Goal: Task Accomplishment & Management: Use online tool/utility

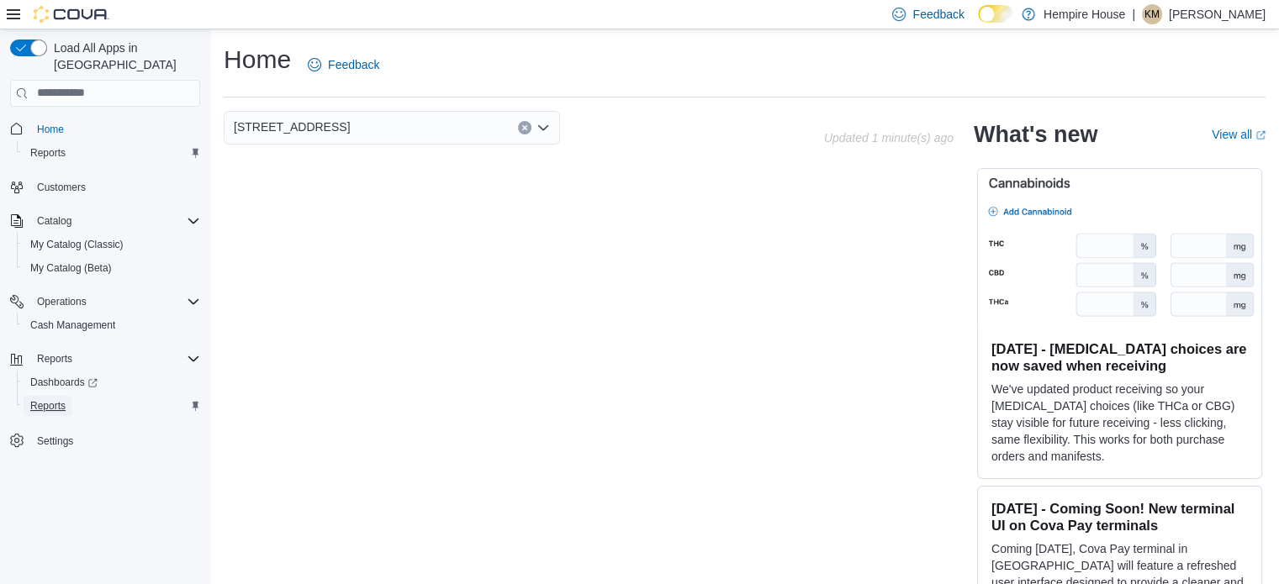
click at [67, 396] on link "Reports" at bounding box center [48, 406] width 49 height 20
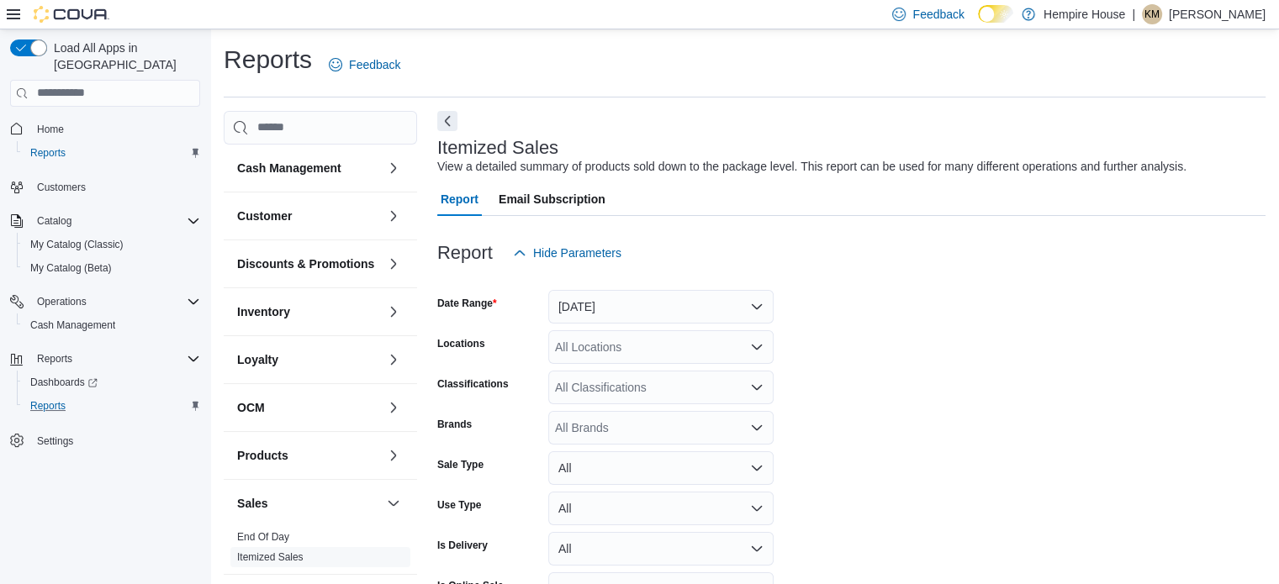
scroll to position [39, 0]
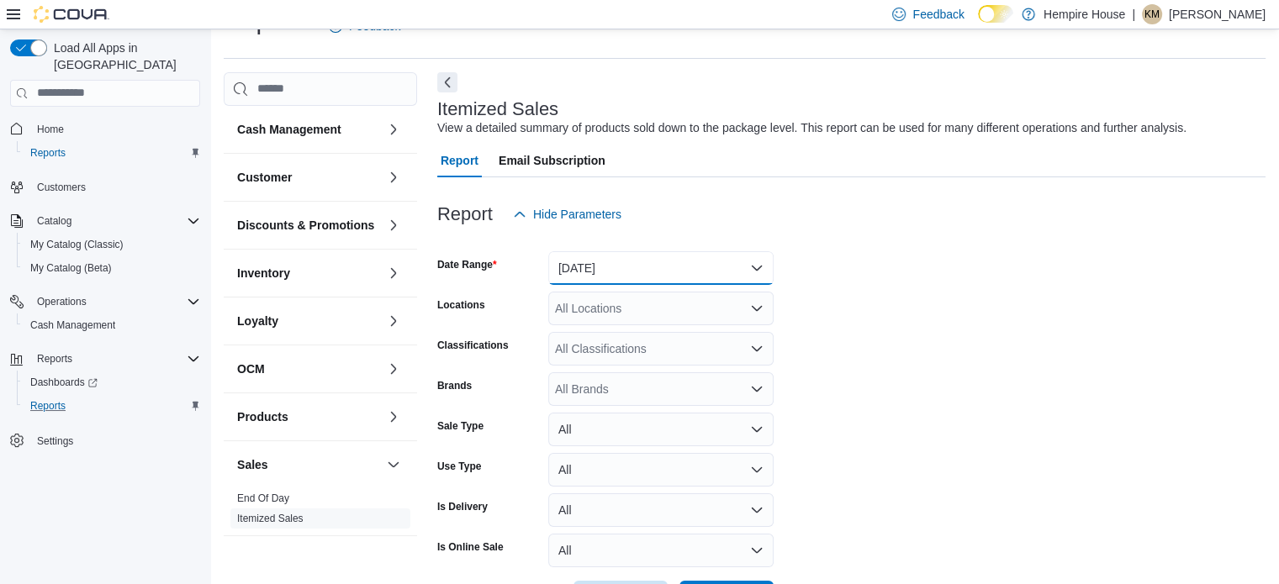
click at [639, 275] on button "Yesterday" at bounding box center [660, 268] width 225 height 34
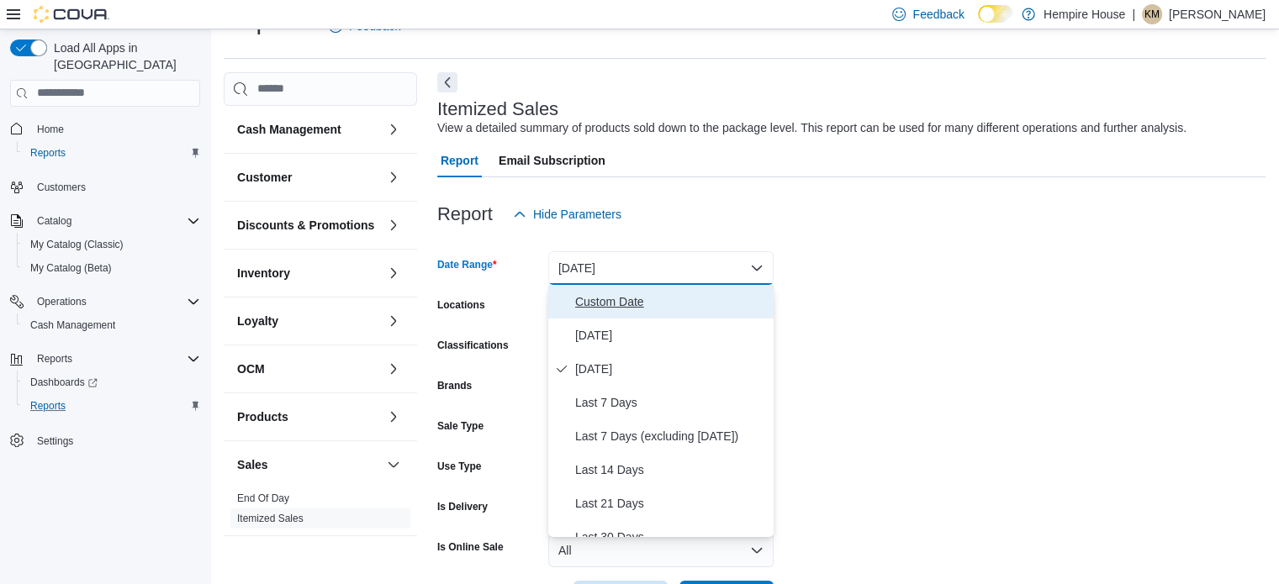
click at [603, 312] on button "Custom Date" at bounding box center [660, 302] width 225 height 34
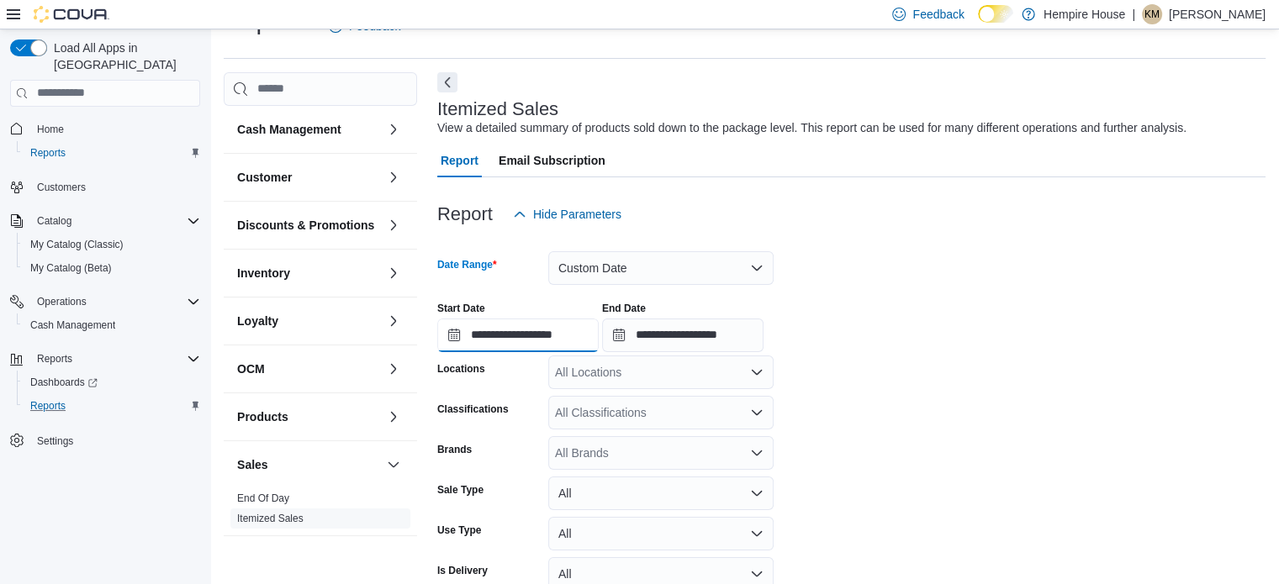
click at [506, 337] on input "**********" at bounding box center [517, 336] width 161 height 34
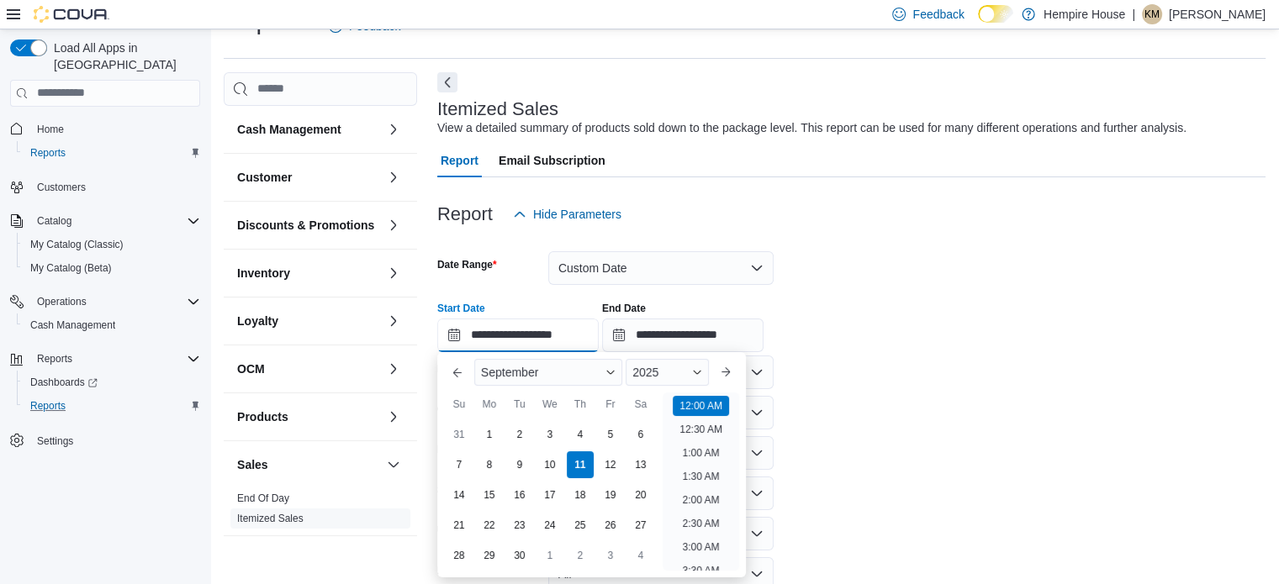
scroll to position [52, 0]
click at [483, 468] on div "8" at bounding box center [488, 464] width 29 height 29
type input "**********"
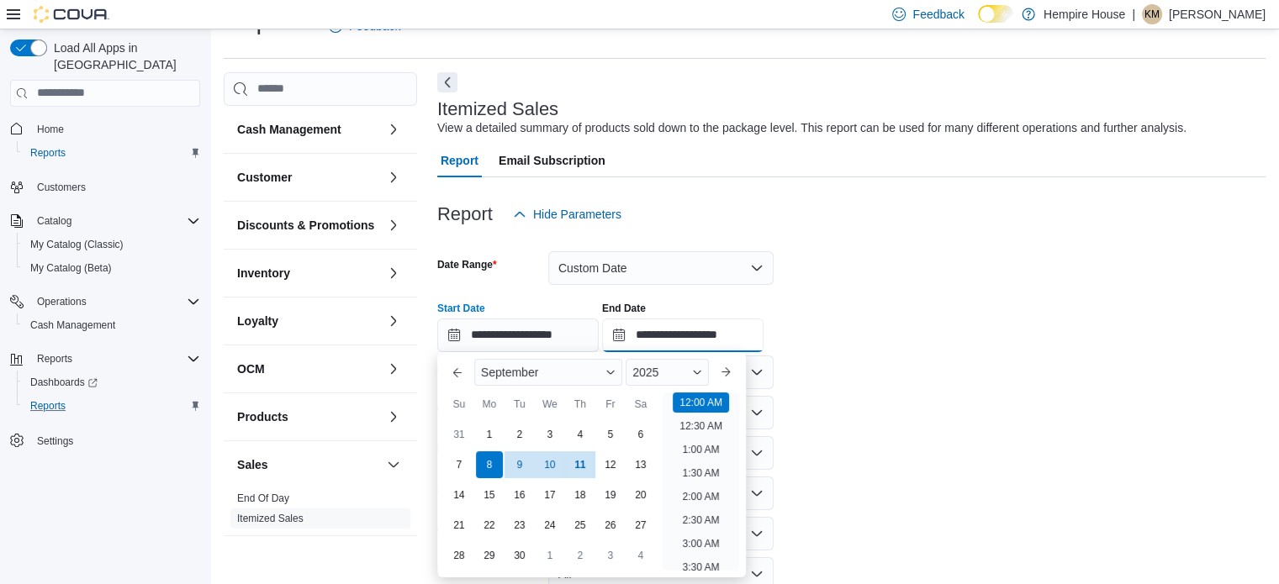
click at [704, 332] on input "**********" at bounding box center [682, 336] width 161 height 34
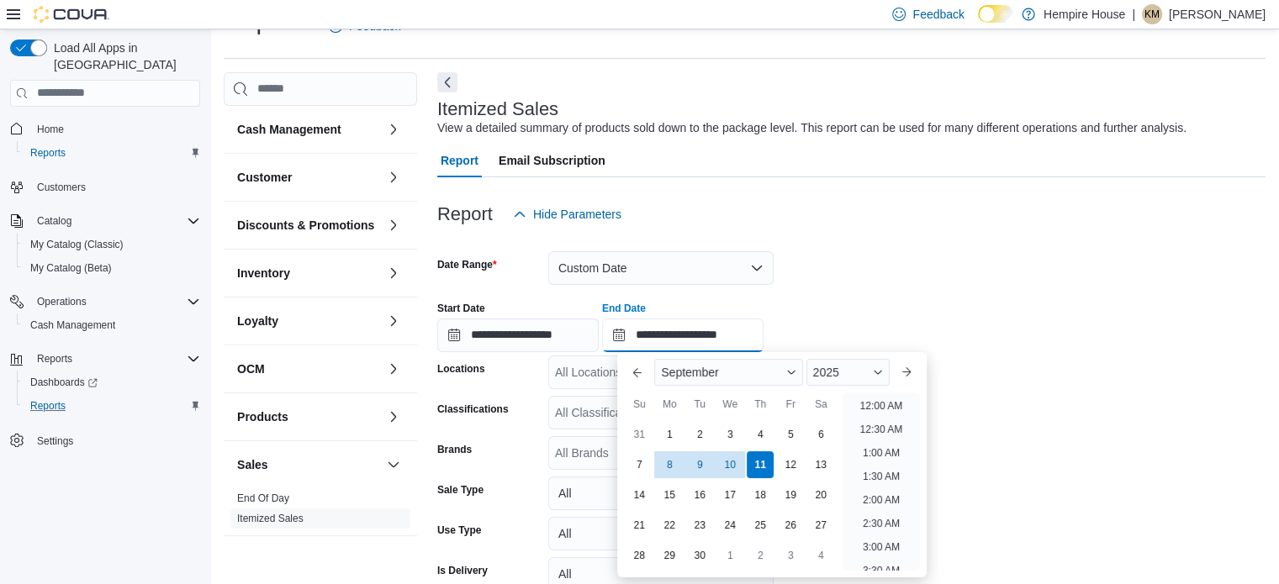
scroll to position [955, 0]
click at [672, 468] on div "8" at bounding box center [669, 464] width 29 height 29
type input "**********"
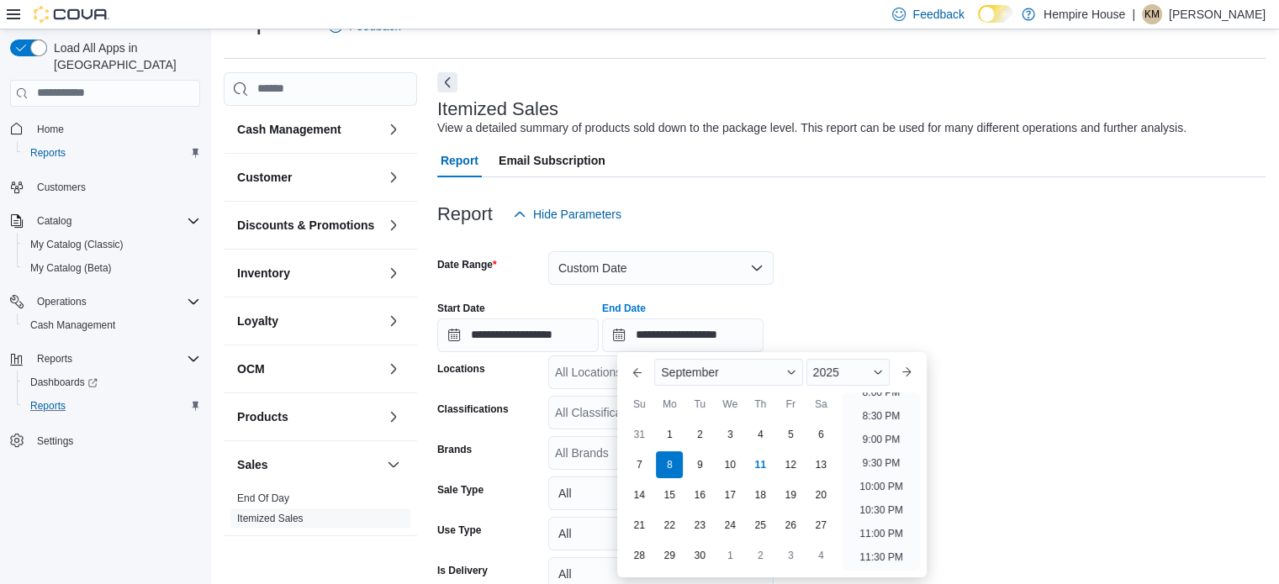
click at [1058, 396] on form "**********" at bounding box center [851, 454] width 828 height 447
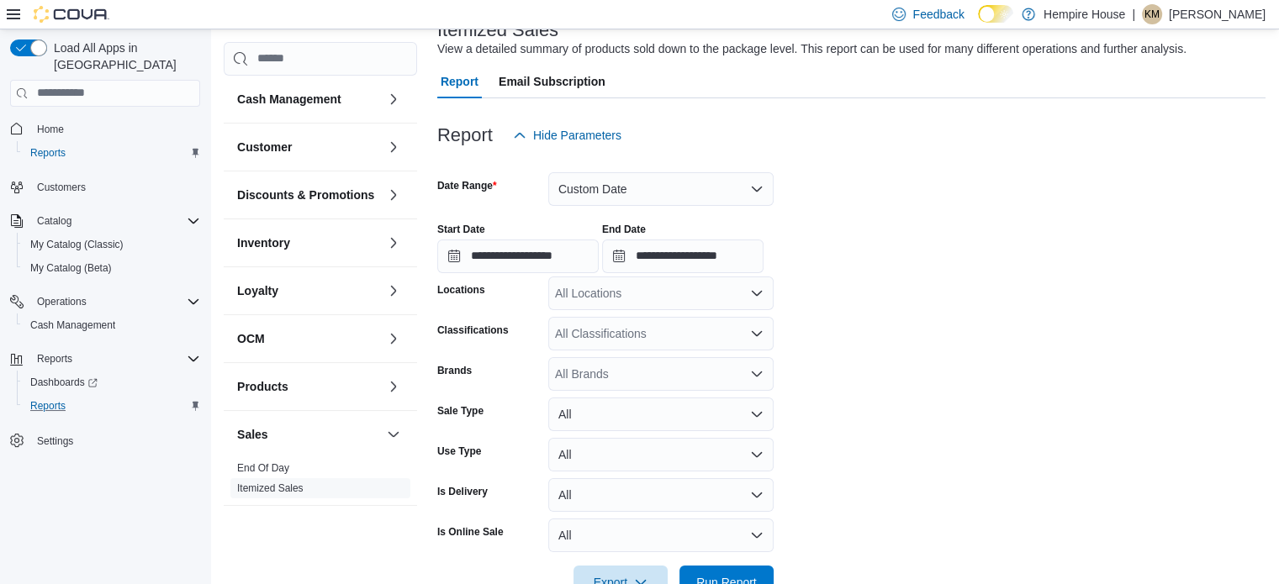
scroll to position [166, 0]
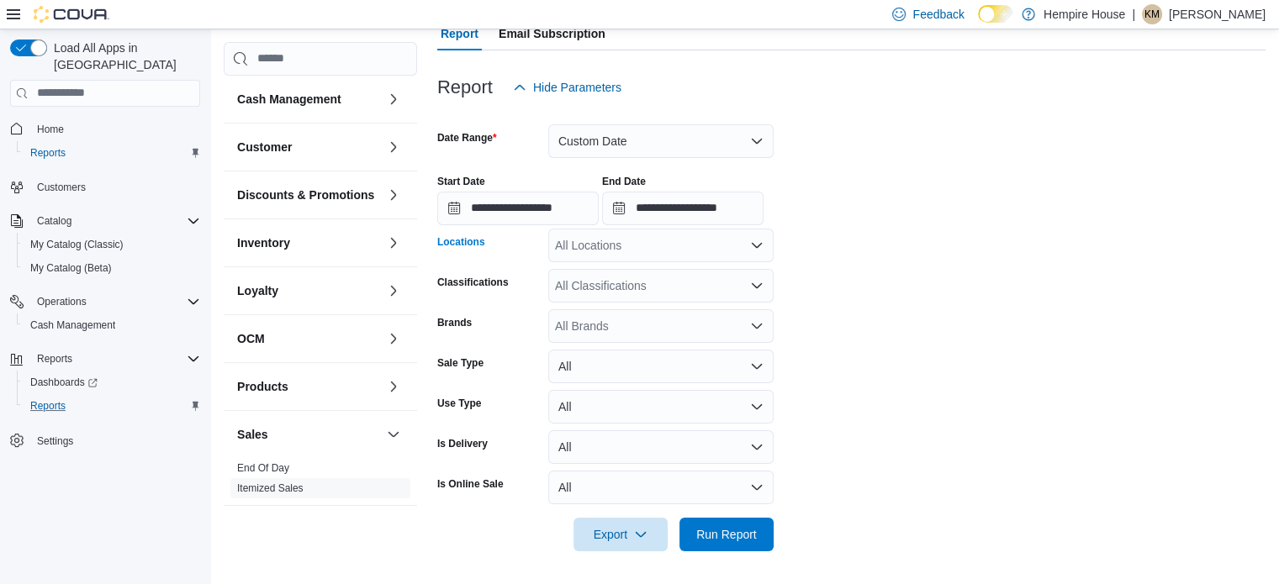
drag, startPoint x: 655, startPoint y: 242, endPoint x: 649, endPoint y: 257, distance: 16.2
click at [655, 243] on div "All Locations" at bounding box center [660, 246] width 225 height 34
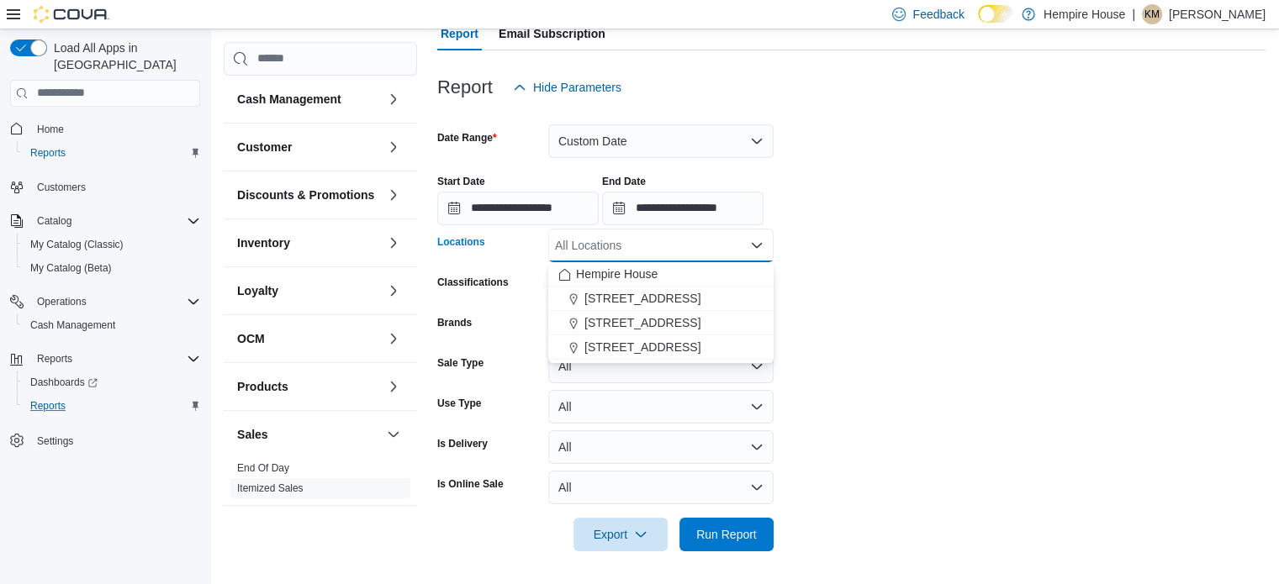
drag, startPoint x: 658, startPoint y: 343, endPoint x: 739, endPoint y: 349, distance: 80.9
click at [658, 342] on div "59 First Street" at bounding box center [660, 347] width 205 height 17
click at [739, 347] on form "**********" at bounding box center [851, 327] width 828 height 447
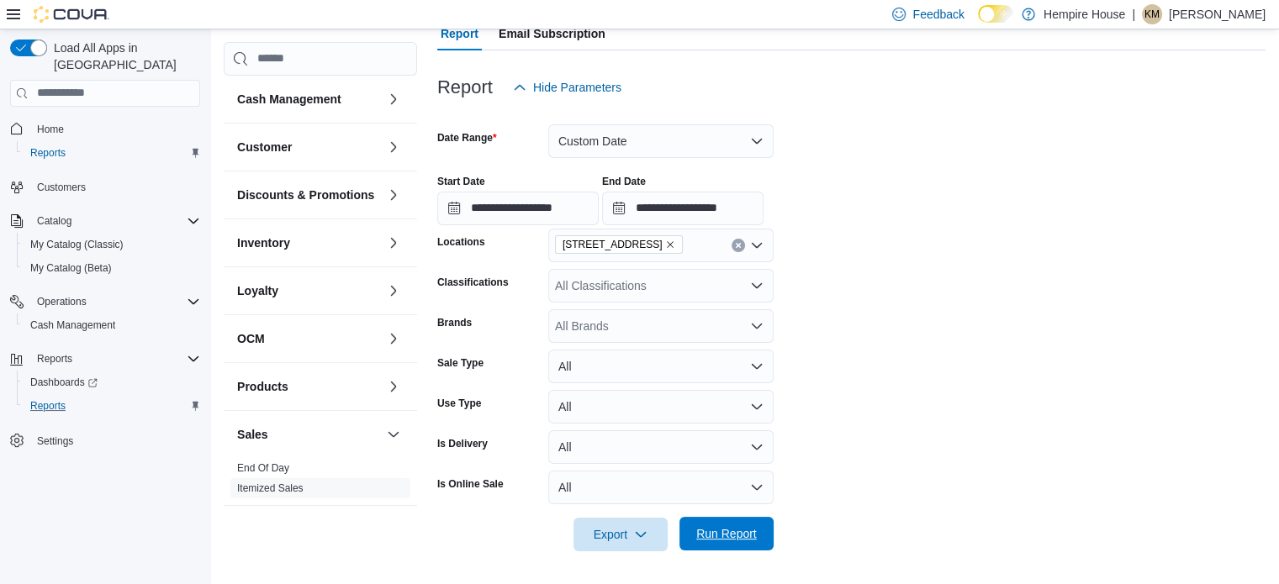
click at [750, 530] on span "Run Report" at bounding box center [726, 533] width 61 height 17
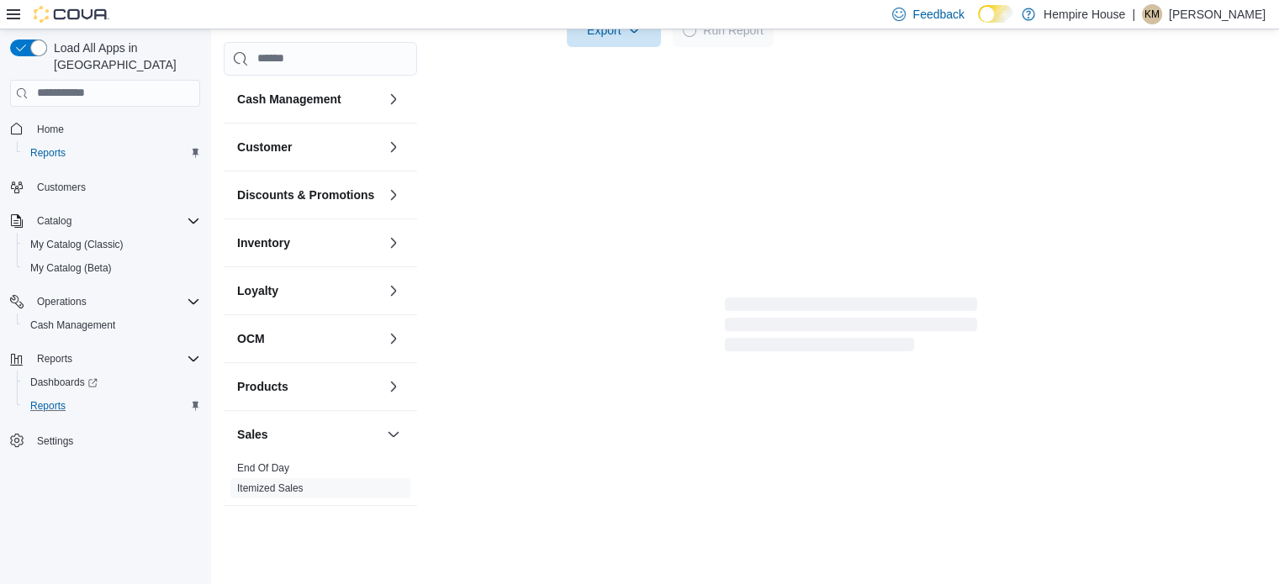
scroll to position [653, 0]
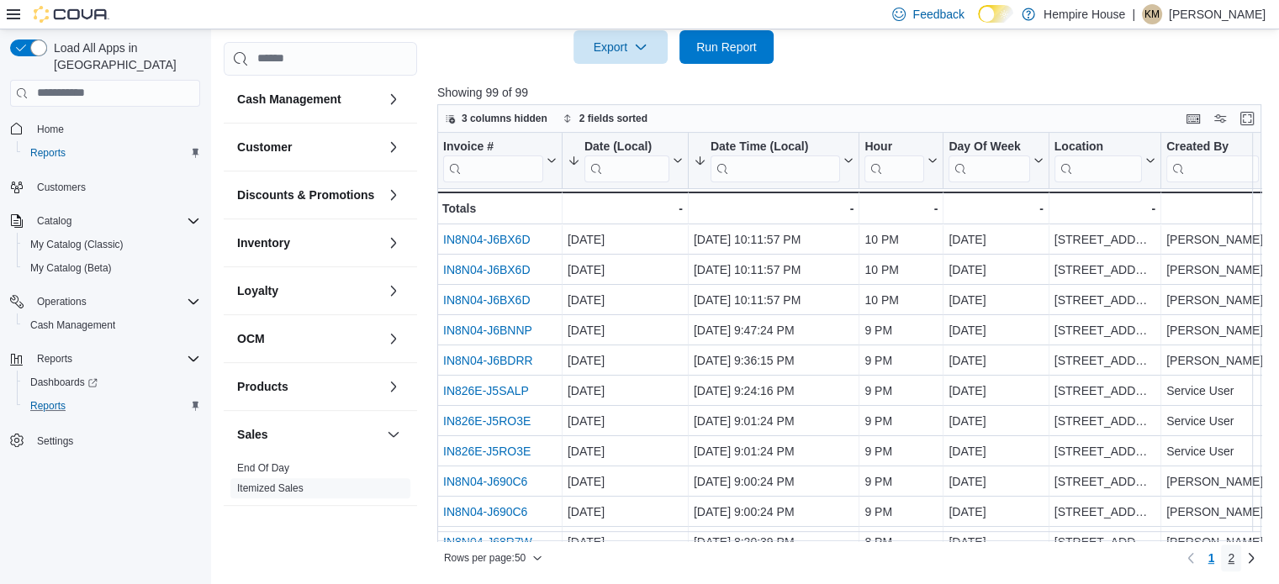
click at [1234, 561] on span "2" at bounding box center [1230, 558] width 7 height 17
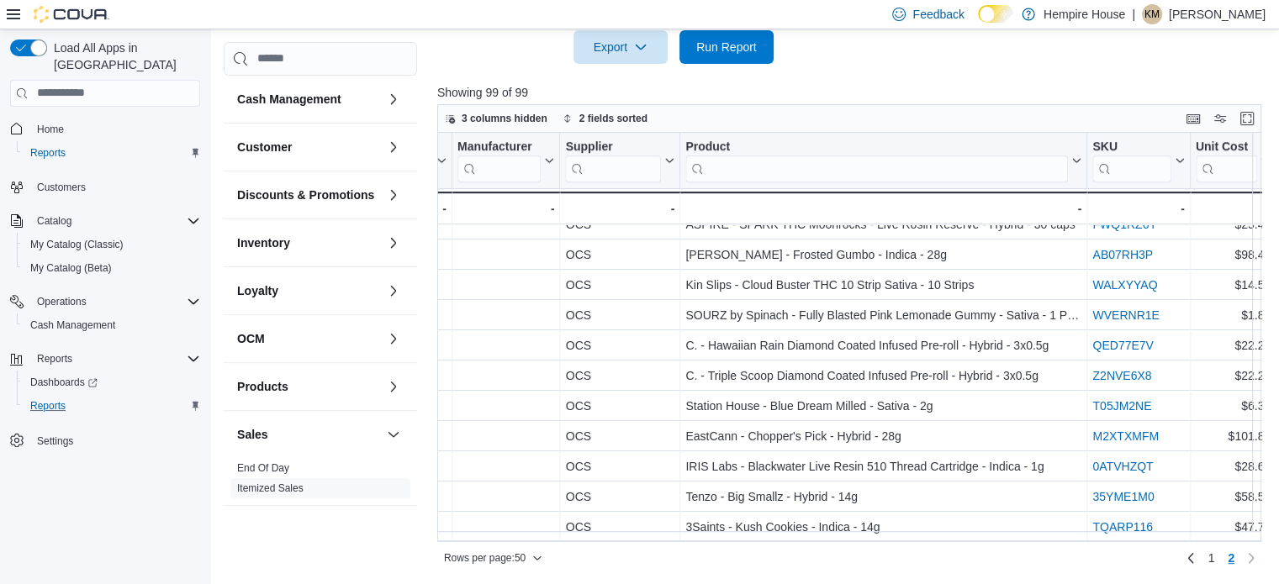
scroll to position [1174, 1782]
click at [508, 54] on div "Export Run Report" at bounding box center [605, 47] width 336 height 34
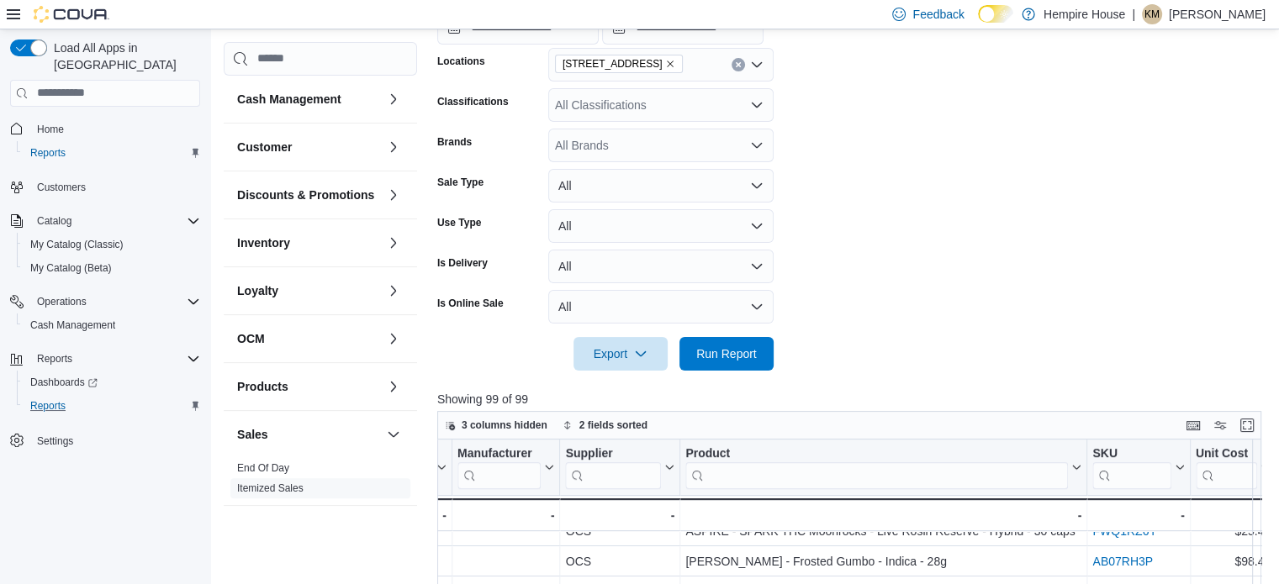
scroll to position [233, 0]
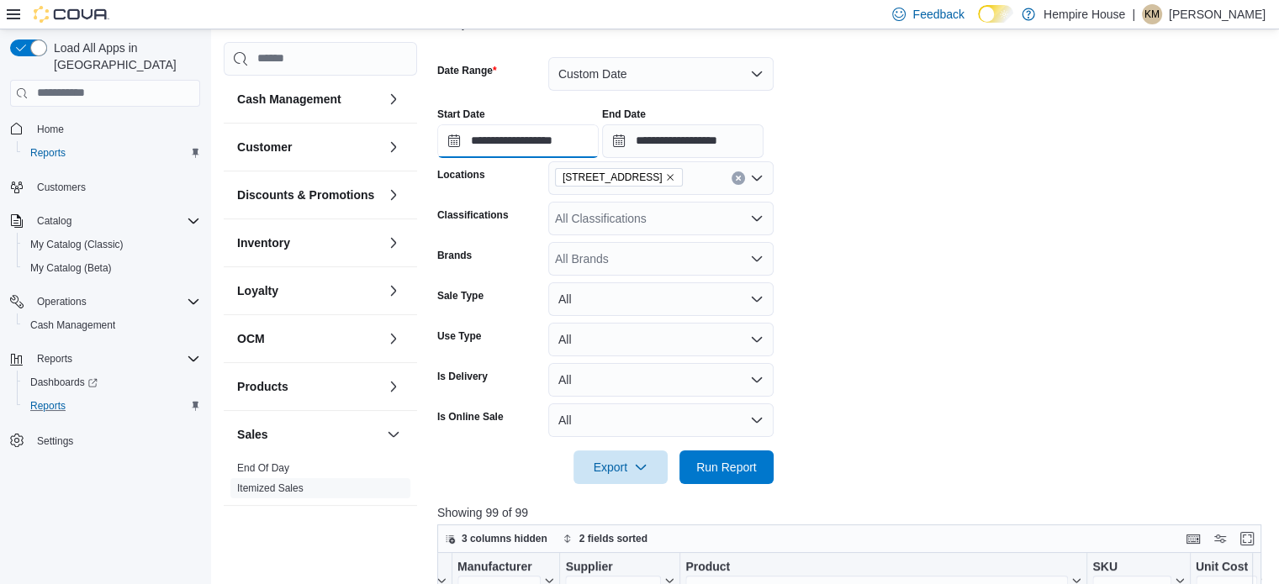
click at [510, 134] on input "**********" at bounding box center [517, 141] width 161 height 34
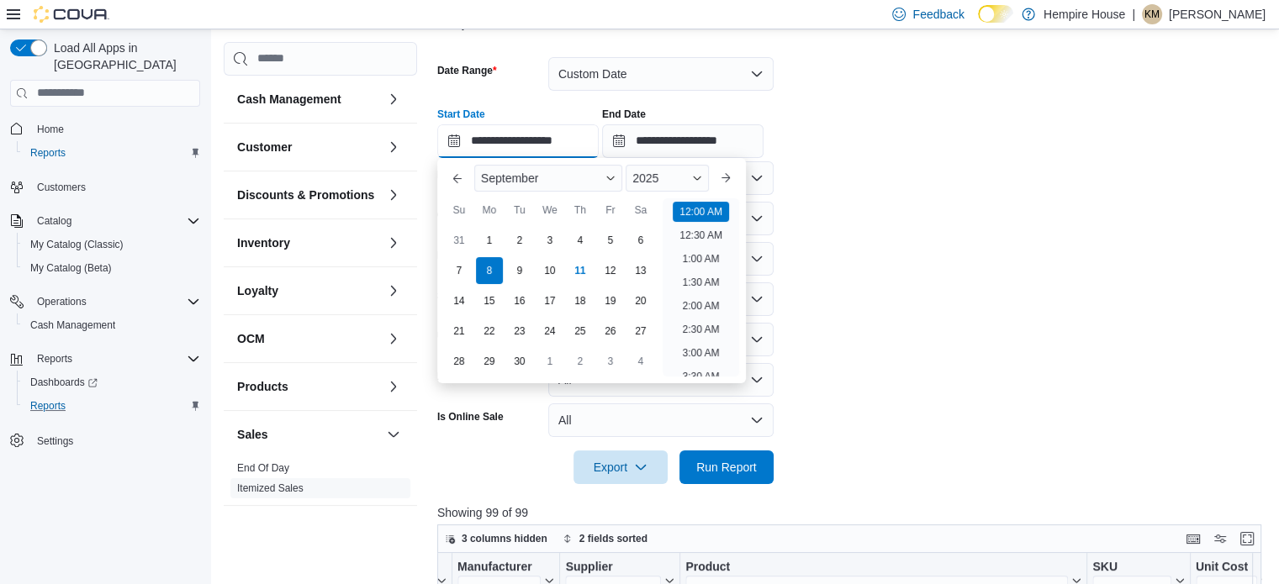
scroll to position [52, 0]
click at [514, 274] on div "9" at bounding box center [518, 270] width 29 height 29
type input "**********"
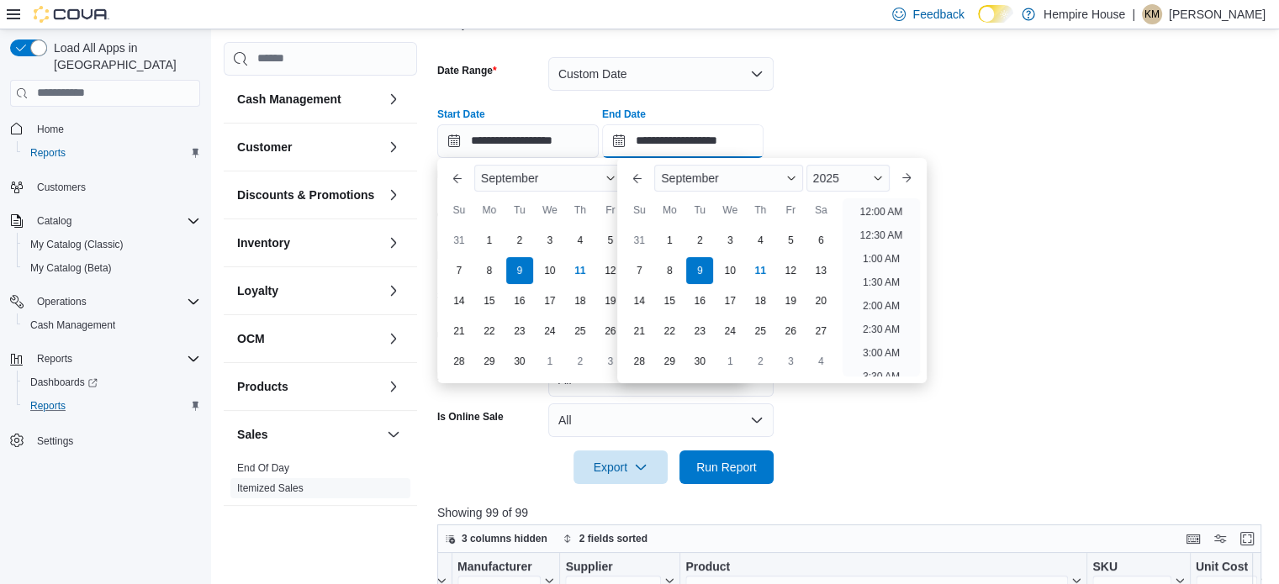
click at [703, 144] on input "**********" at bounding box center [682, 141] width 161 height 34
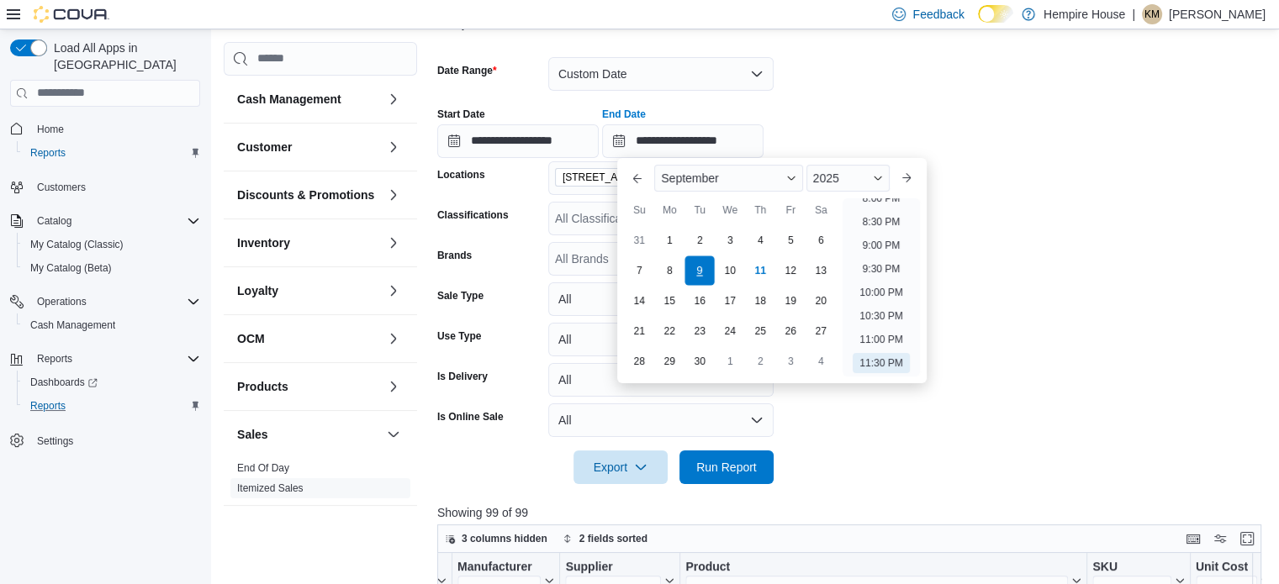
click at [702, 277] on div "9" at bounding box center [699, 270] width 29 height 29
click at [931, 100] on div "**********" at bounding box center [853, 126] width 832 height 64
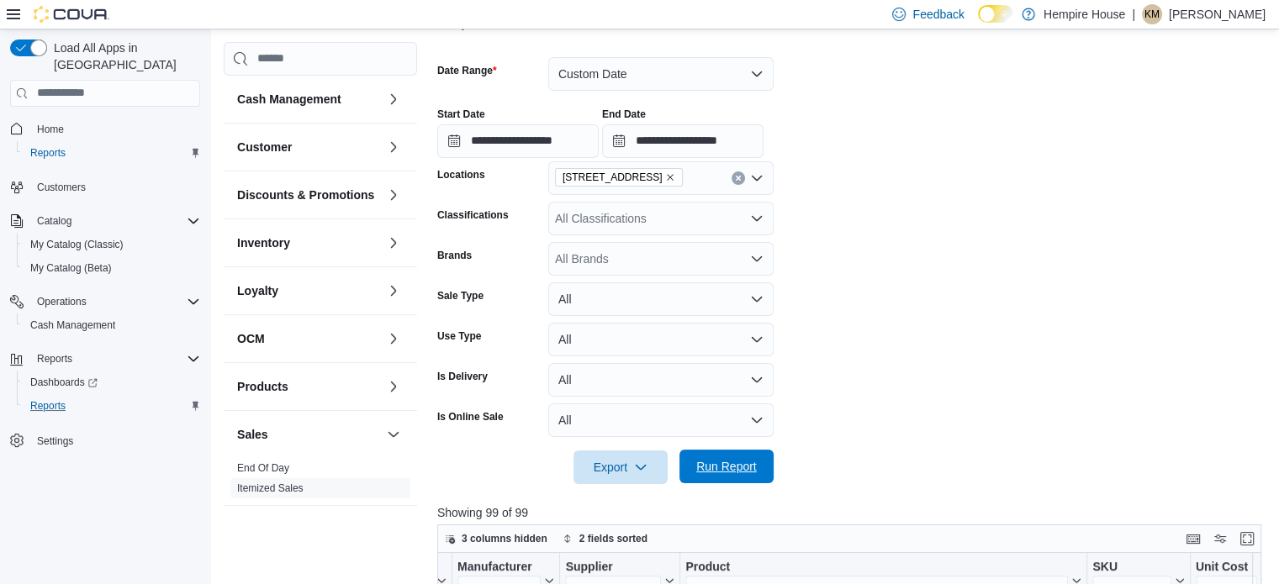
click at [752, 468] on span "Run Report" at bounding box center [726, 466] width 61 height 17
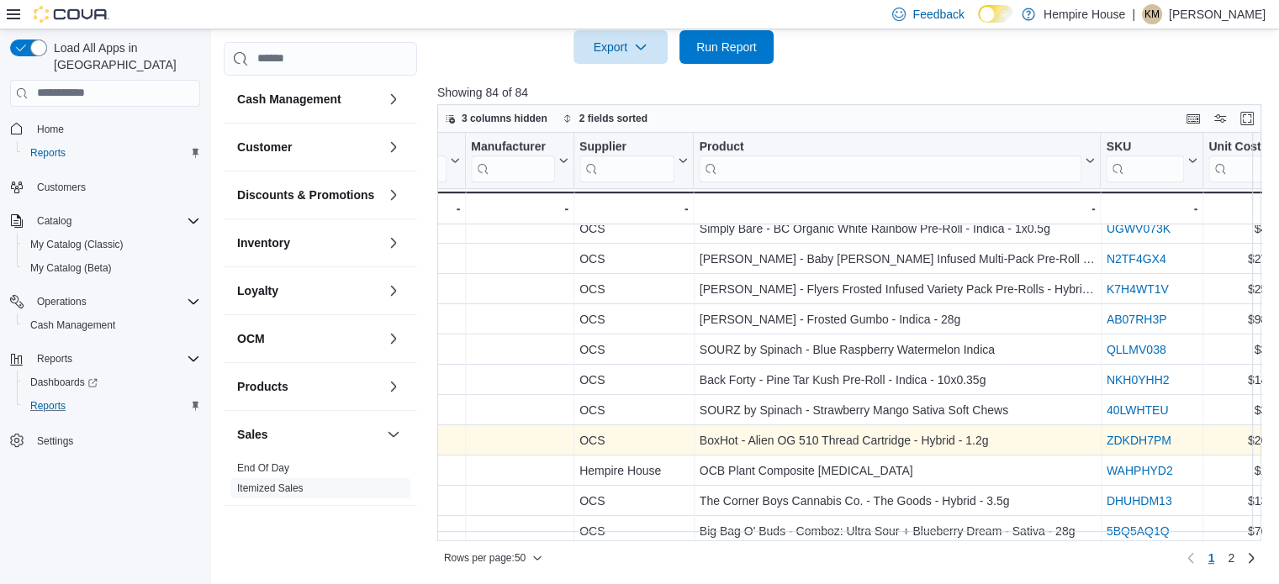
scroll to position [1205, 1784]
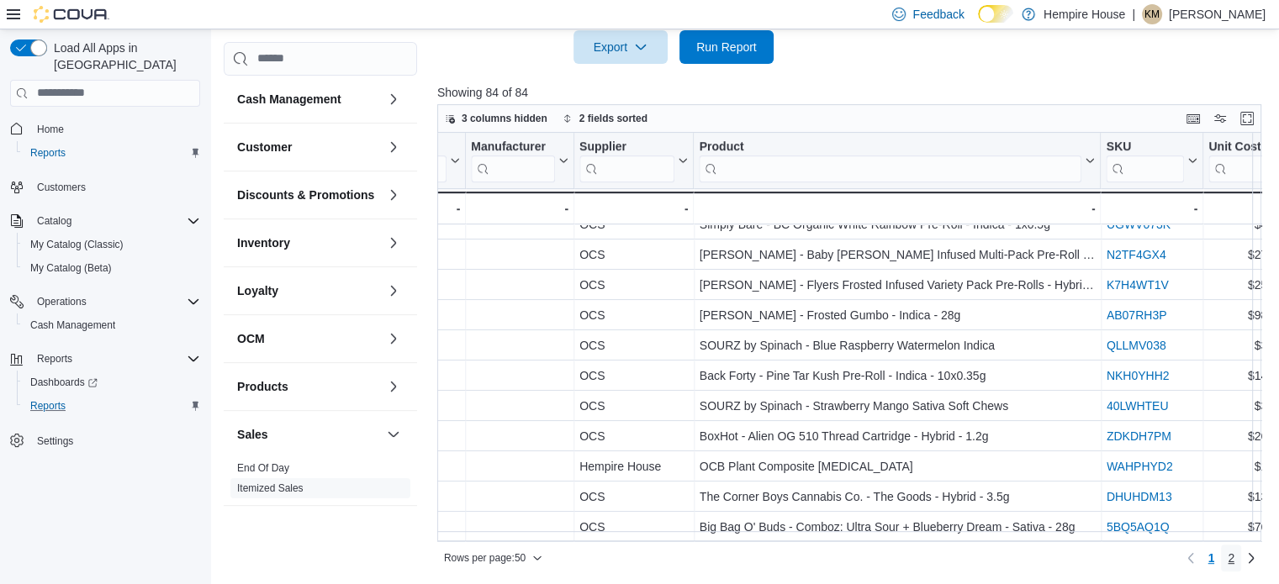
click at [1234, 557] on span "2" at bounding box center [1230, 558] width 7 height 17
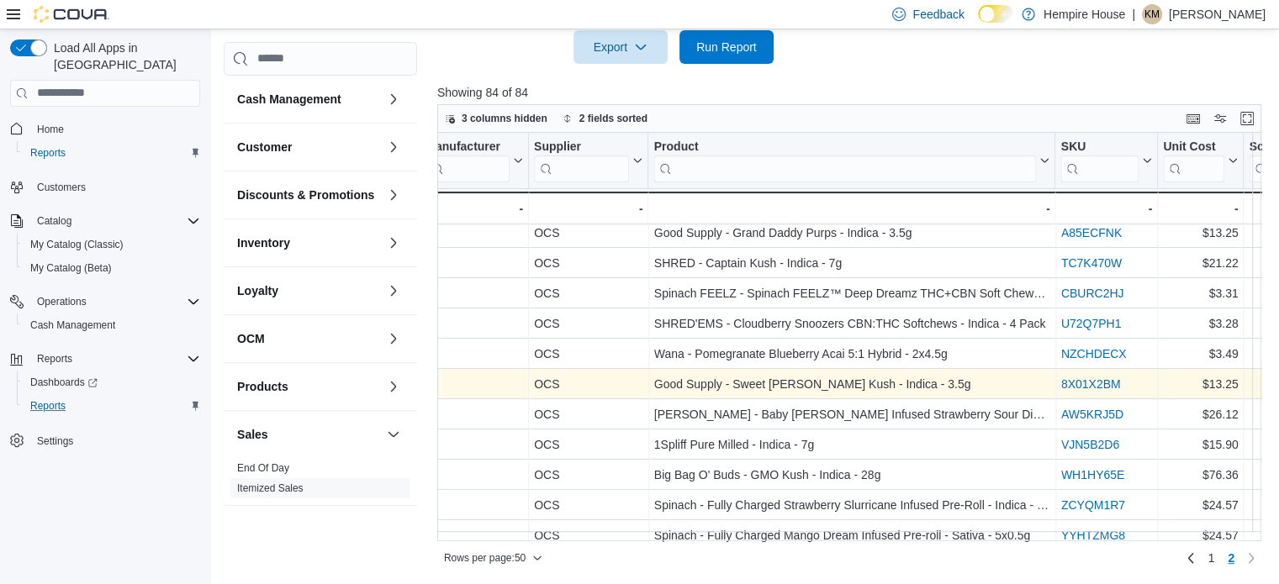
scroll to position [720, 1829]
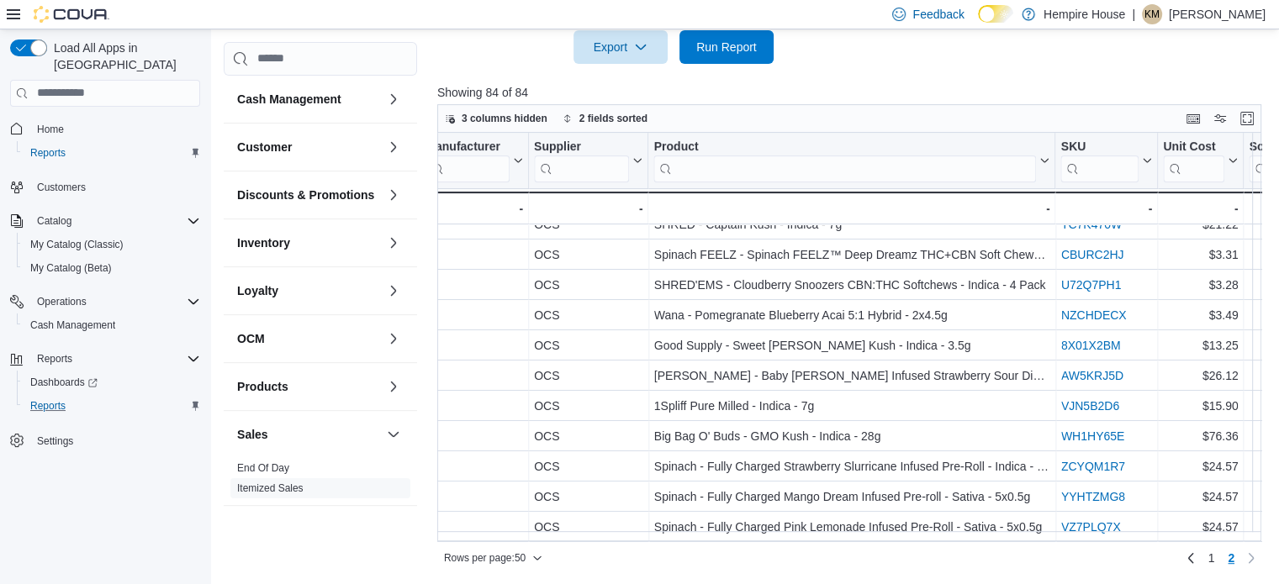
click at [910, 80] on div at bounding box center [853, 74] width 832 height 20
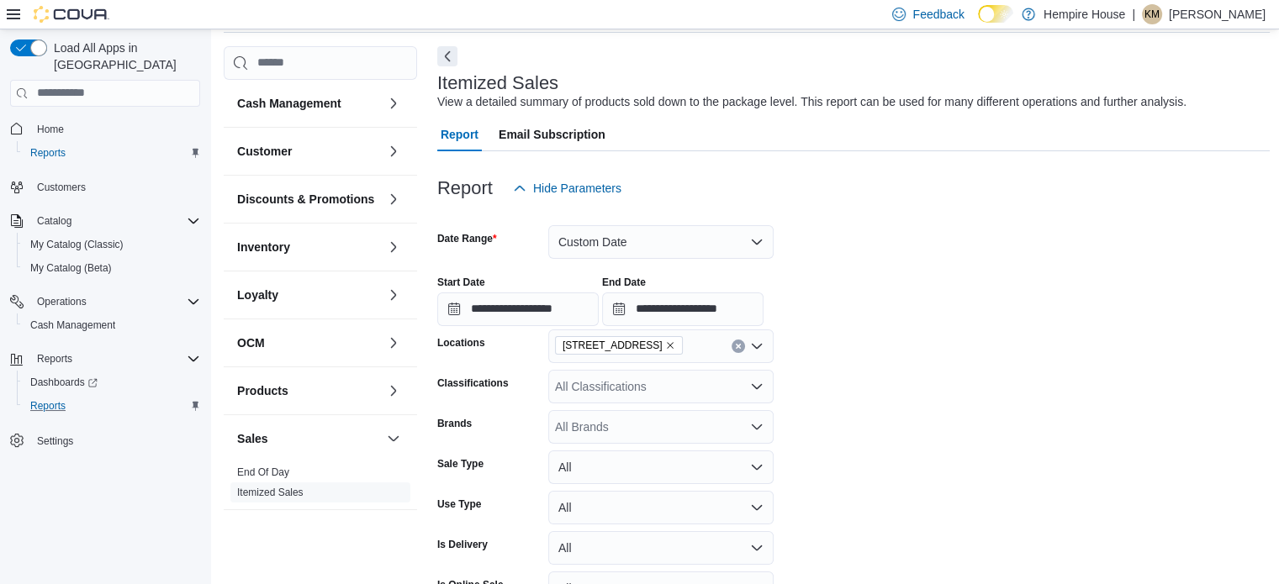
scroll to position [0, 0]
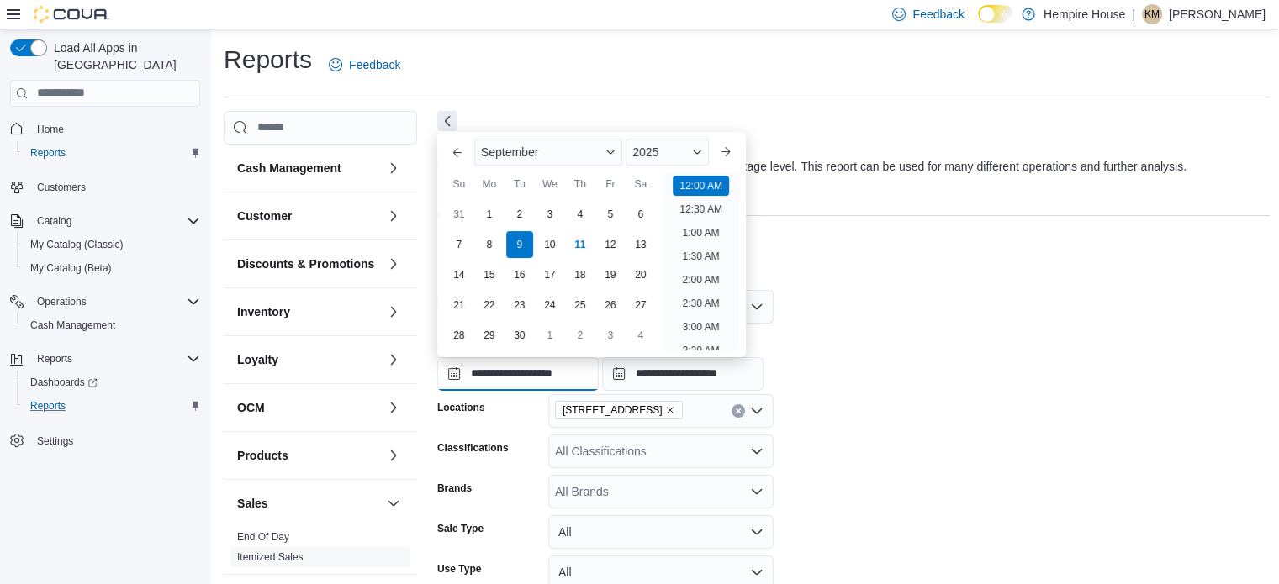
click at [555, 380] on input "**********" at bounding box center [517, 374] width 161 height 34
click at [866, 287] on div at bounding box center [853, 280] width 832 height 20
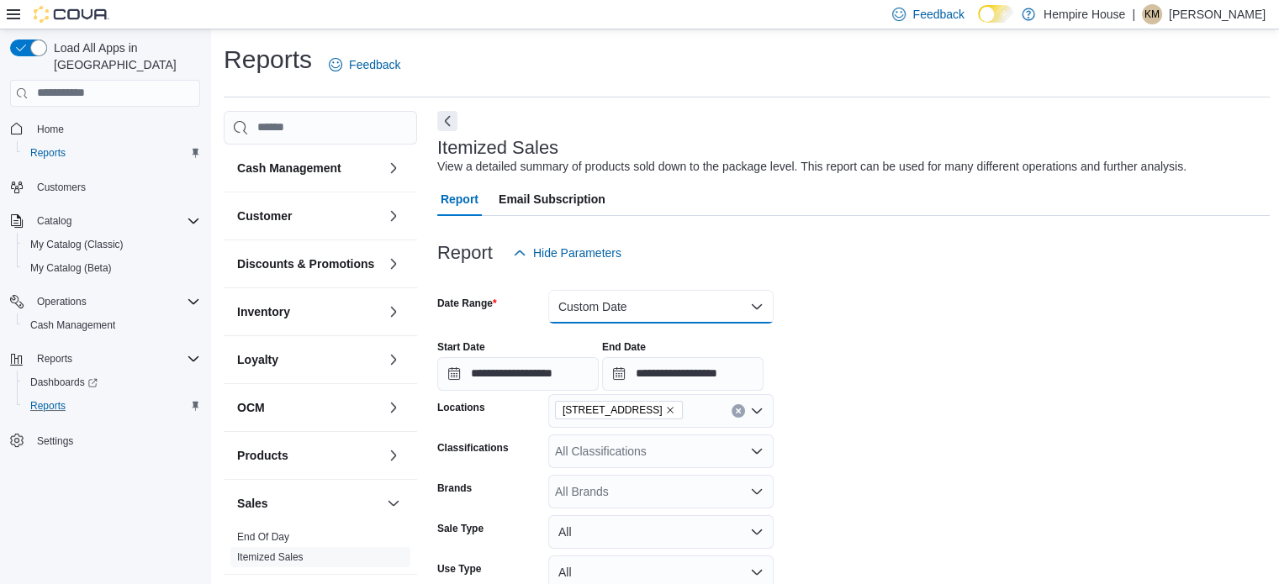
click at [642, 313] on button "Custom Date" at bounding box center [660, 307] width 225 height 34
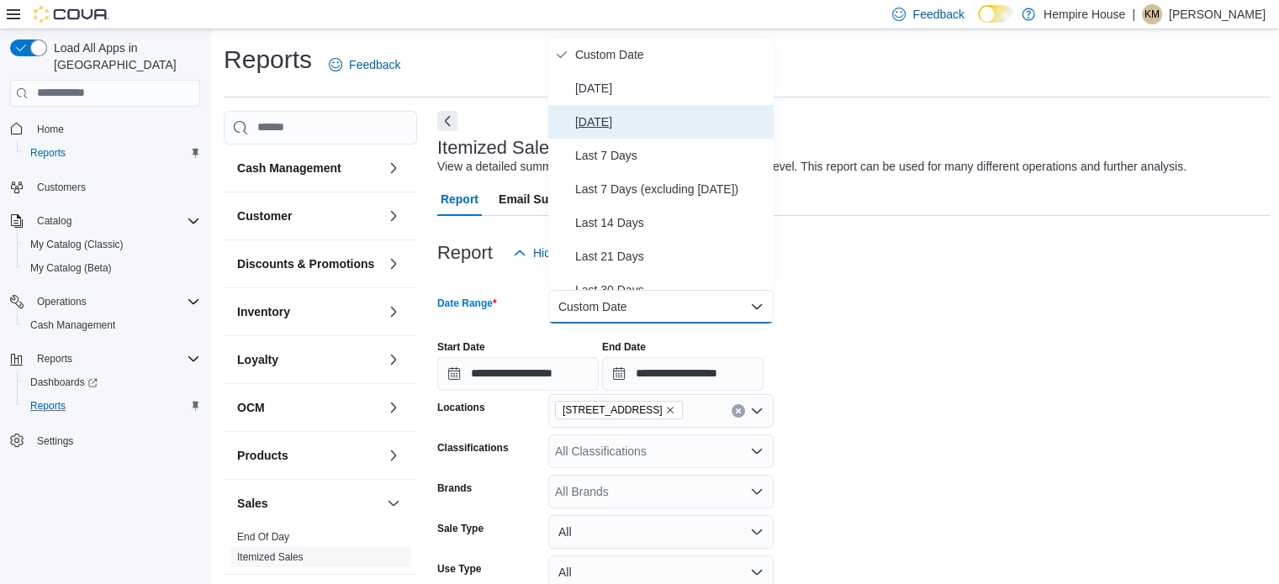
click at [624, 118] on span "Yesterday" at bounding box center [671, 122] width 192 height 20
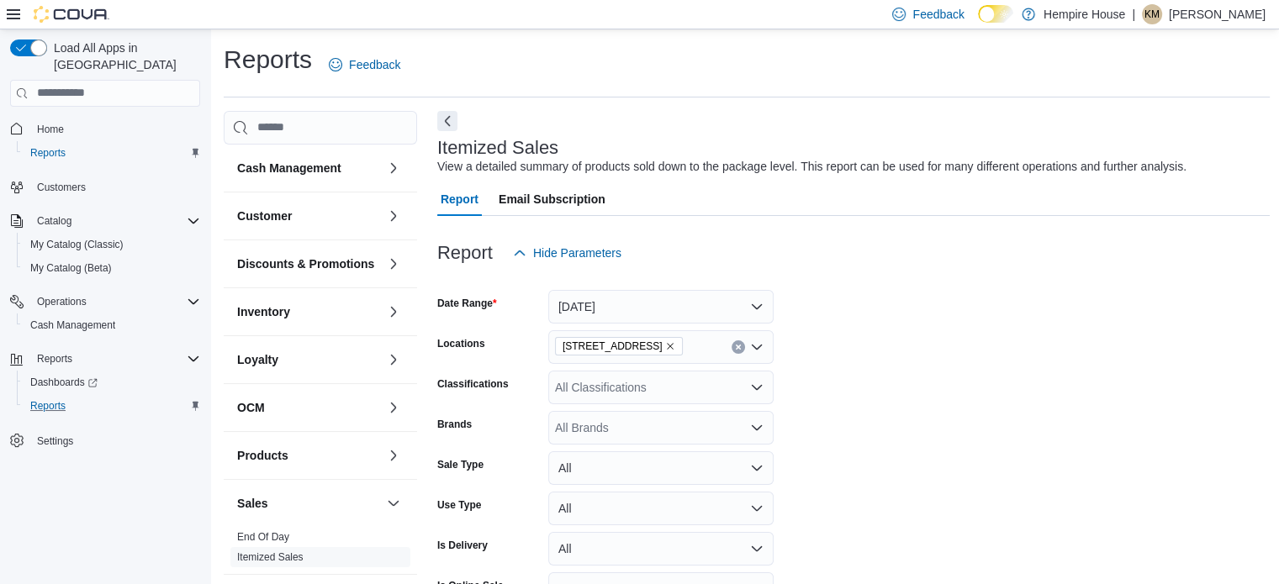
drag, startPoint x: 959, startPoint y: 288, endPoint x: 937, endPoint y: 310, distance: 30.9
click at [959, 289] on div at bounding box center [853, 280] width 832 height 20
click at [903, 364] on form "Date Range Yesterday Locations 59 First Street Classifications All Classificati…" at bounding box center [853, 461] width 832 height 383
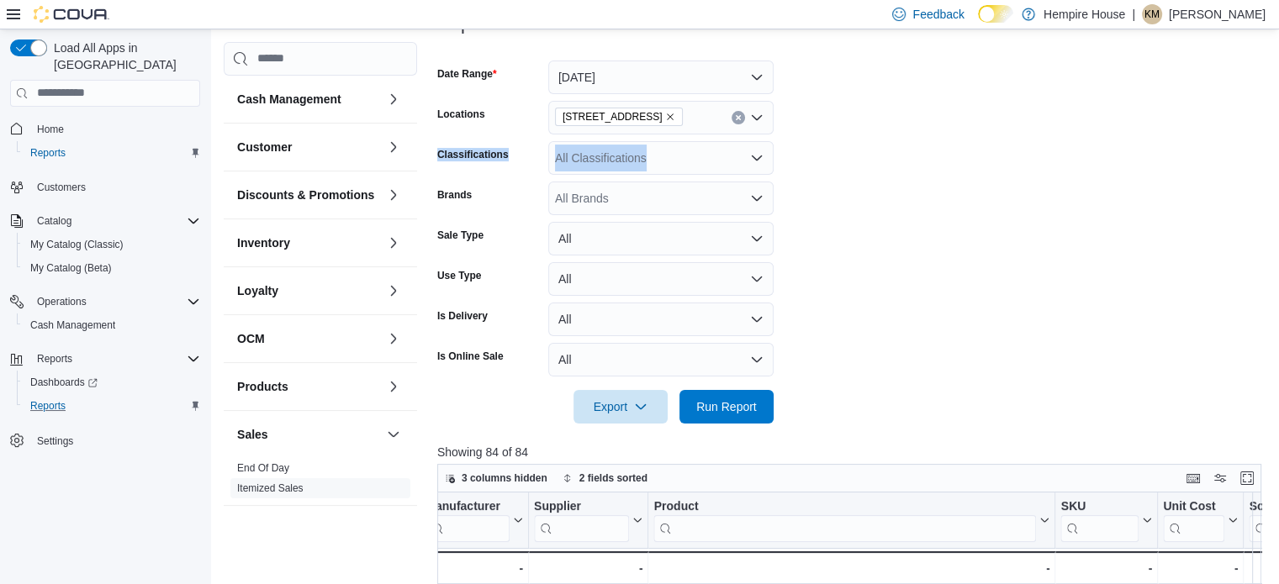
scroll to position [336, 0]
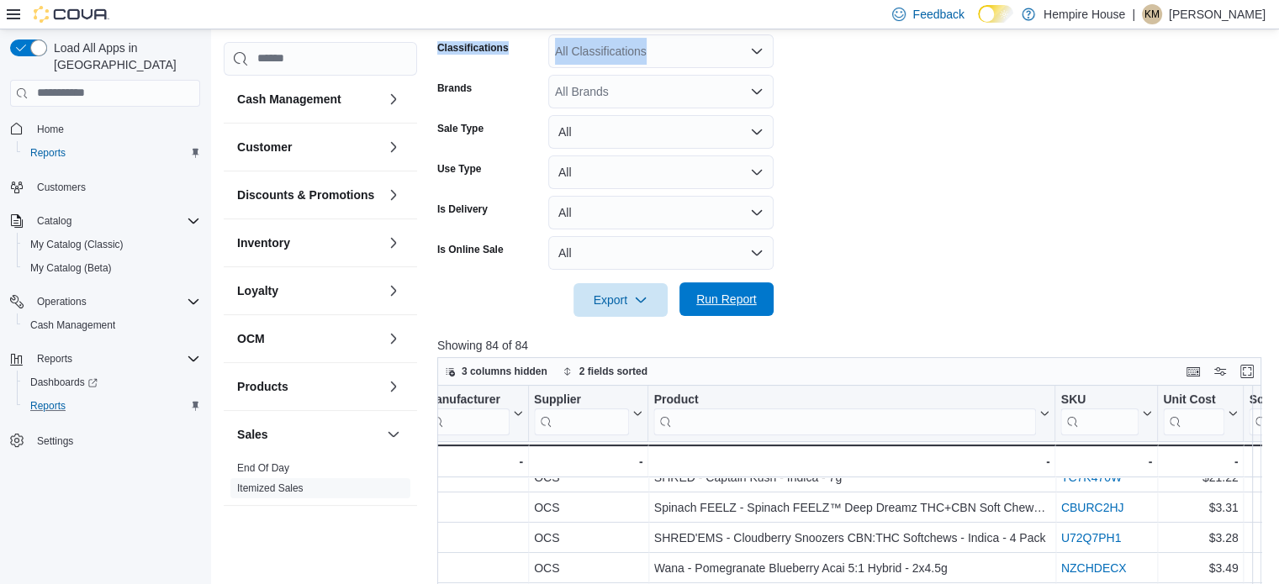
click at [733, 305] on span "Run Report" at bounding box center [726, 299] width 61 height 17
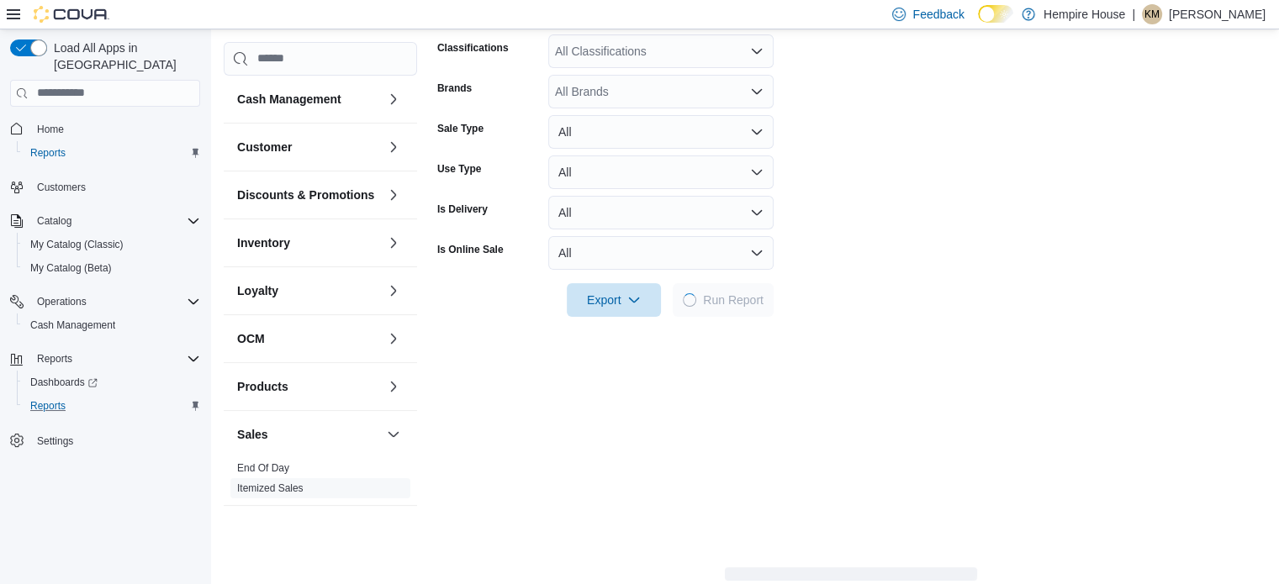
click at [966, 273] on div at bounding box center [851, 276] width 828 height 13
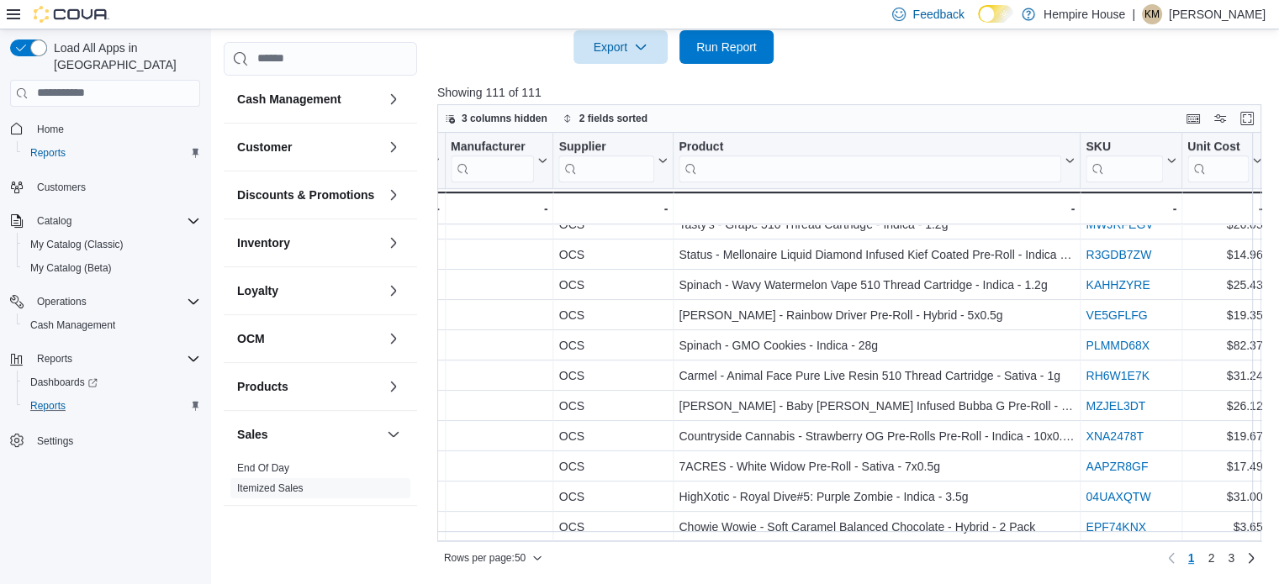
scroll to position [1205, 1789]
click at [1221, 555] on link "2" at bounding box center [1210, 558] width 20 height 27
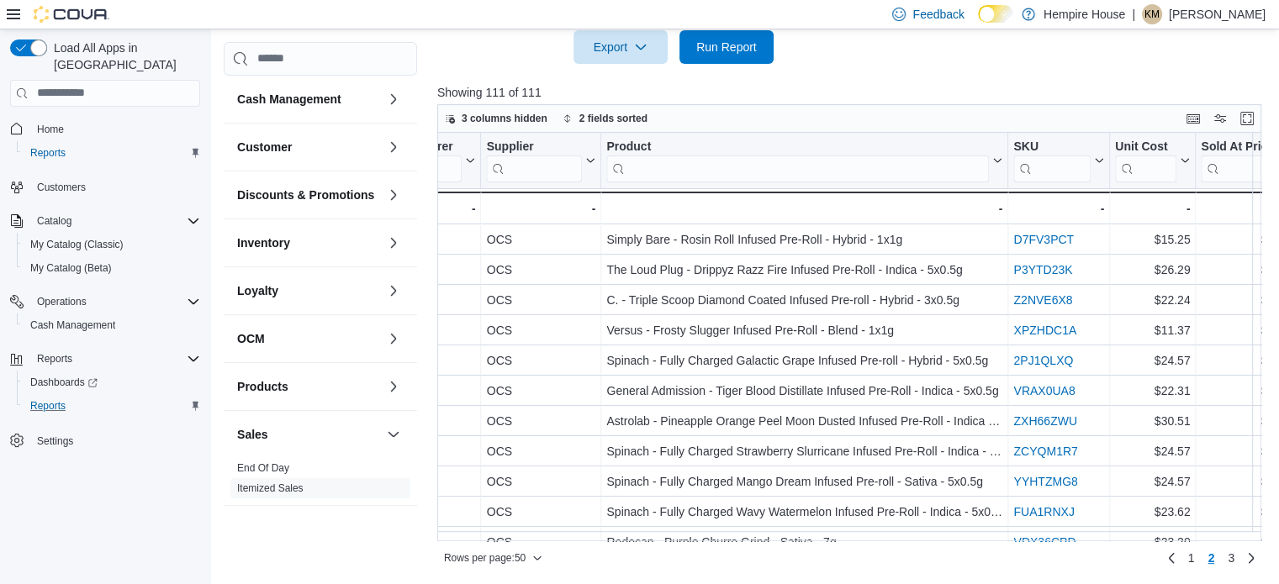
scroll to position [0, 1862]
drag, startPoint x: 1004, startPoint y: 175, endPoint x: 1130, endPoint y: 169, distance: 126.2
click at [1130, 169] on div at bounding box center [1132, 160] width 13 height 55
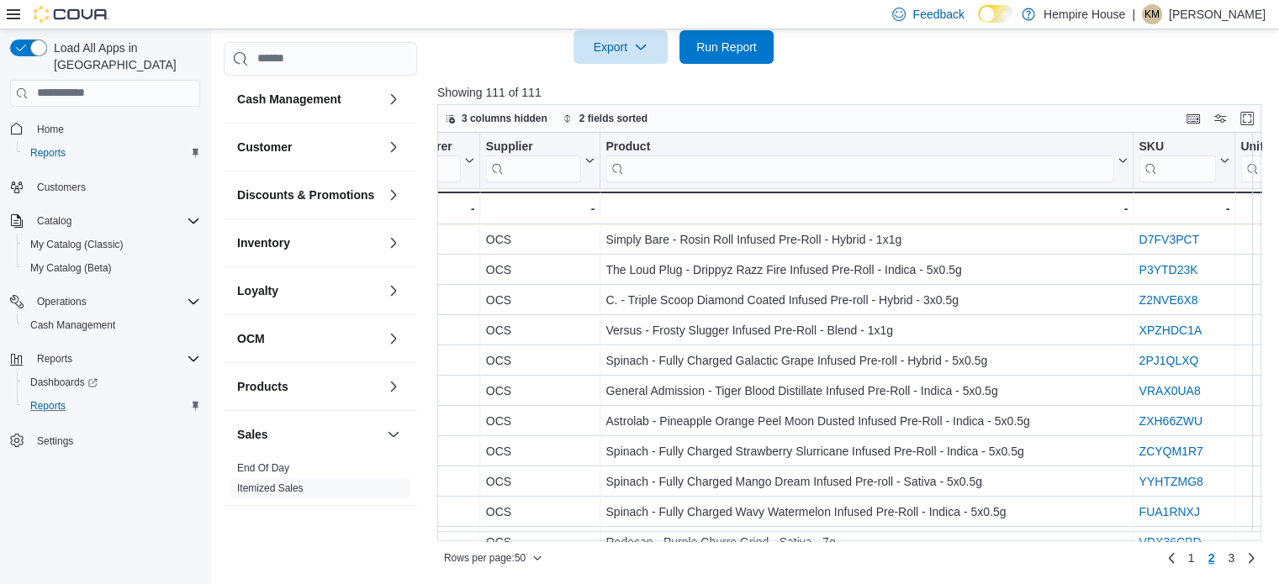
drag, startPoint x: 1132, startPoint y: 144, endPoint x: 1015, endPoint y: 199, distance: 129.3
click at [1015, 199] on div "Invoice # Click to view column header actions Date (Local) Sorted by Date (Loca…" at bounding box center [853, 337] width 832 height 409
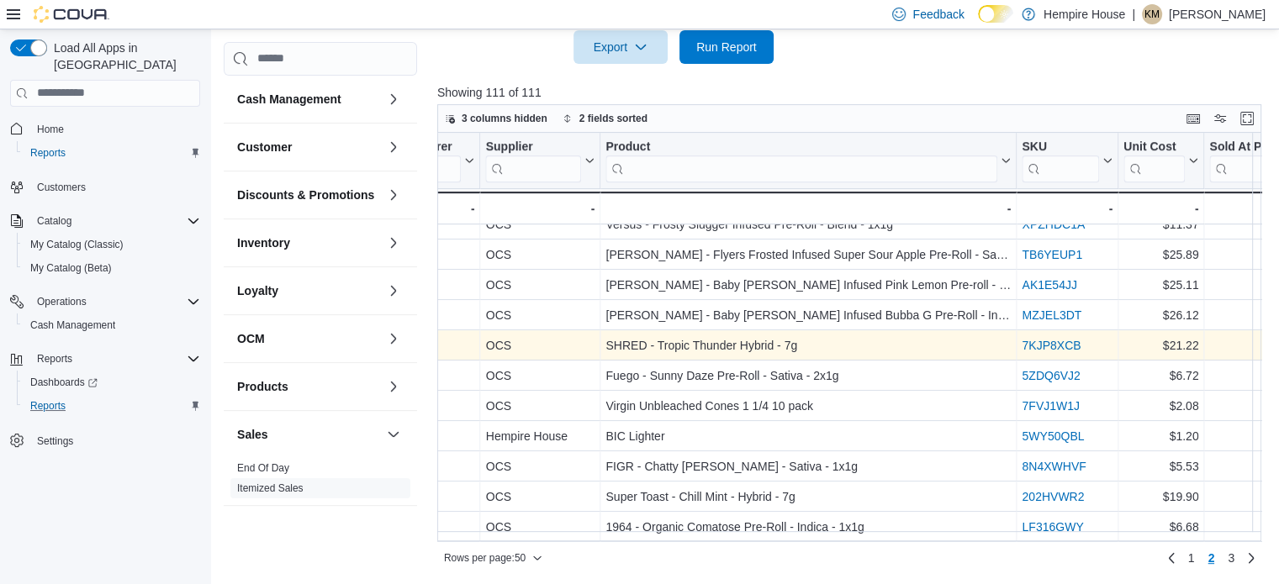
scroll to position [1205, 1862]
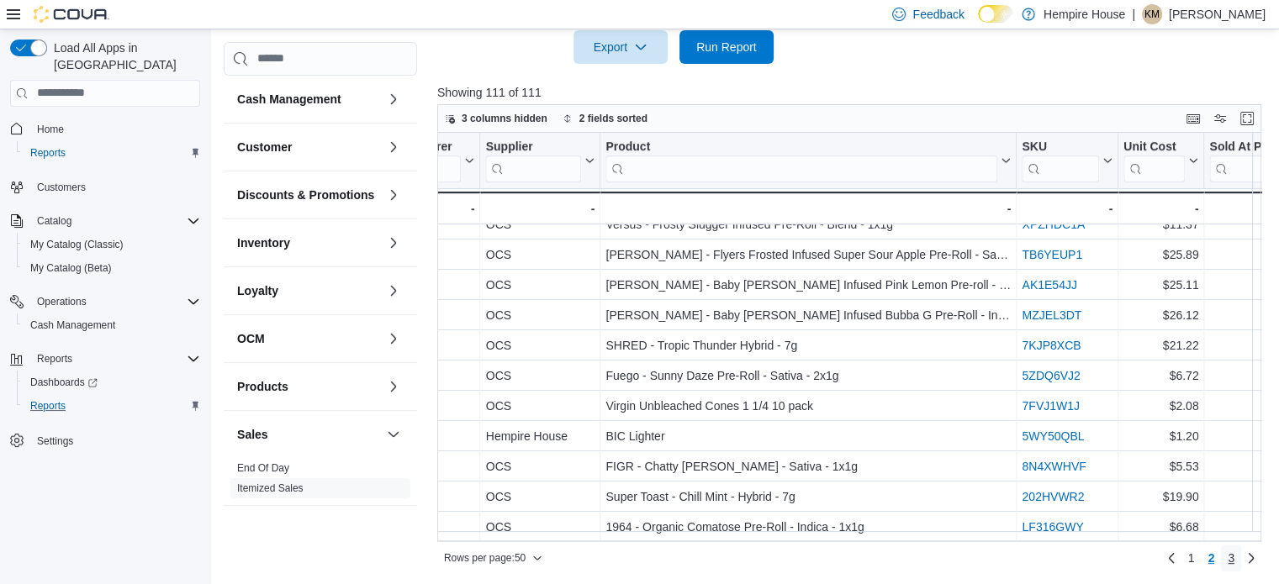
click at [1234, 556] on span "3" at bounding box center [1230, 558] width 7 height 17
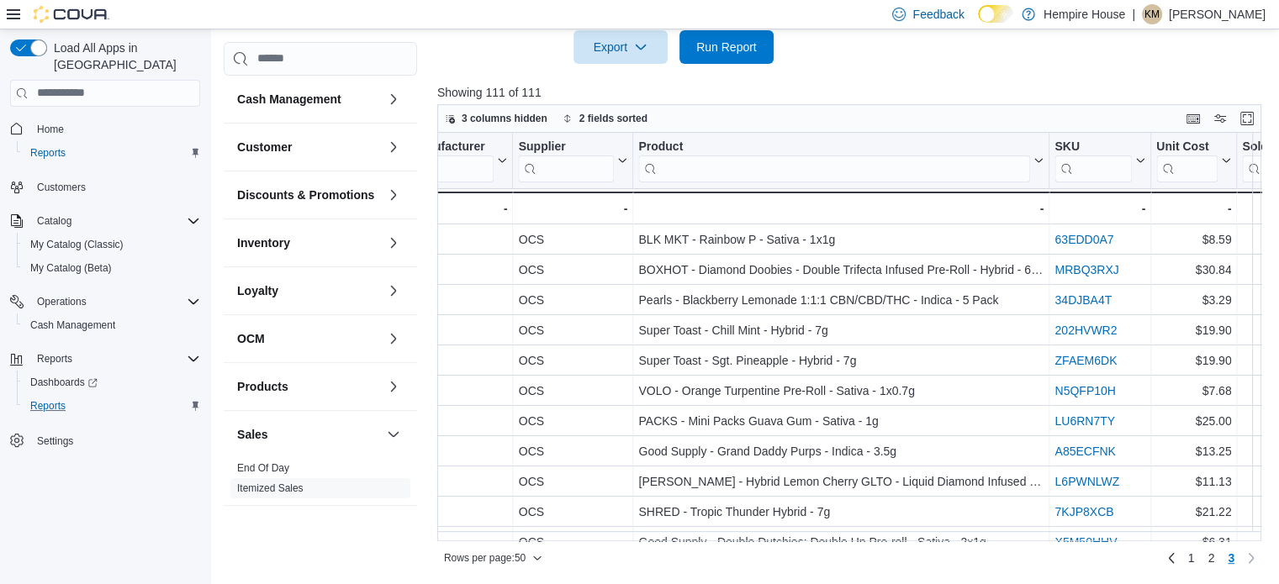
scroll to position [0, 1828]
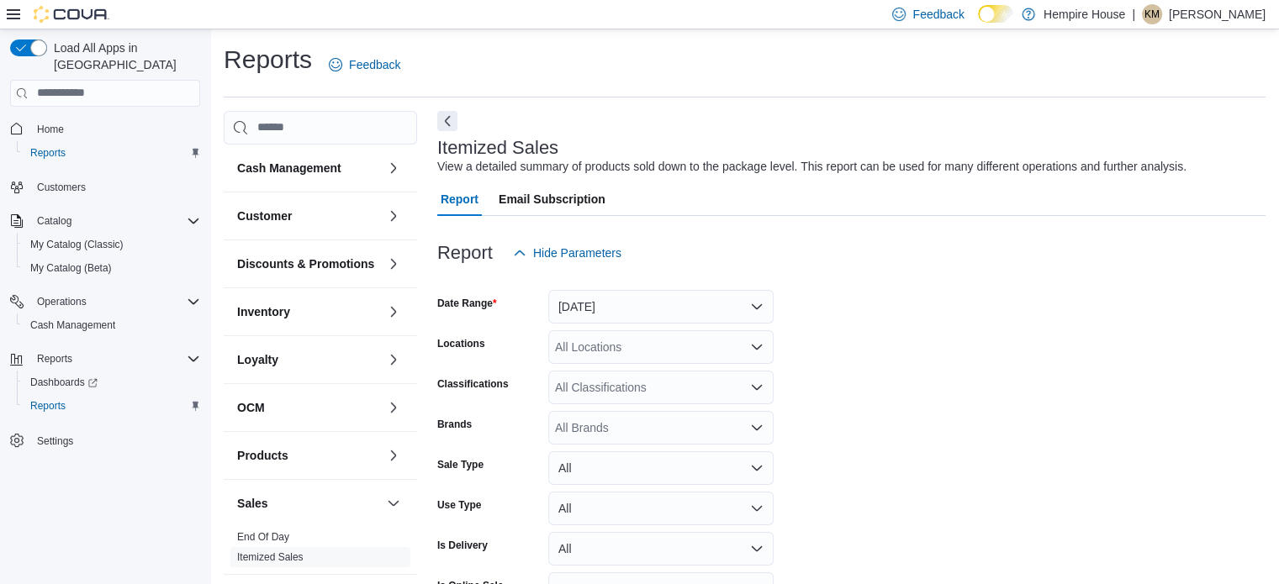
scroll to position [39, 0]
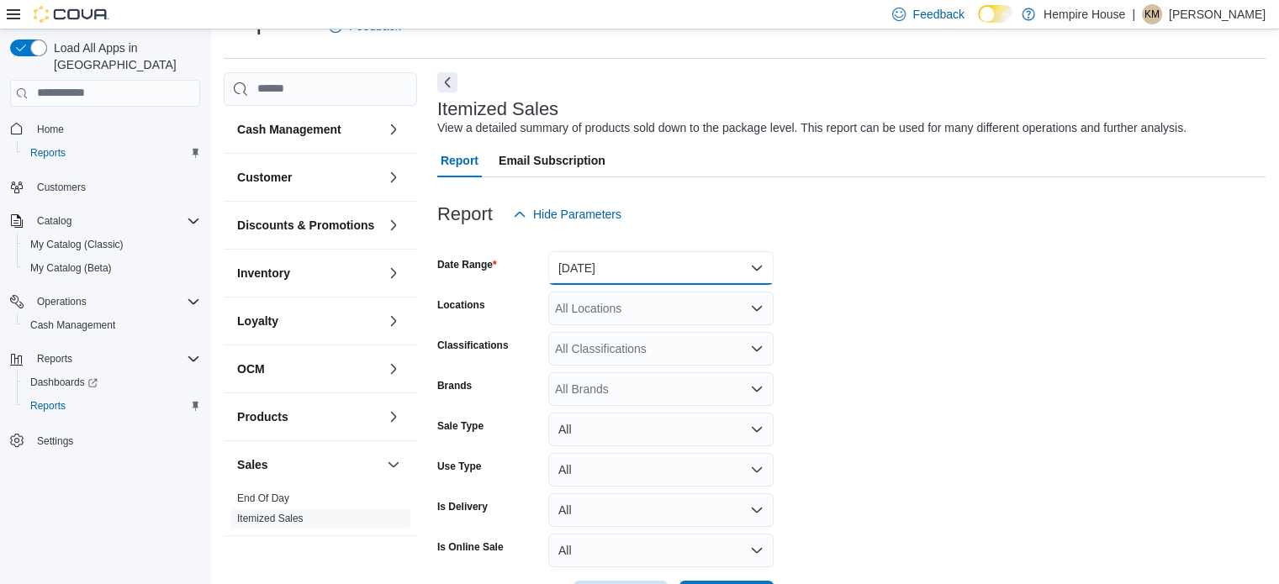
click at [622, 258] on button "Yesterday" at bounding box center [660, 268] width 225 height 34
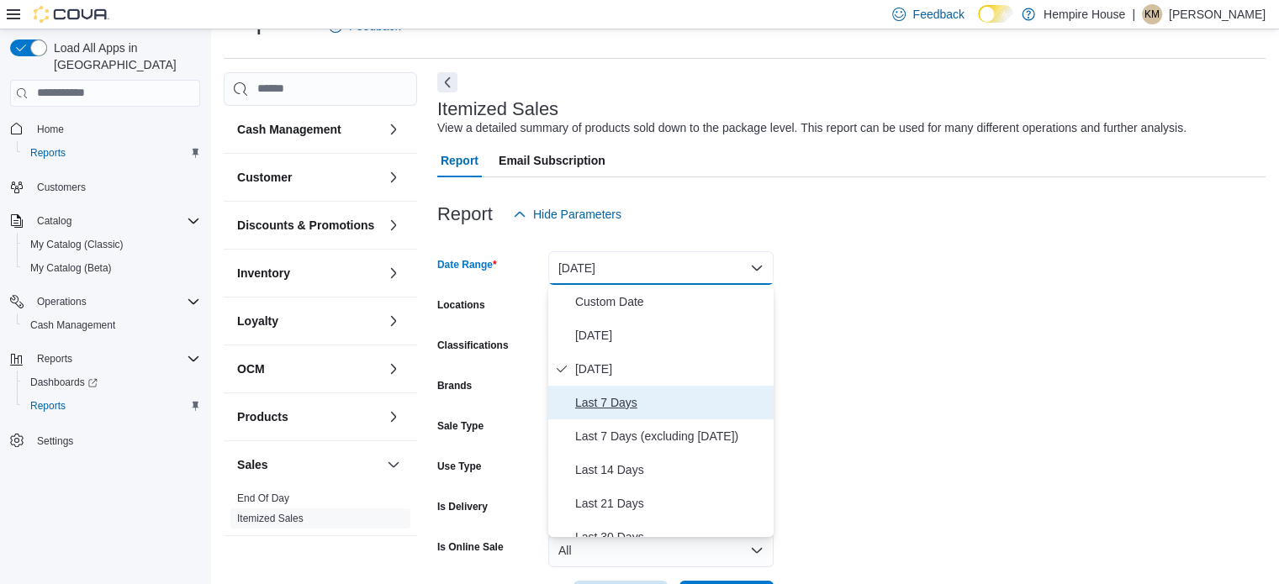
click at [625, 393] on span "Last 7 Days" at bounding box center [671, 403] width 192 height 20
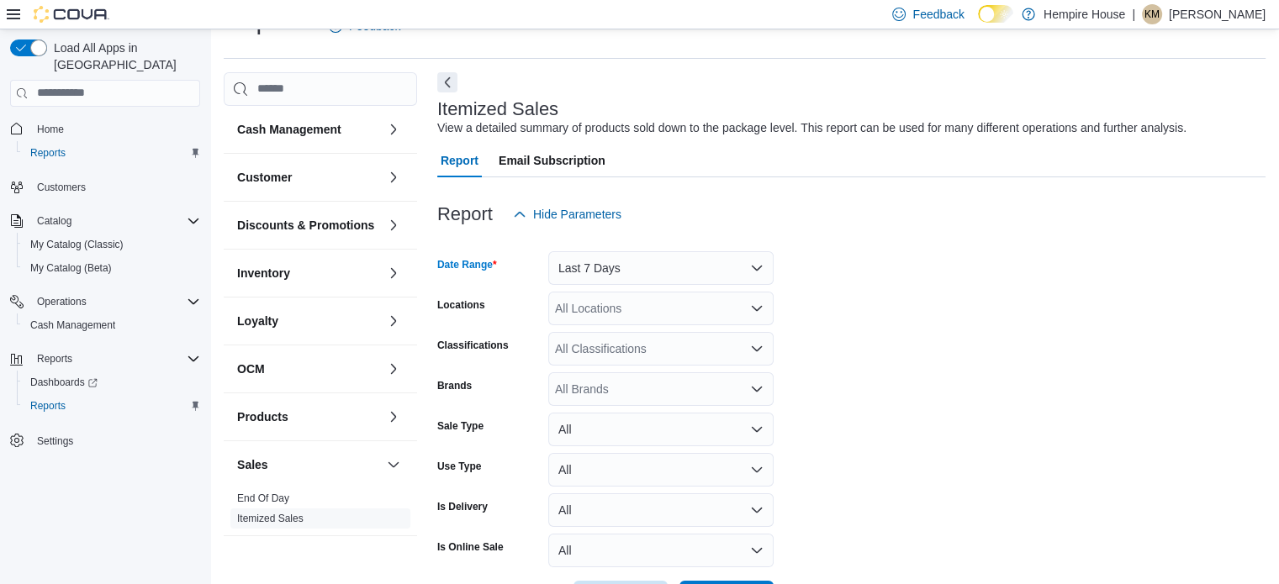
click at [616, 309] on div "All Locations" at bounding box center [660, 309] width 225 height 34
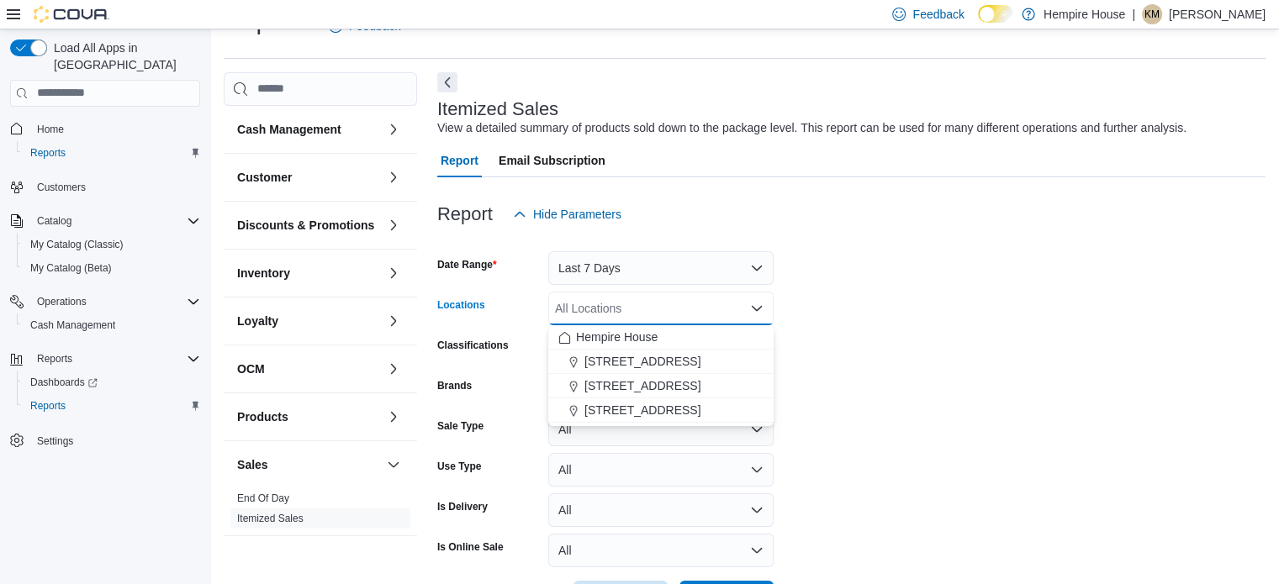
click at [640, 415] on span "59 First Street" at bounding box center [642, 410] width 116 height 17
click at [881, 419] on form "Date Range Last 7 Days Locations 59 First Street Combo box. Selected. 59 First …" at bounding box center [851, 422] width 828 height 383
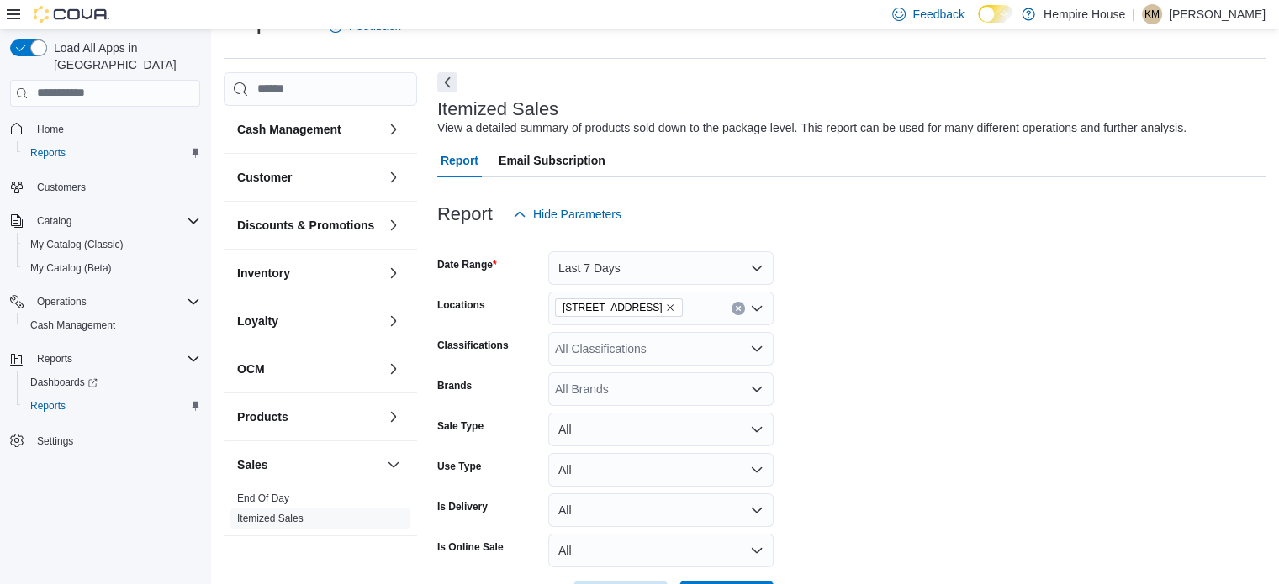
click at [648, 389] on div "All Brands" at bounding box center [660, 389] width 225 height 34
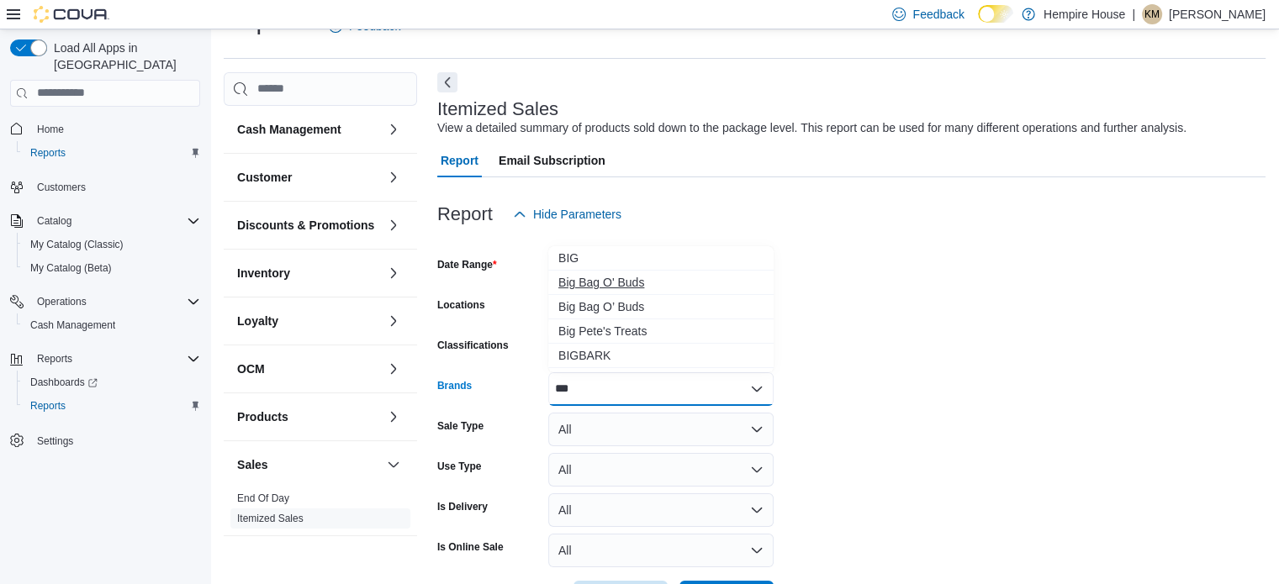
type input "***"
click at [609, 278] on span "Big Bag O' Buds" at bounding box center [660, 282] width 205 height 17
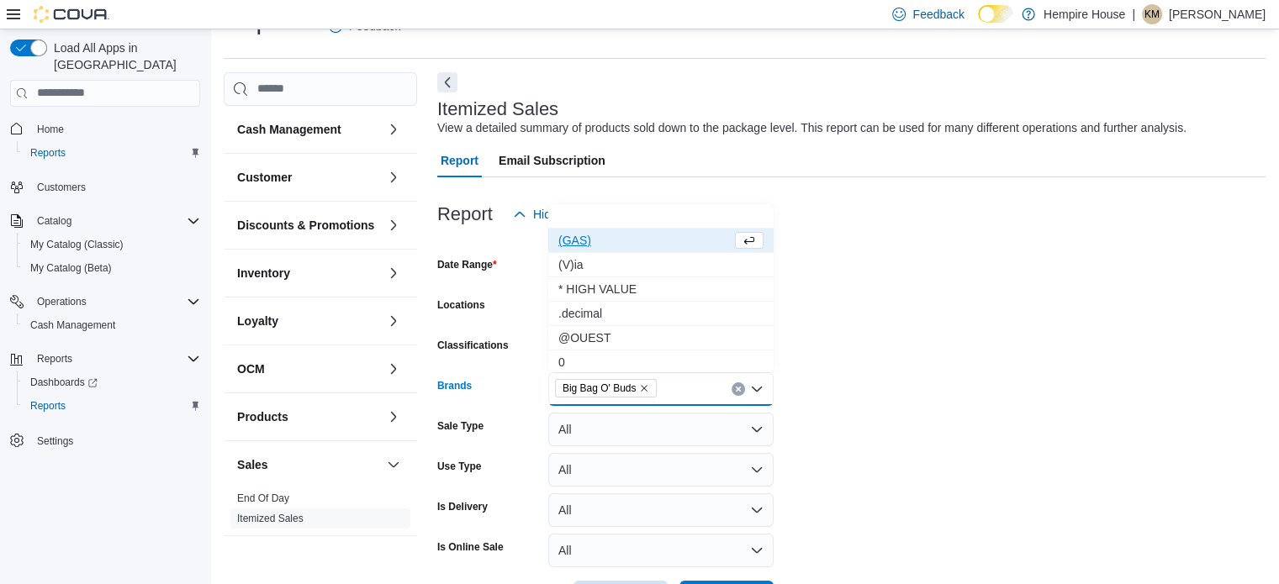
click at [868, 312] on form "Date Range Last 7 Days Locations 59 First Street Classifications All Classifica…" at bounding box center [851, 422] width 828 height 383
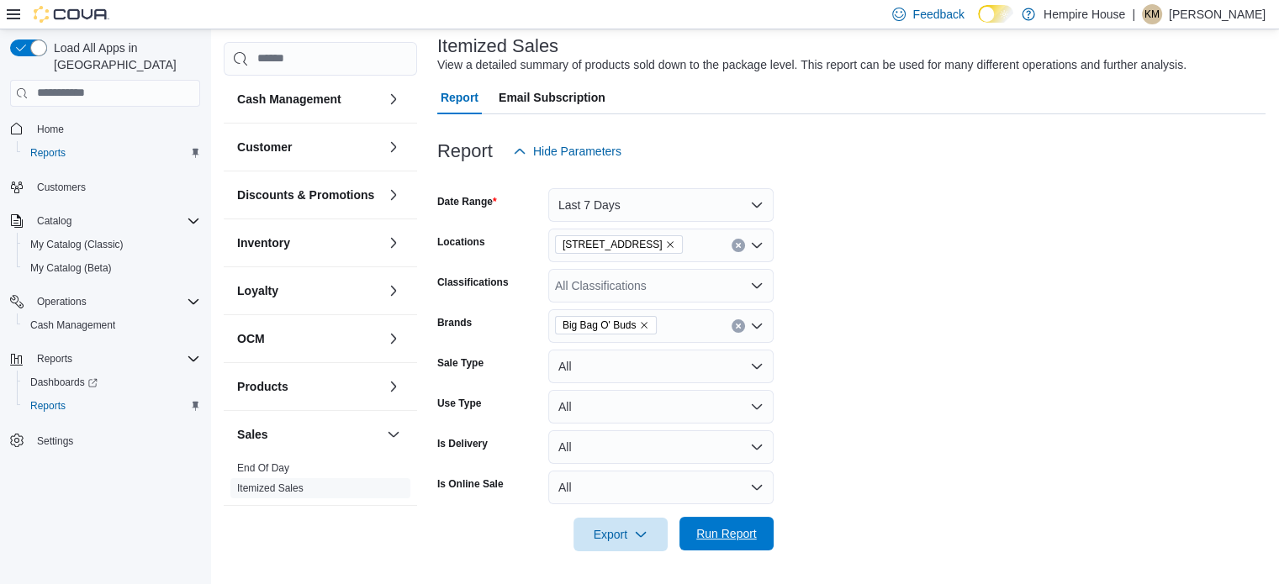
click at [745, 534] on span "Run Report" at bounding box center [726, 533] width 61 height 17
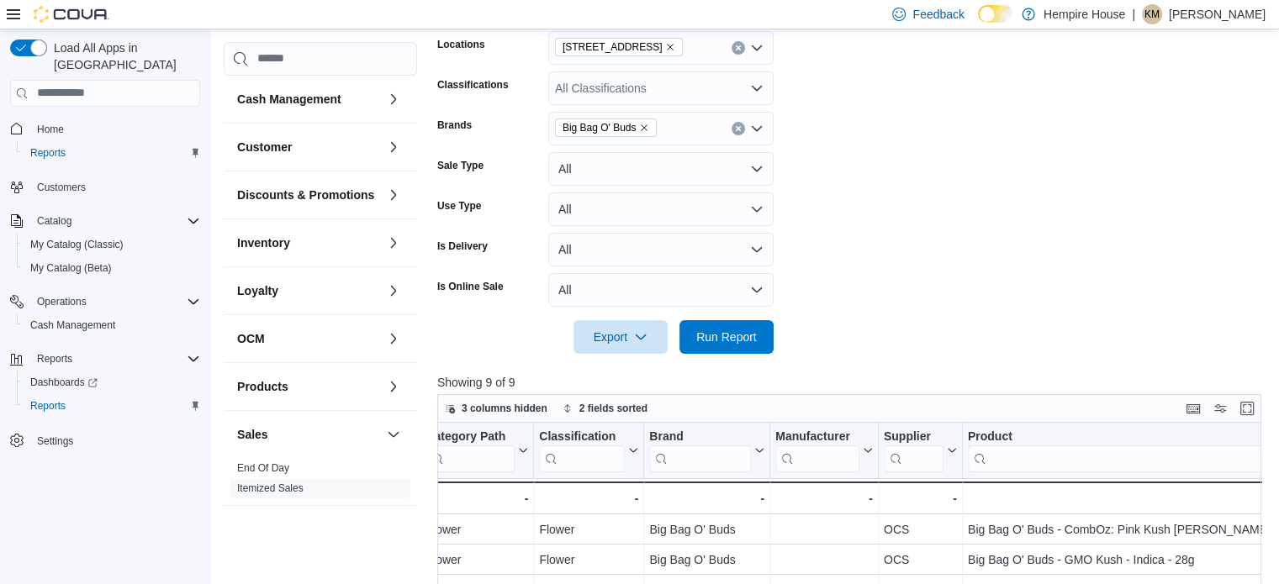
scroll to position [186, 0]
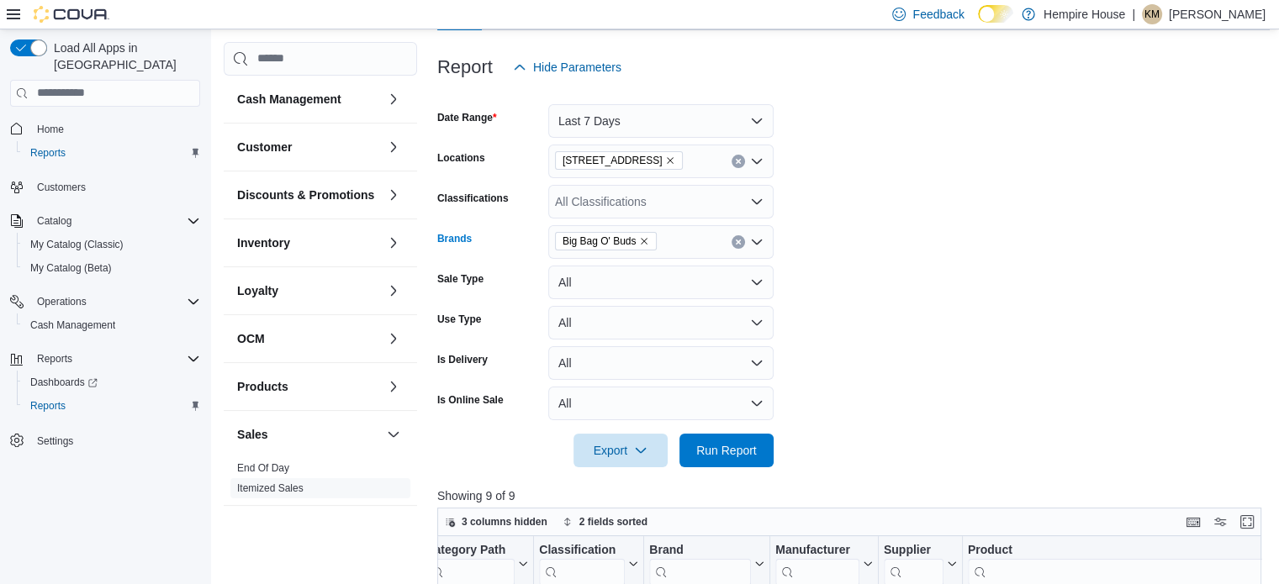
click at [647, 242] on icon "Remove Big Bag O' Buds from selection in this group" at bounding box center [644, 241] width 10 height 10
click at [646, 242] on div "Big Bag O' Buds" at bounding box center [660, 242] width 225 height 34
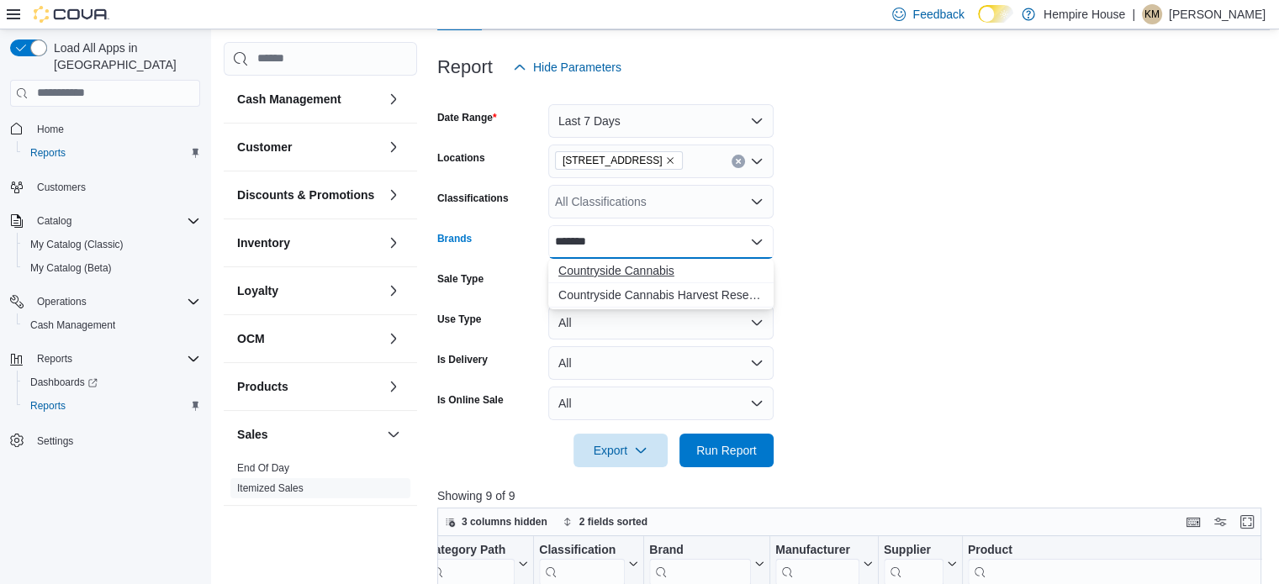
type input "*******"
click at [652, 264] on span "Countryside Cannabis" at bounding box center [660, 270] width 205 height 17
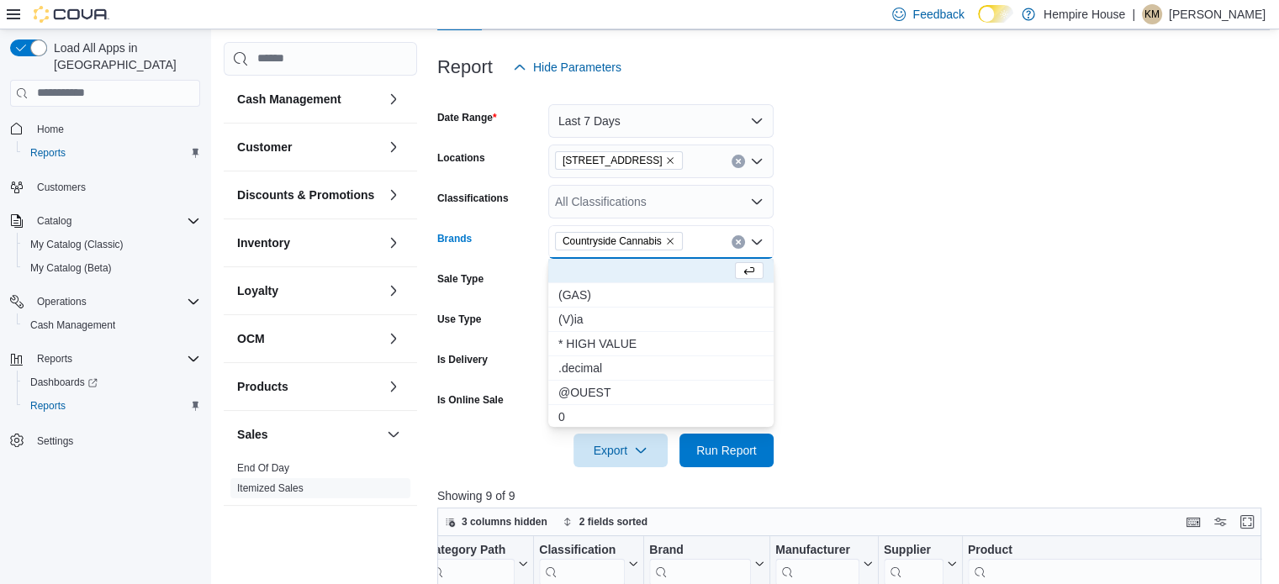
click at [869, 300] on form "Date Range Last 7 Days Locations 59 First Street Classifications All Classifica…" at bounding box center [853, 275] width 832 height 383
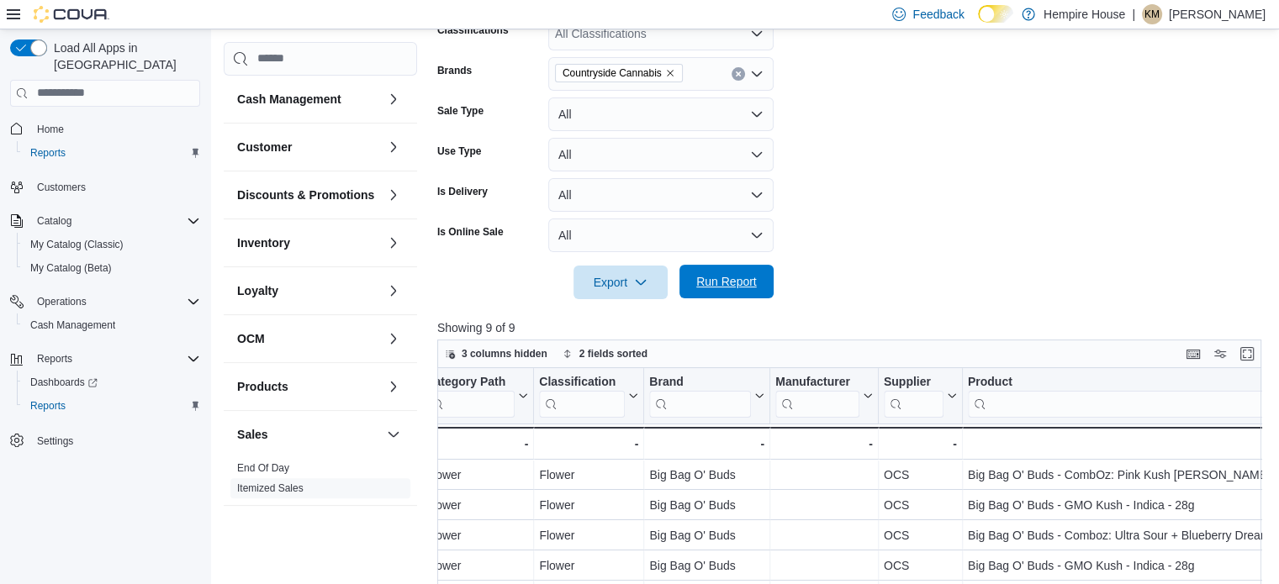
click at [726, 280] on span "Run Report" at bounding box center [726, 281] width 61 height 17
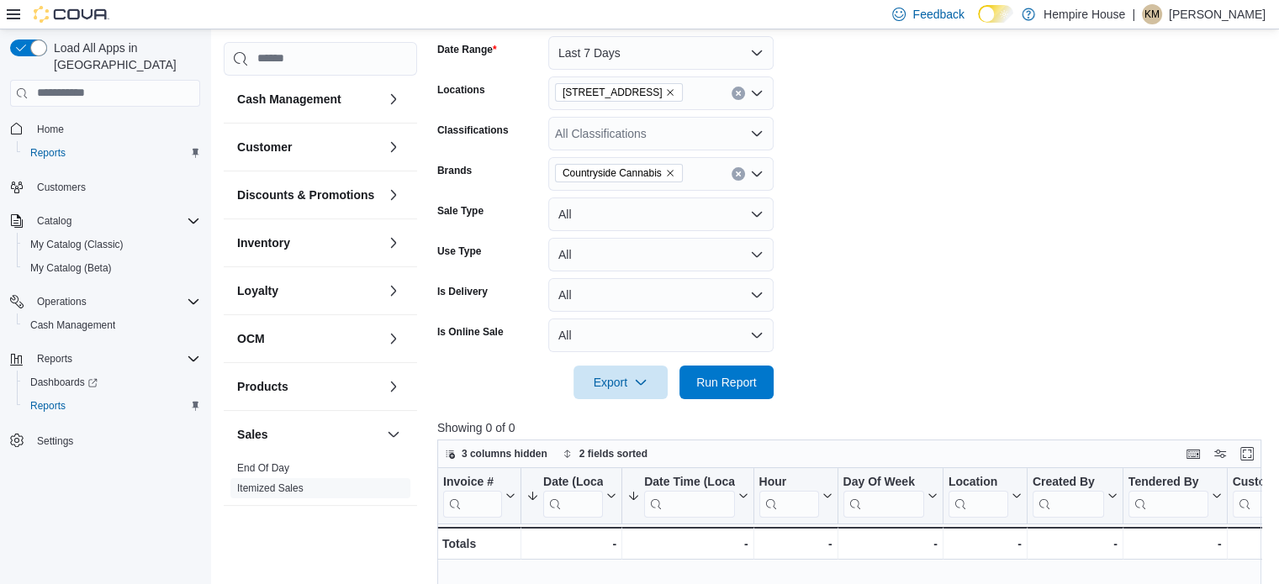
scroll to position [253, 0]
click at [673, 171] on icon "Remove Countryside Cannabis from selection in this group" at bounding box center [670, 174] width 10 height 10
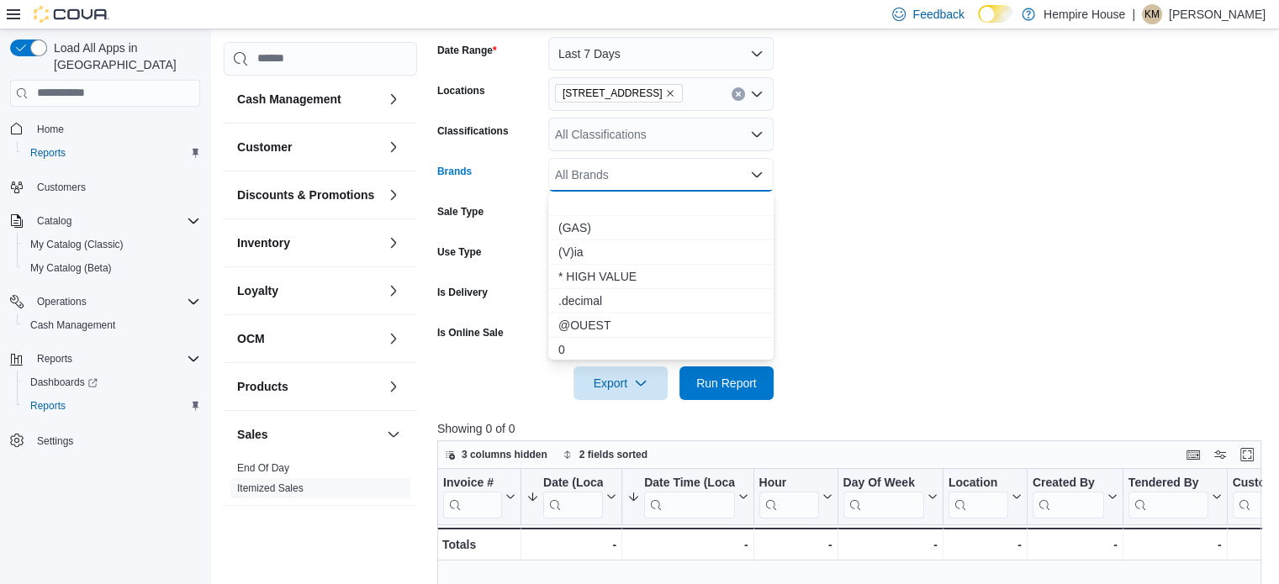
click at [673, 171] on div "All Brands Combo box. Selected. Combo box input. All Brands. Type some text or,…" at bounding box center [660, 175] width 225 height 34
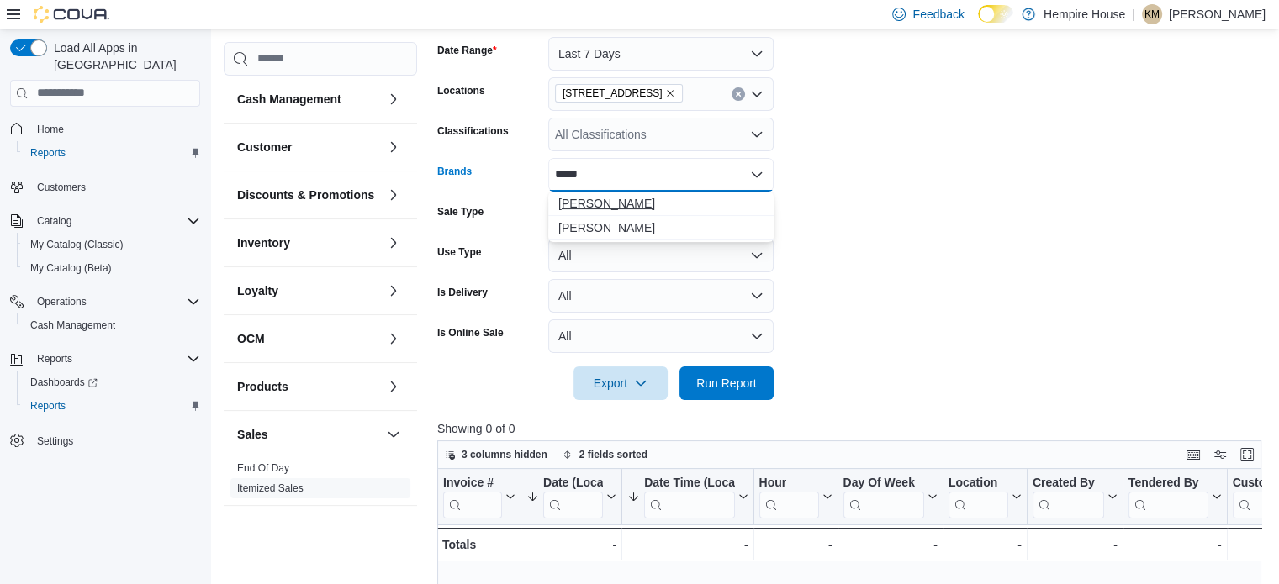
type input "*****"
click at [629, 203] on span "Buddy Blooms" at bounding box center [660, 203] width 205 height 17
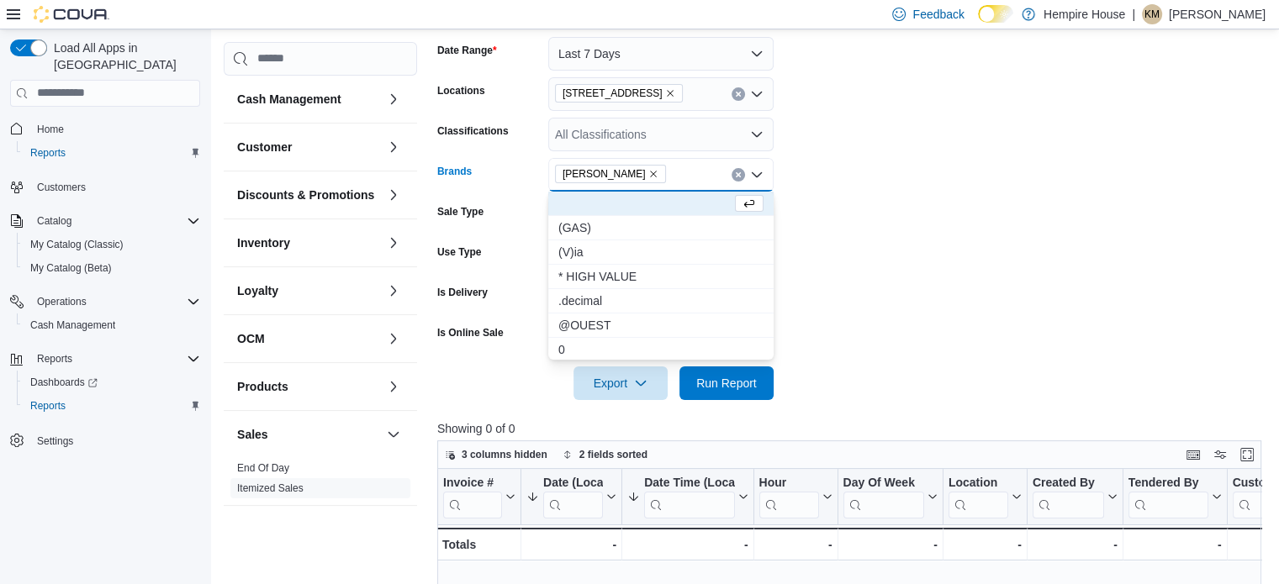
click at [957, 205] on form "Date Range Last 7 Days Locations 59 First Street Classifications All Classifica…" at bounding box center [853, 208] width 832 height 383
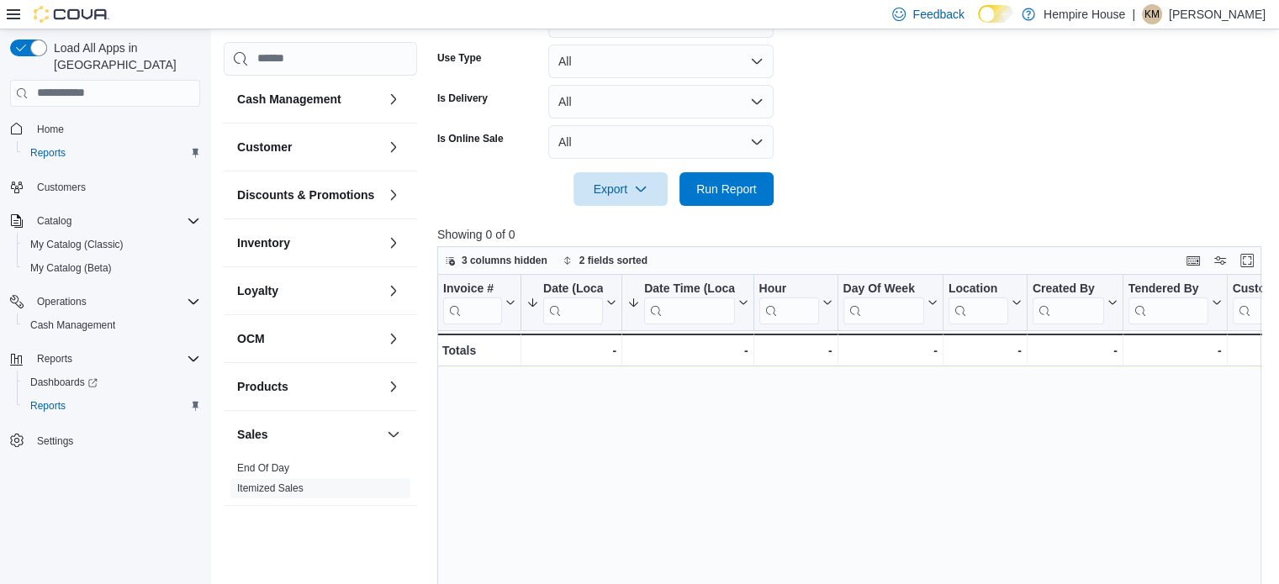
scroll to position [505, 0]
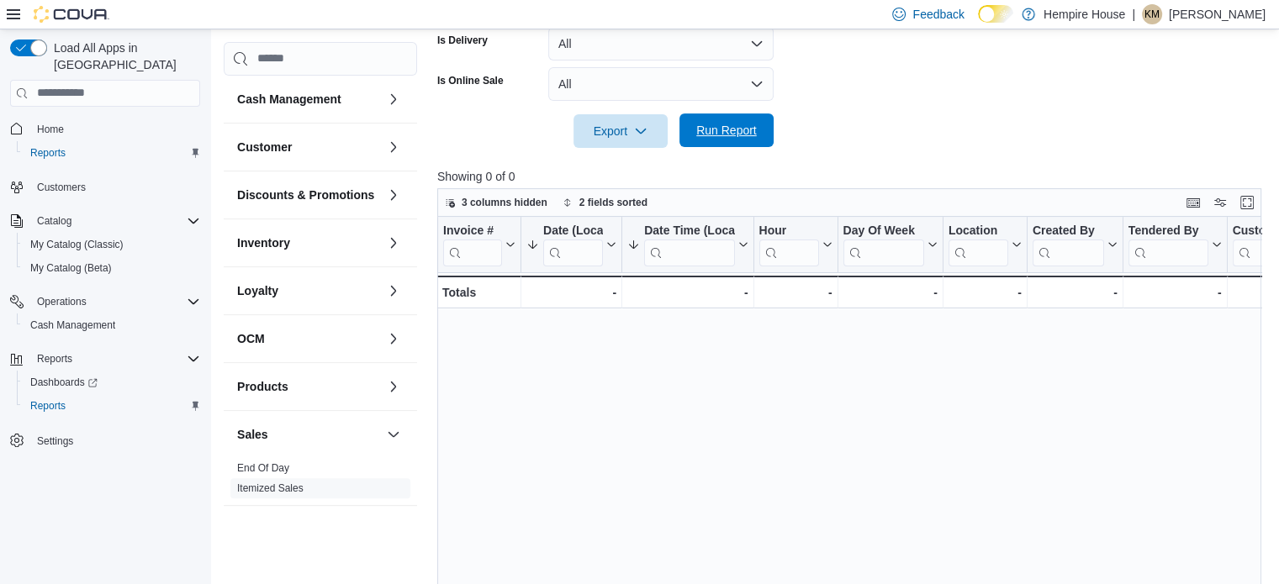
click at [746, 126] on span "Run Report" at bounding box center [726, 130] width 61 height 17
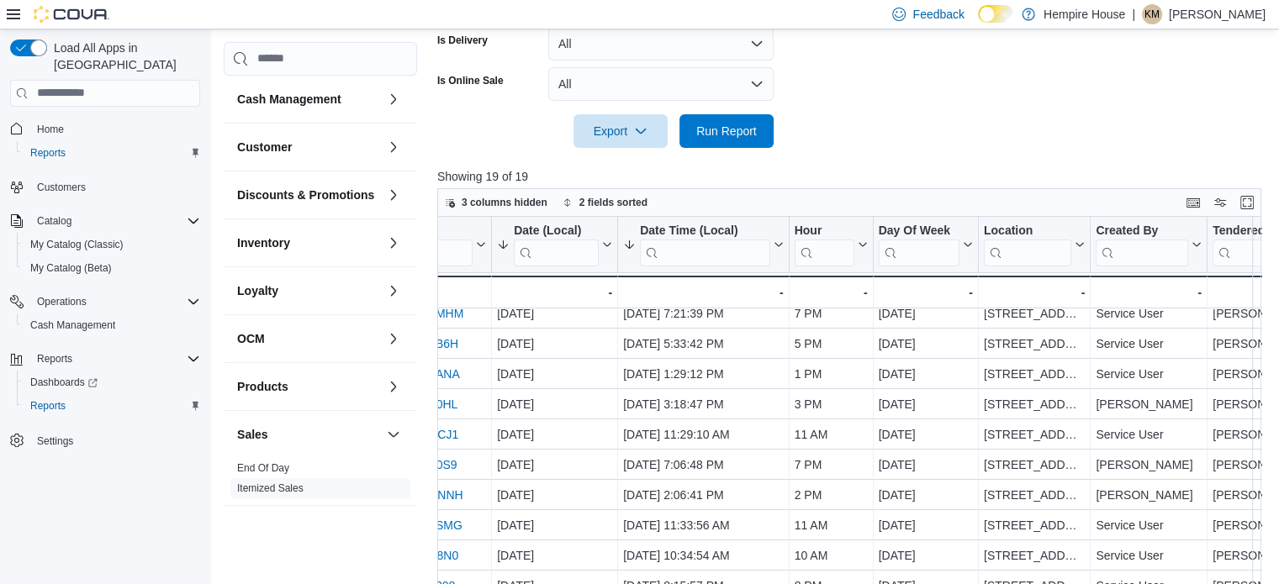
scroll to position [40, 0]
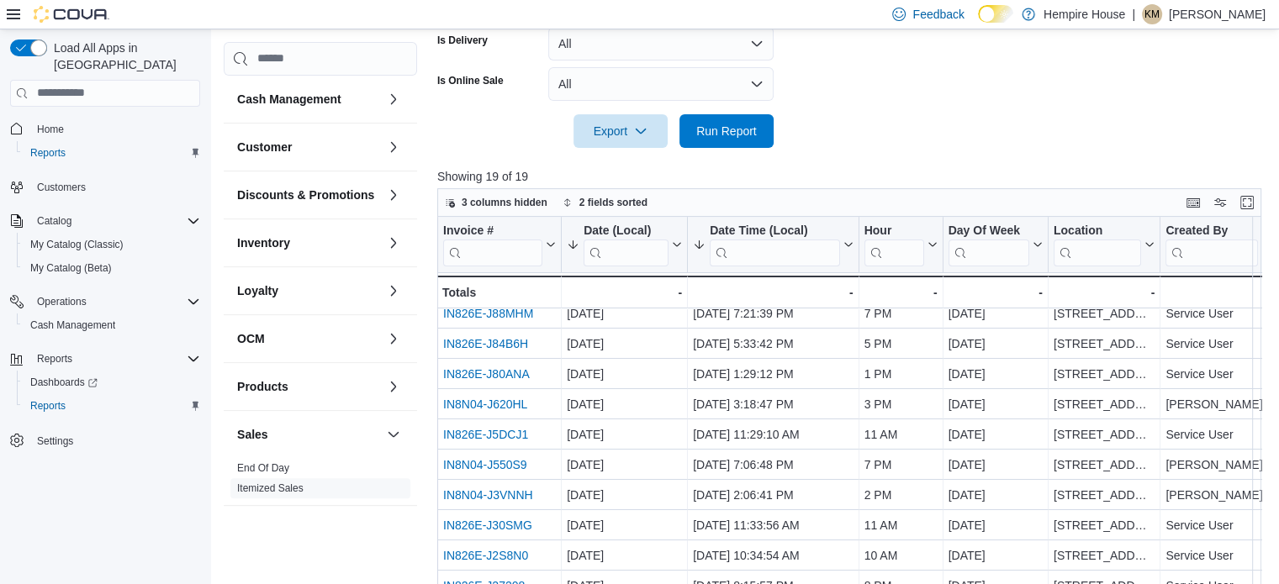
click at [456, 18] on div "Feedback Dark Mode Hempire House | KM Katelyn MacBrien" at bounding box center [639, 14] width 1279 height 29
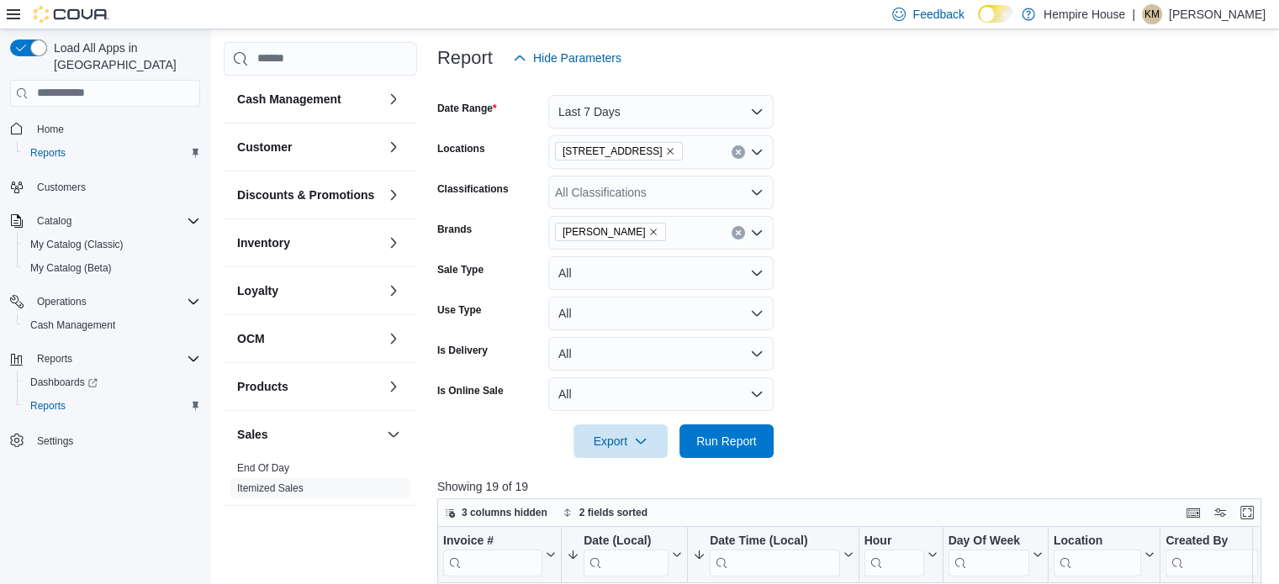
scroll to position [169, 0]
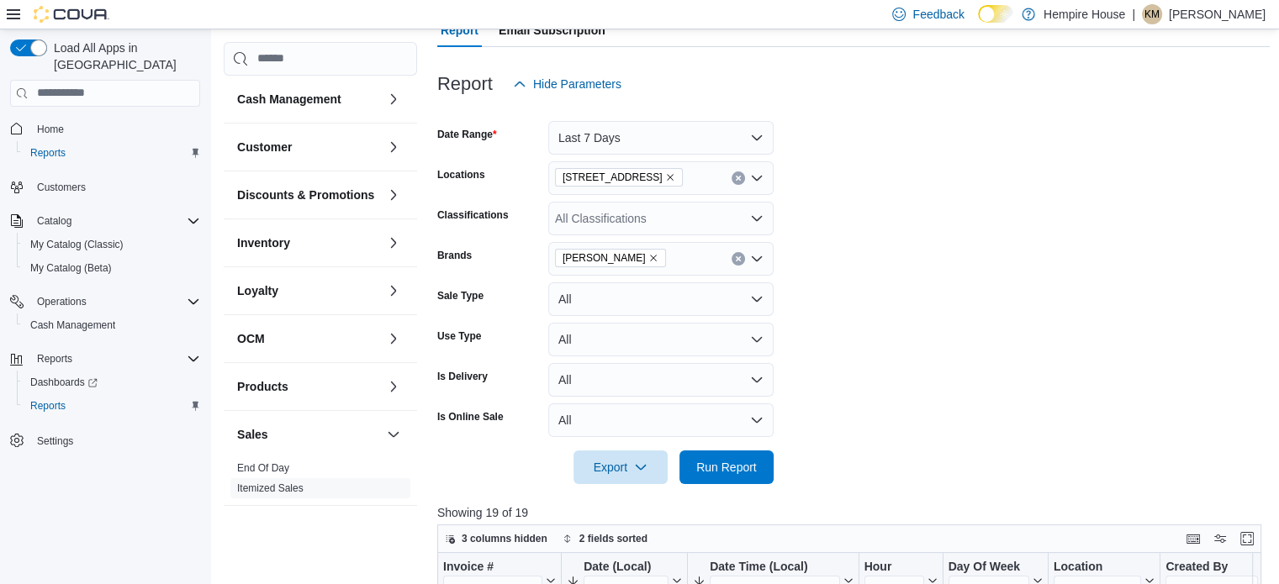
click at [651, 260] on icon "Remove Buddy Blooms from selection in this group" at bounding box center [654, 258] width 7 height 7
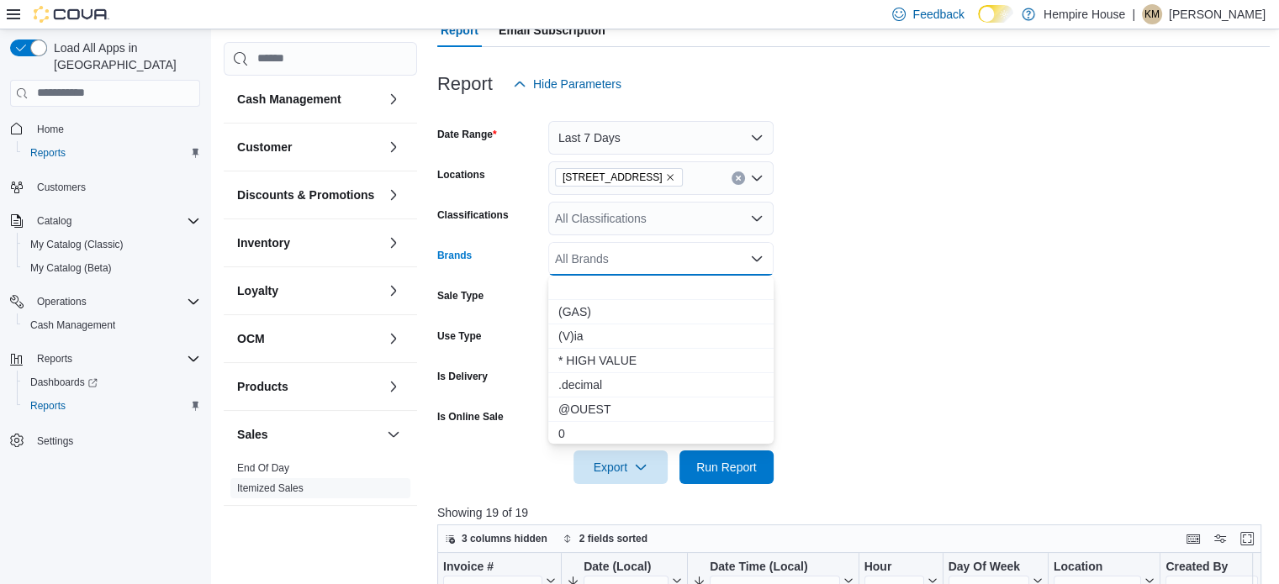
click at [642, 256] on div "All Brands Combo box. Selected. Combo box input. All Brands. Type some text or,…" at bounding box center [660, 259] width 225 height 34
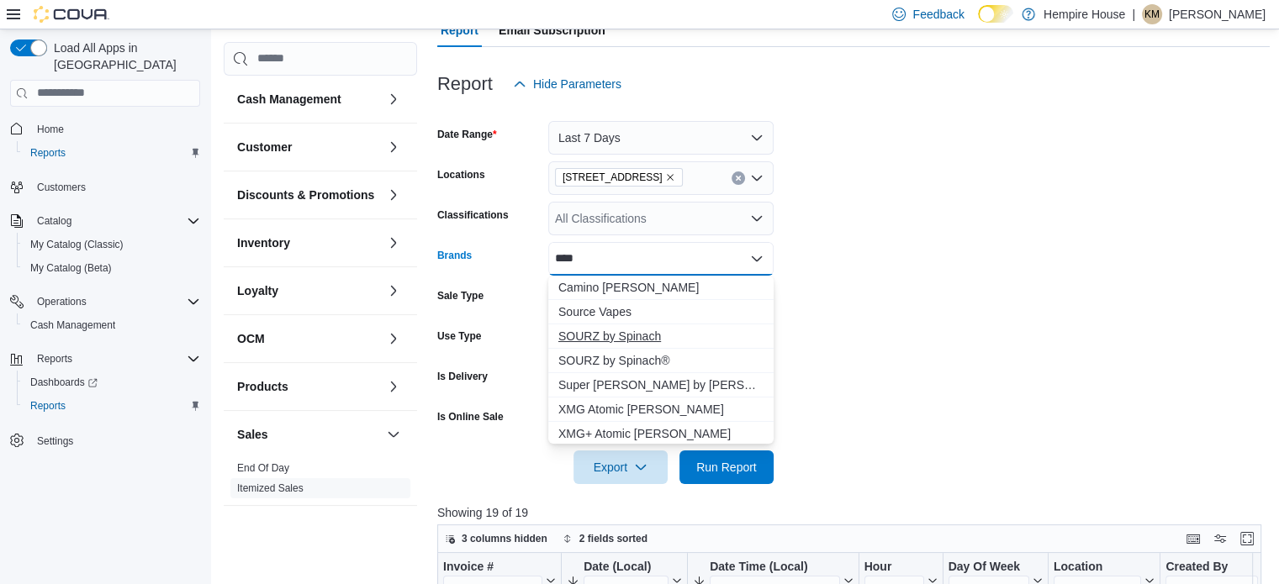
type input "****"
click at [605, 337] on span "SOURZ by Spinach" at bounding box center [660, 336] width 205 height 17
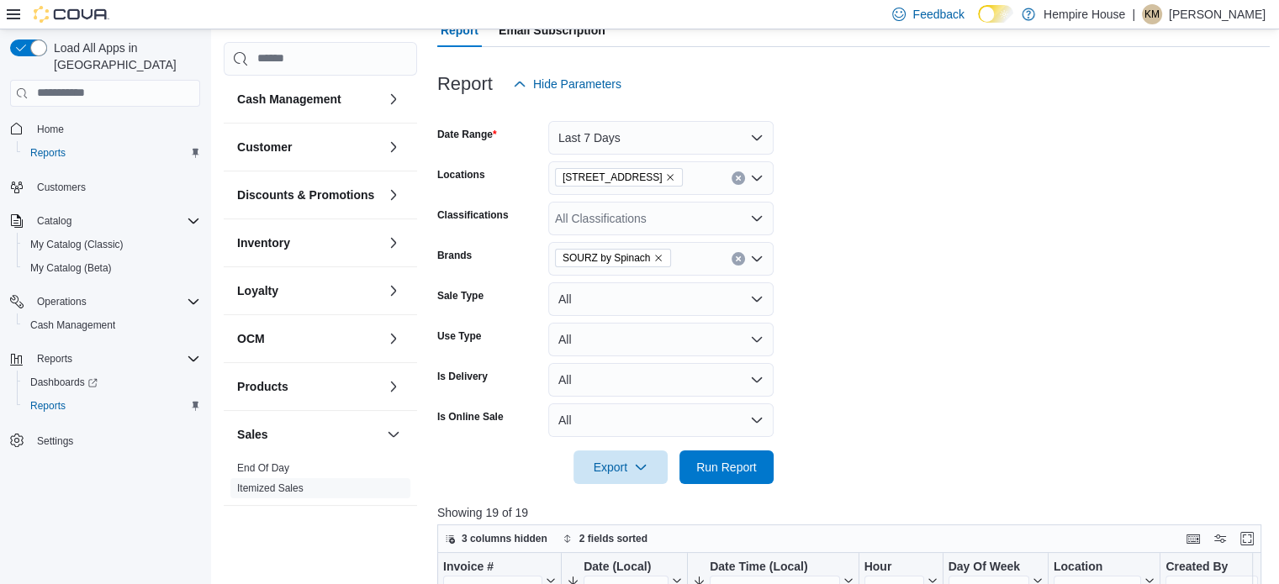
click at [932, 334] on form "Date Range Last 7 Days Locations 59 First Street Classifications All Classifica…" at bounding box center [853, 292] width 832 height 383
click at [725, 463] on span "Run Report" at bounding box center [726, 466] width 61 height 17
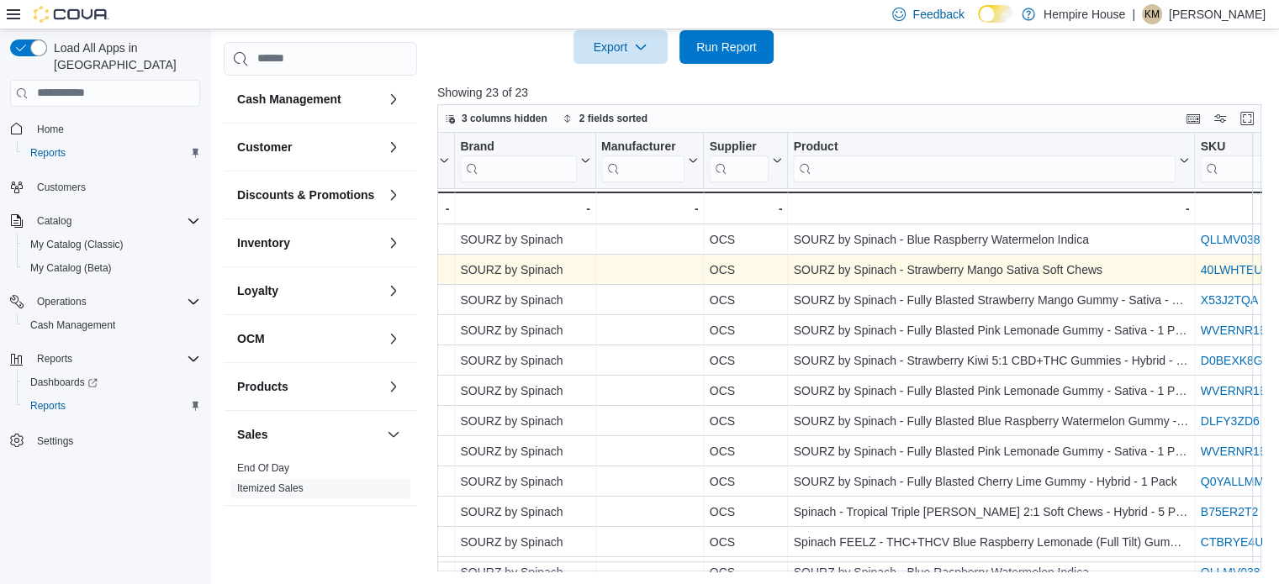
scroll to position [0, 1661]
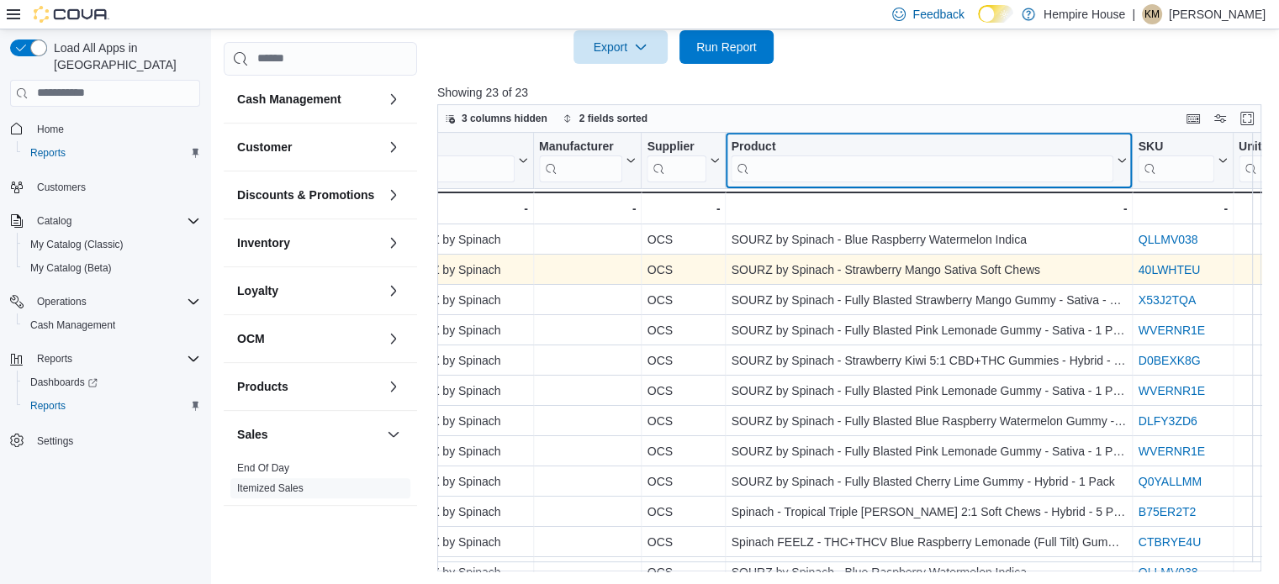
click at [1071, 171] on input "search" at bounding box center [921, 168] width 382 height 27
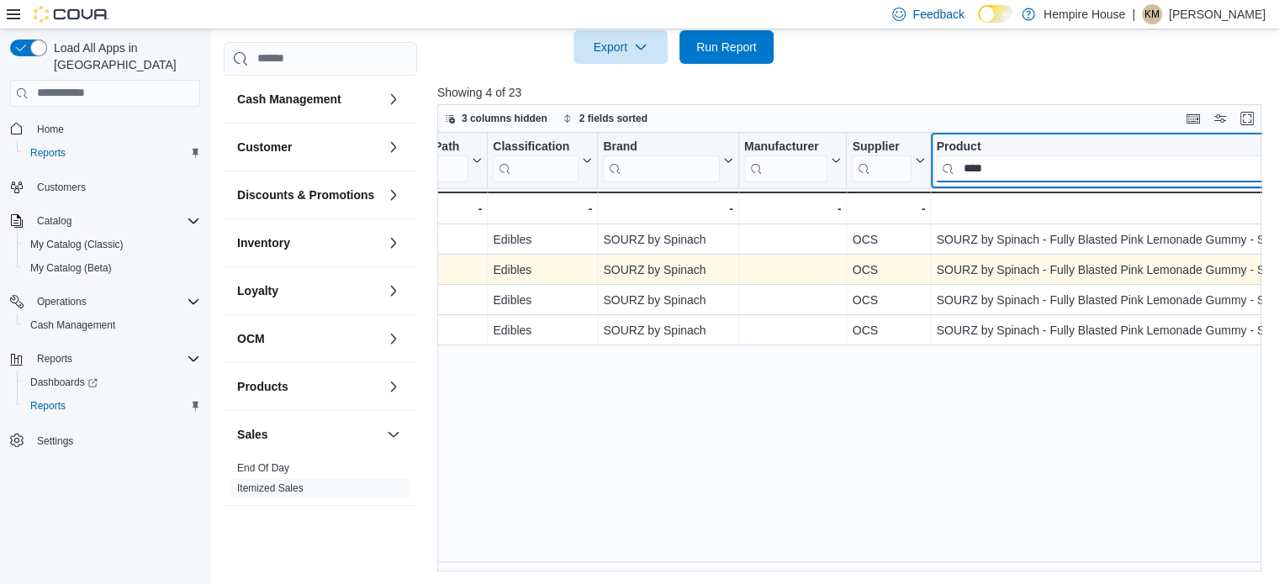
scroll to position [0, 1456]
type input "*"
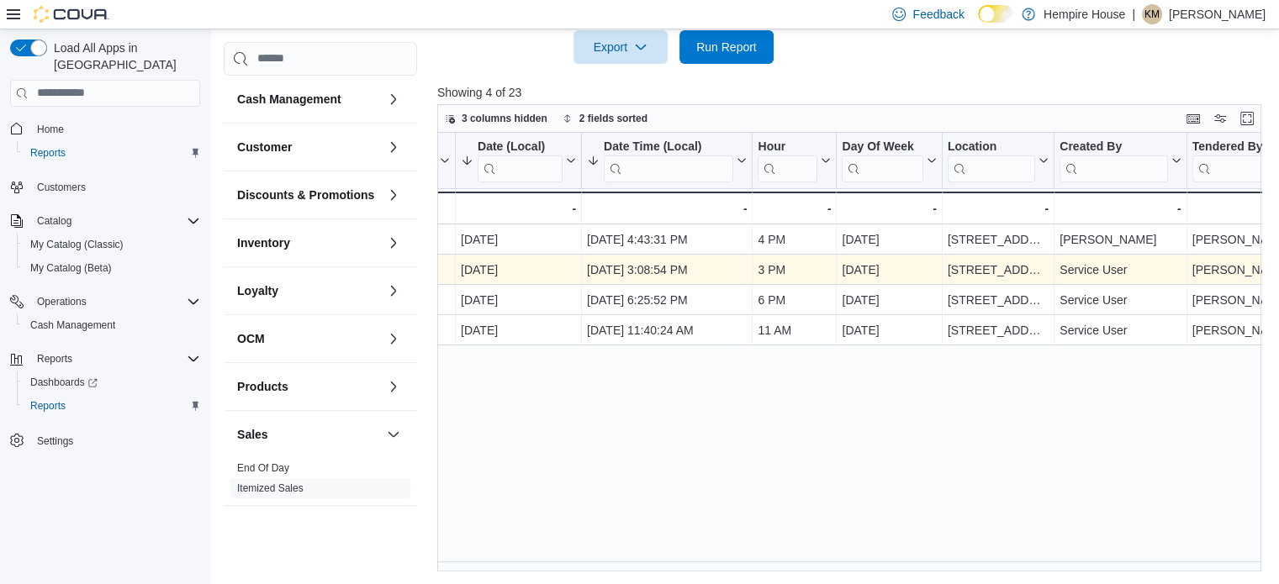
scroll to position [0, 0]
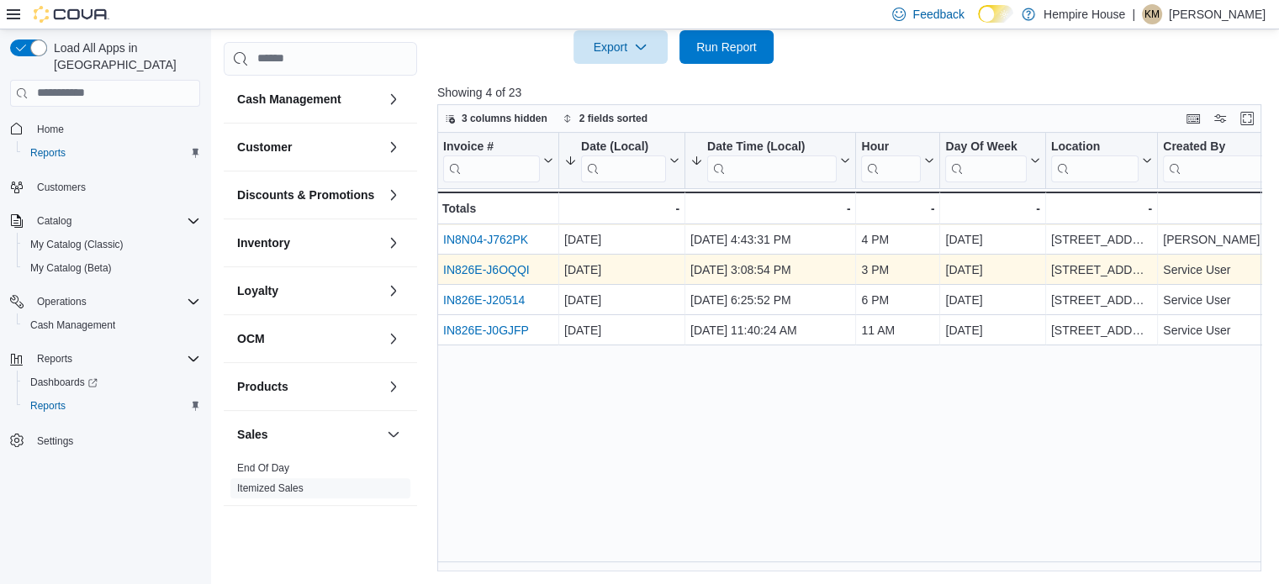
type input "*****"
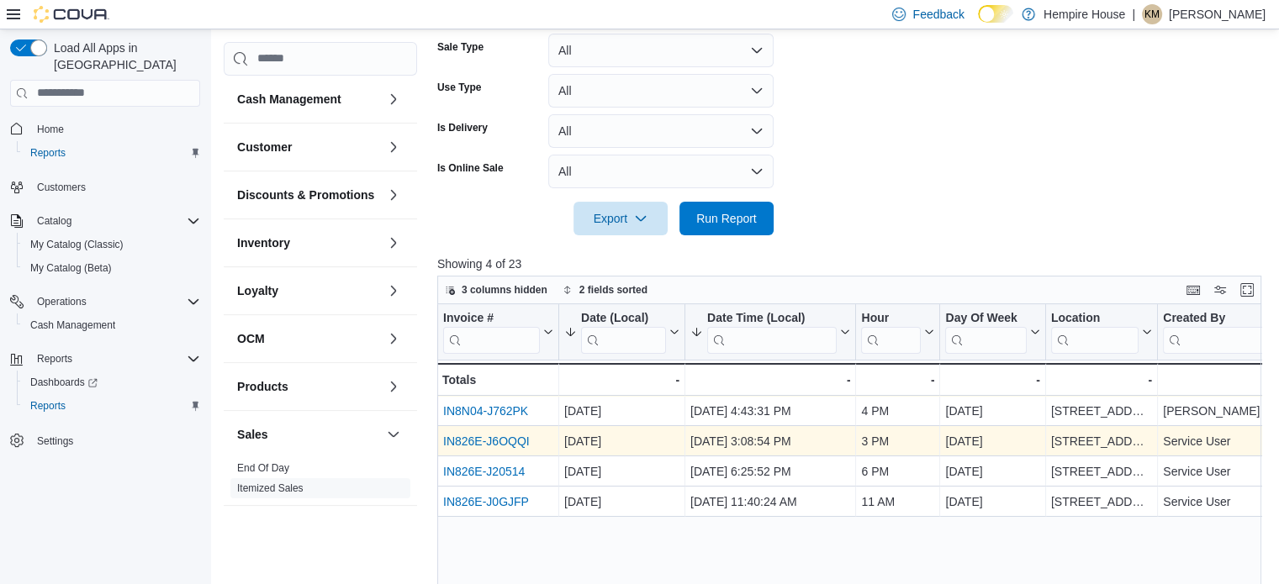
scroll to position [253, 0]
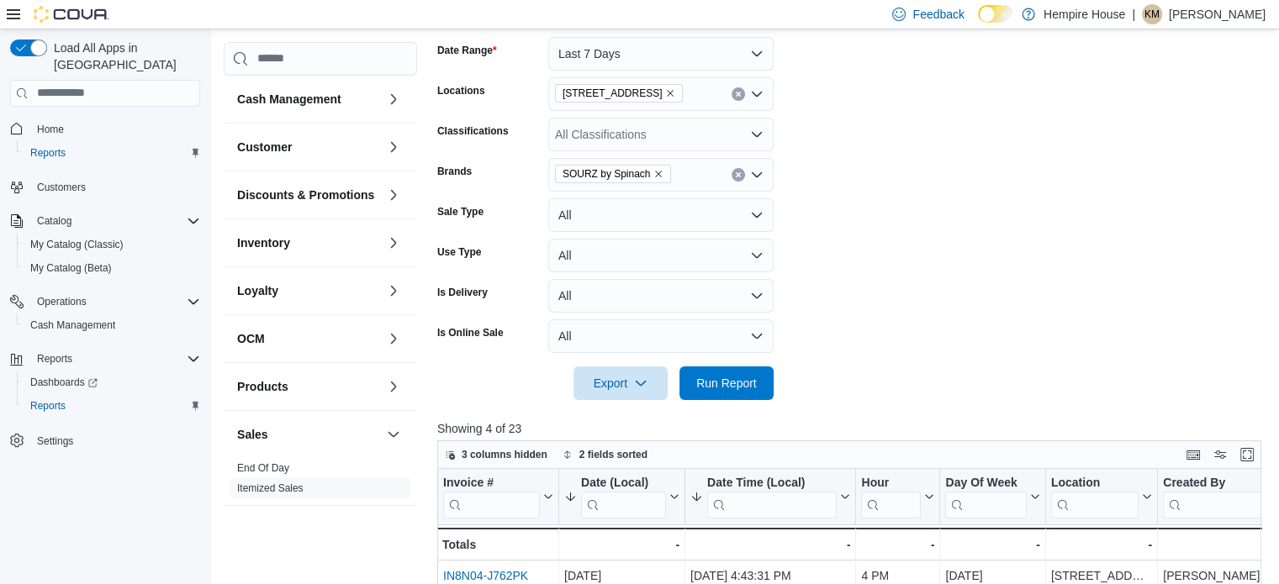
click at [653, 172] on icon "Remove SOURZ by Spinach from selection in this group" at bounding box center [658, 174] width 10 height 10
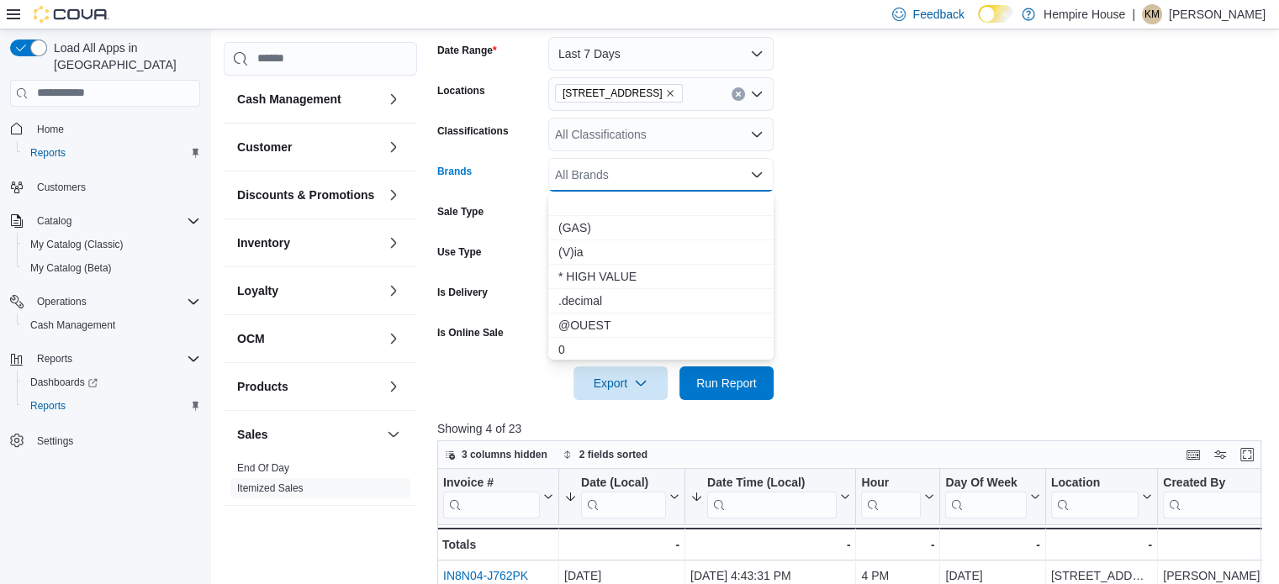
click at [659, 171] on div "All Brands Combo box. Selected. Combo box input. All Brands. Type some text or,…" at bounding box center [660, 175] width 225 height 34
type input "**"
click at [615, 229] on span "C." at bounding box center [660, 227] width 205 height 17
click at [849, 228] on form "Date Range Last 7 Days Locations 59 First Street Classifications All Classifica…" at bounding box center [853, 208] width 832 height 383
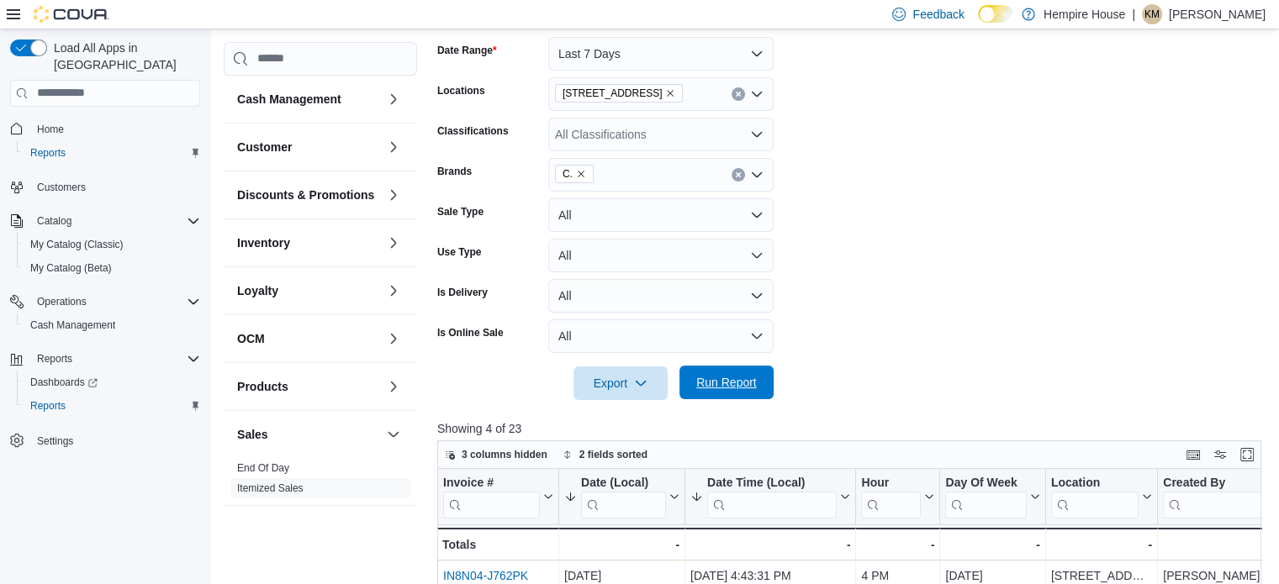
click at [746, 375] on span "Run Report" at bounding box center [726, 383] width 74 height 34
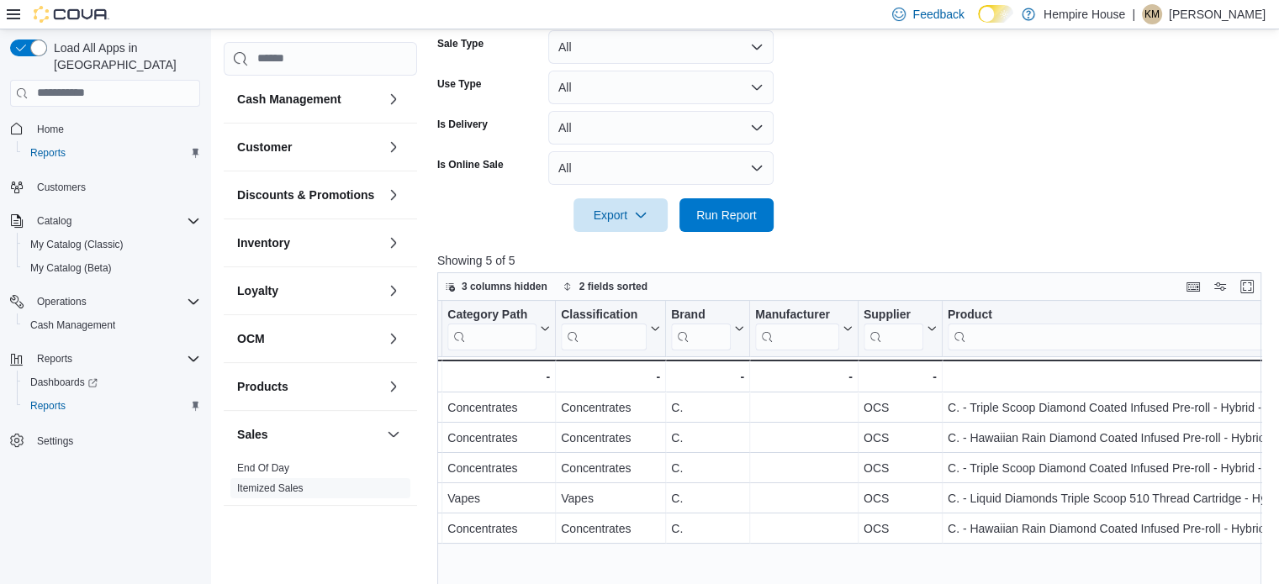
scroll to position [337, 0]
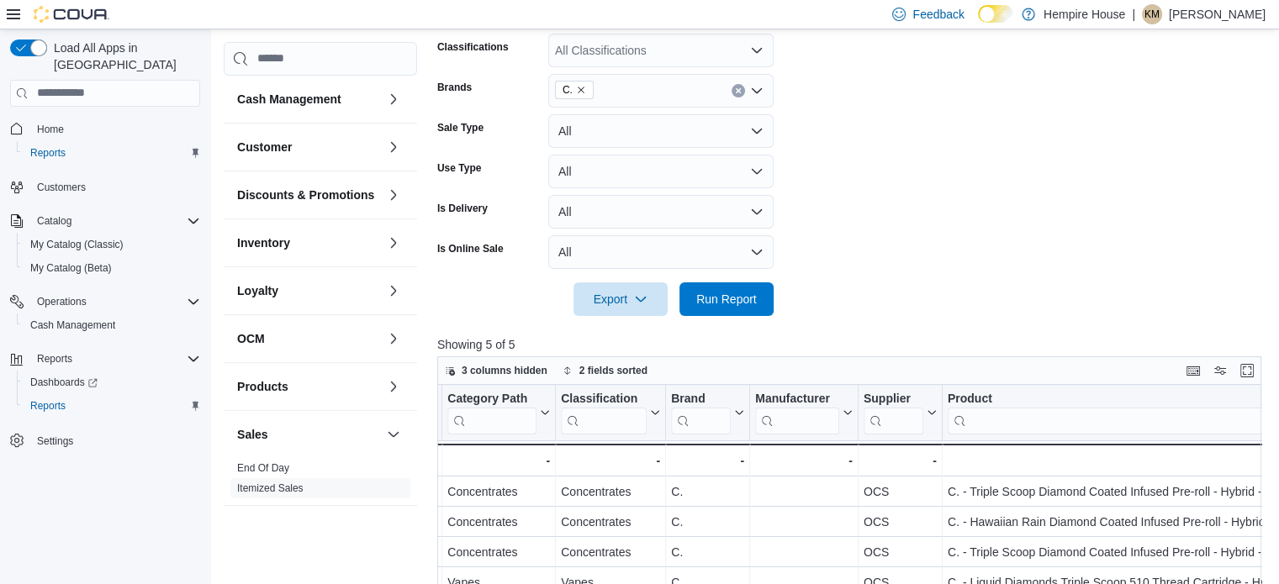
click at [580, 91] on icon "Remove C. from selection in this group" at bounding box center [581, 90] width 10 height 10
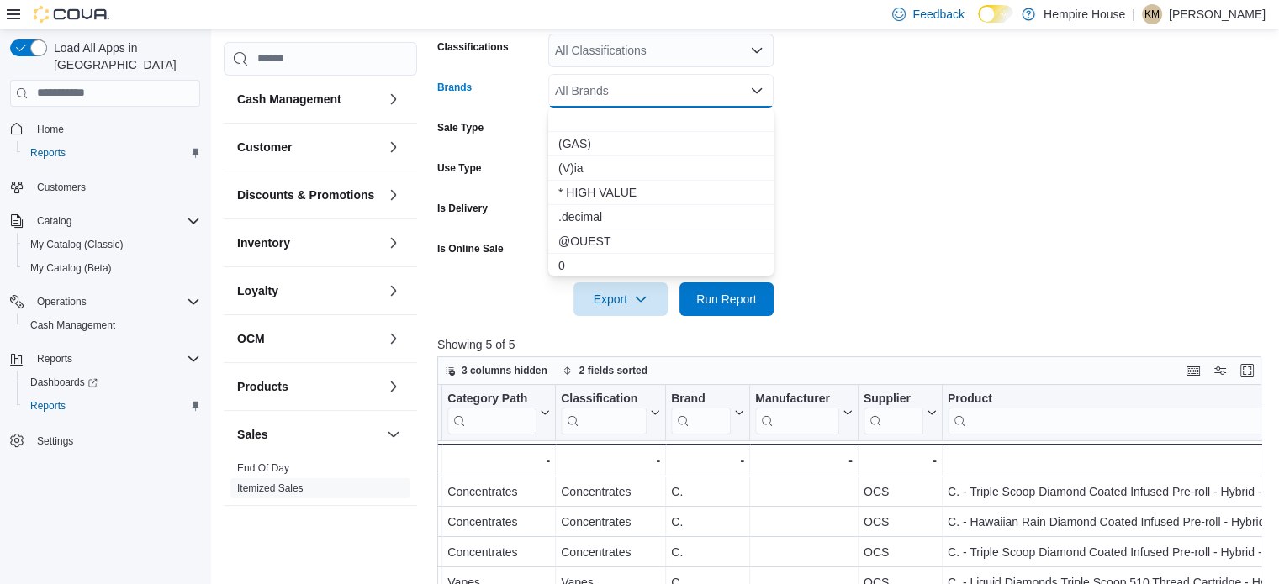
click at [579, 89] on div "All Brands Combo box. Selected. Combo box input. All Brands. Type some text or,…" at bounding box center [660, 91] width 225 height 34
type input "****"
click at [594, 218] on span "Station House" at bounding box center [660, 216] width 205 height 17
click at [706, 296] on span "Run Report" at bounding box center [726, 298] width 61 height 17
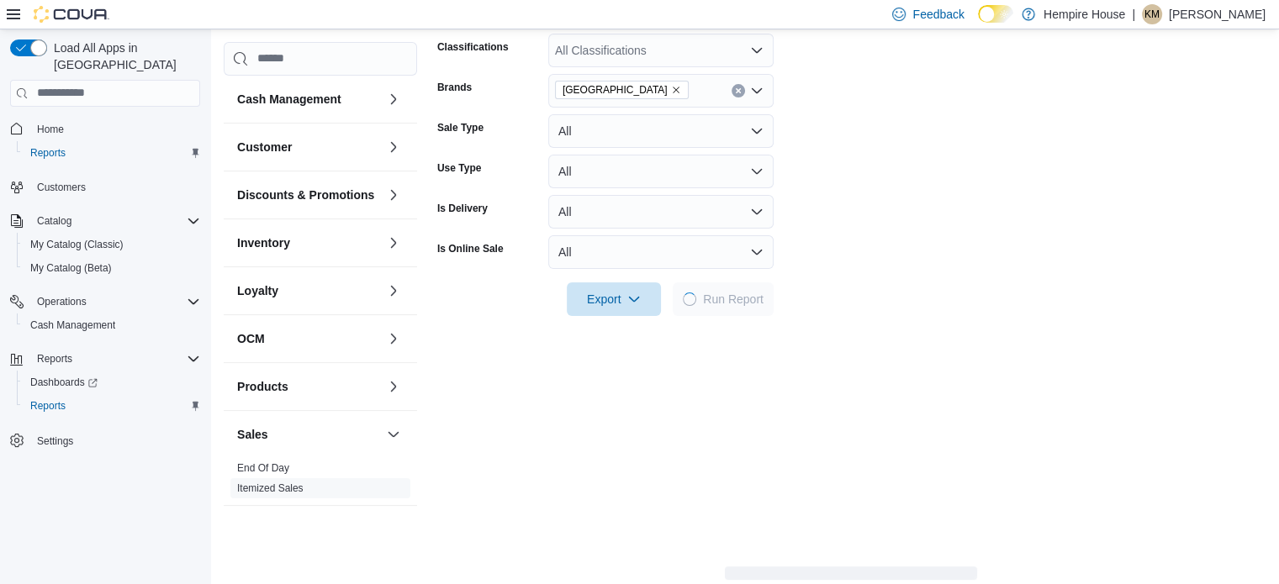
click at [948, 265] on form "Date Range Last 7 Days Locations 59 First Street Classifications All Classifica…" at bounding box center [851, 124] width 828 height 383
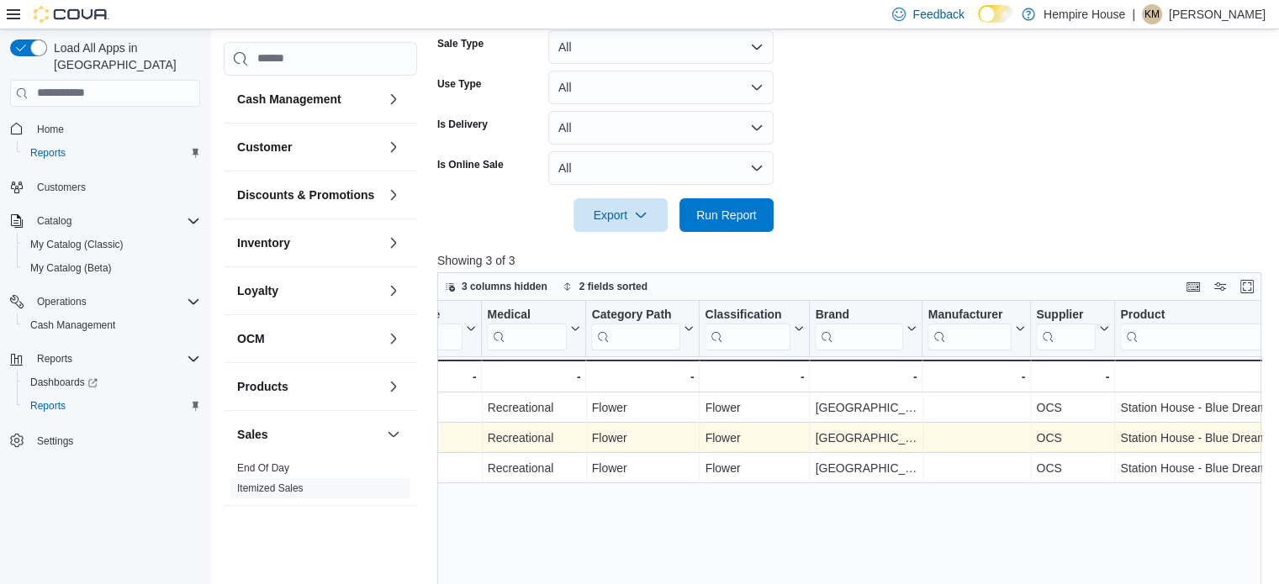
scroll to position [337, 0]
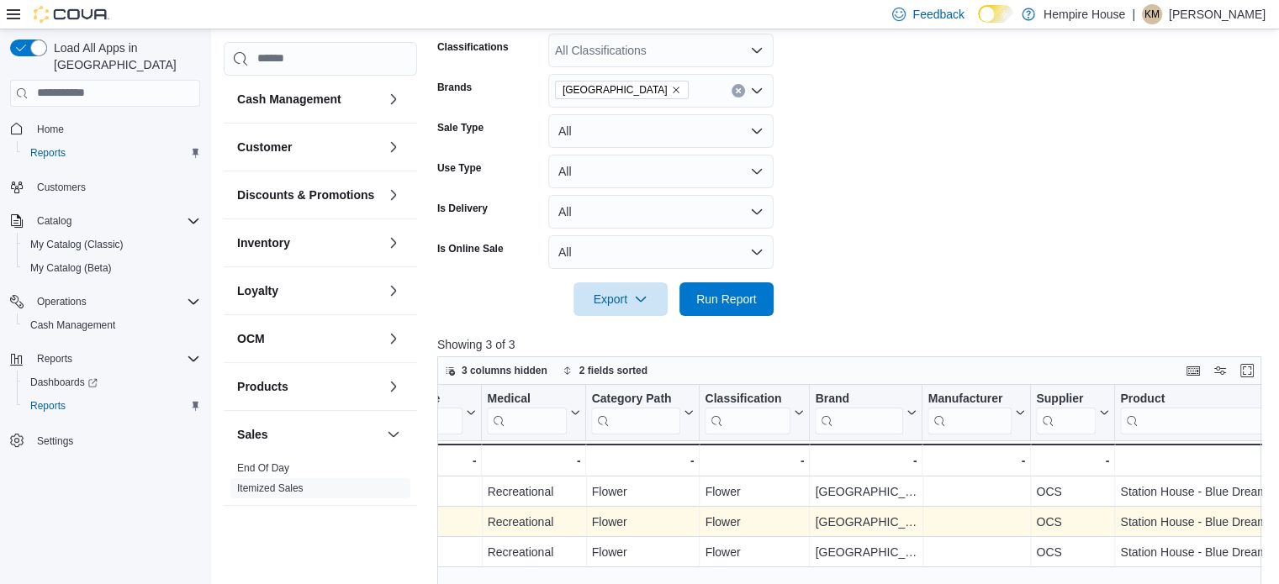
click at [671, 87] on icon "Remove Station House from selection in this group" at bounding box center [676, 90] width 10 height 10
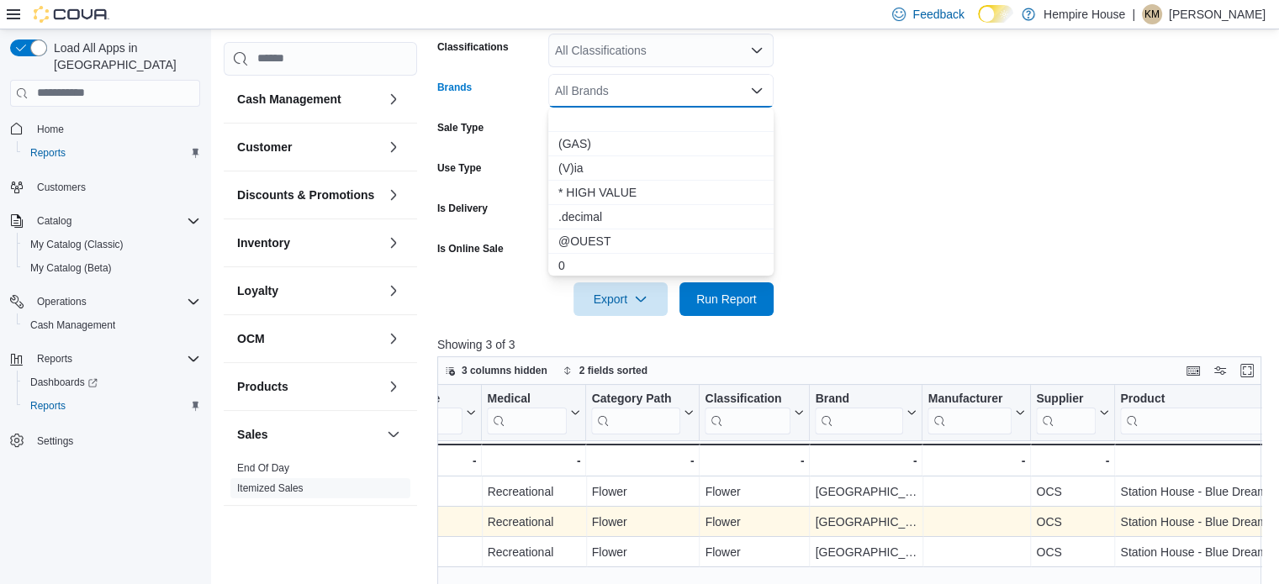
click at [630, 88] on div "All Brands Combo box. Selected. Combo box input. All Brands. Type some text or,…" at bounding box center [660, 91] width 225 height 34
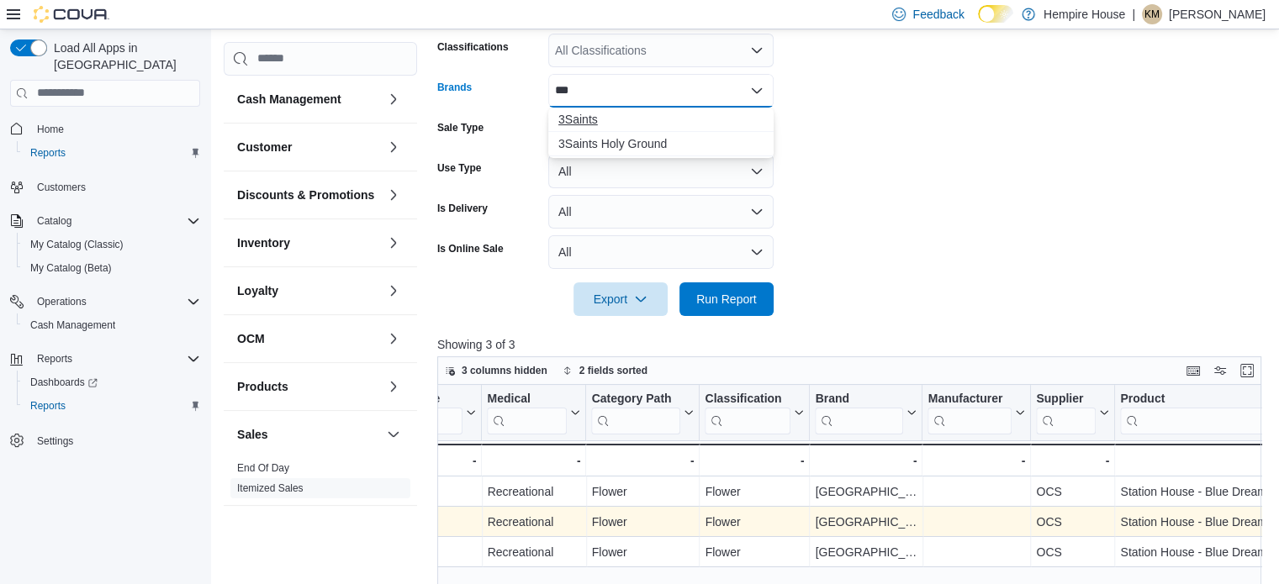
type input "***"
click at [599, 121] on span "3Saints" at bounding box center [660, 119] width 205 height 17
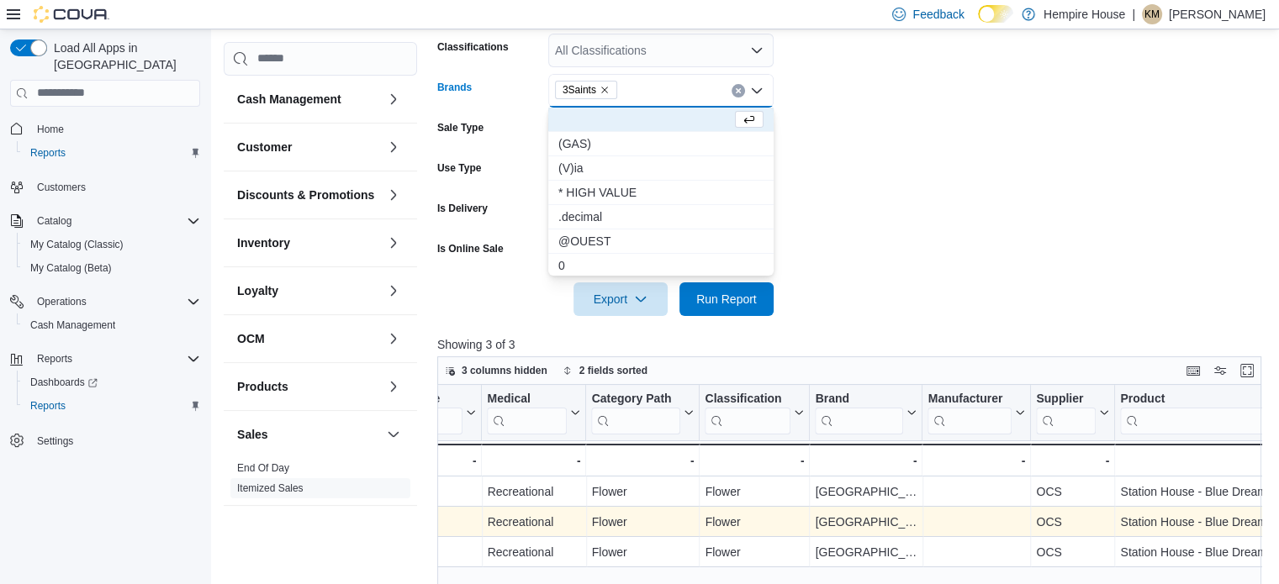
click at [915, 145] on form "Date Range Last 7 Days Locations 59 First Street Classifications All Classifica…" at bounding box center [853, 124] width 832 height 383
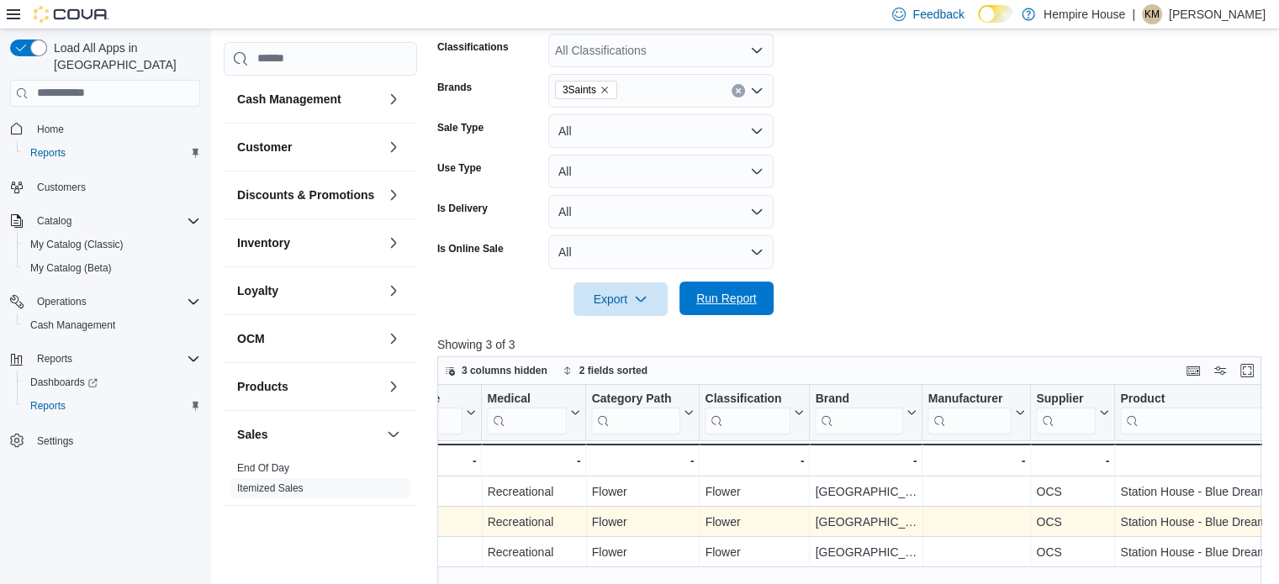
click at [732, 297] on span "Run Report" at bounding box center [726, 298] width 61 height 17
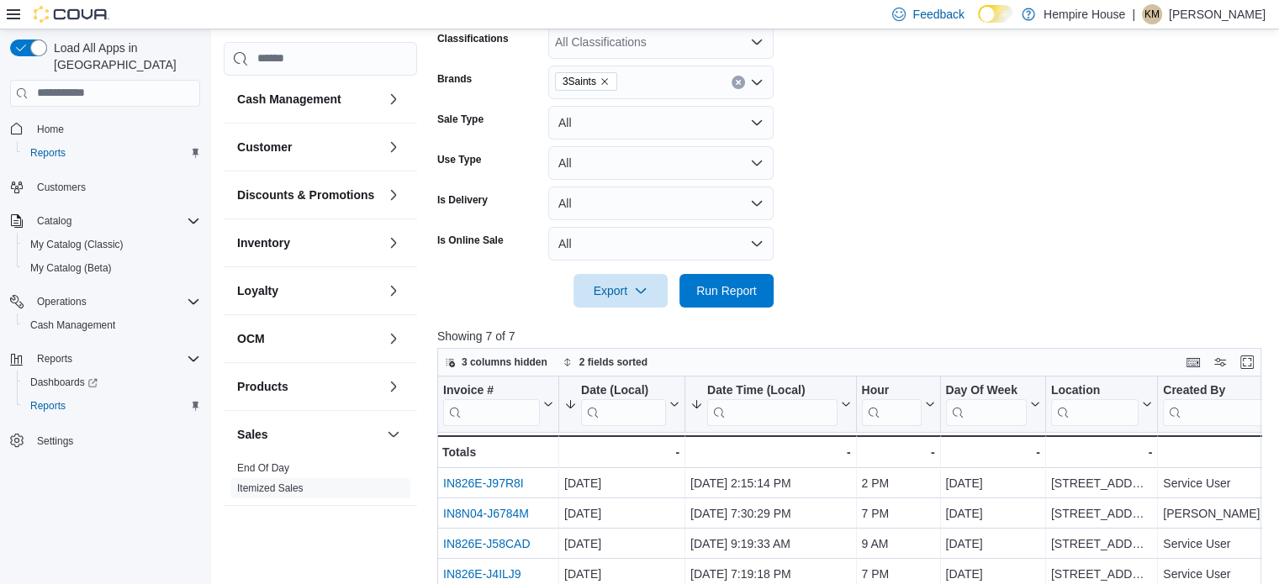
scroll to position [253, 0]
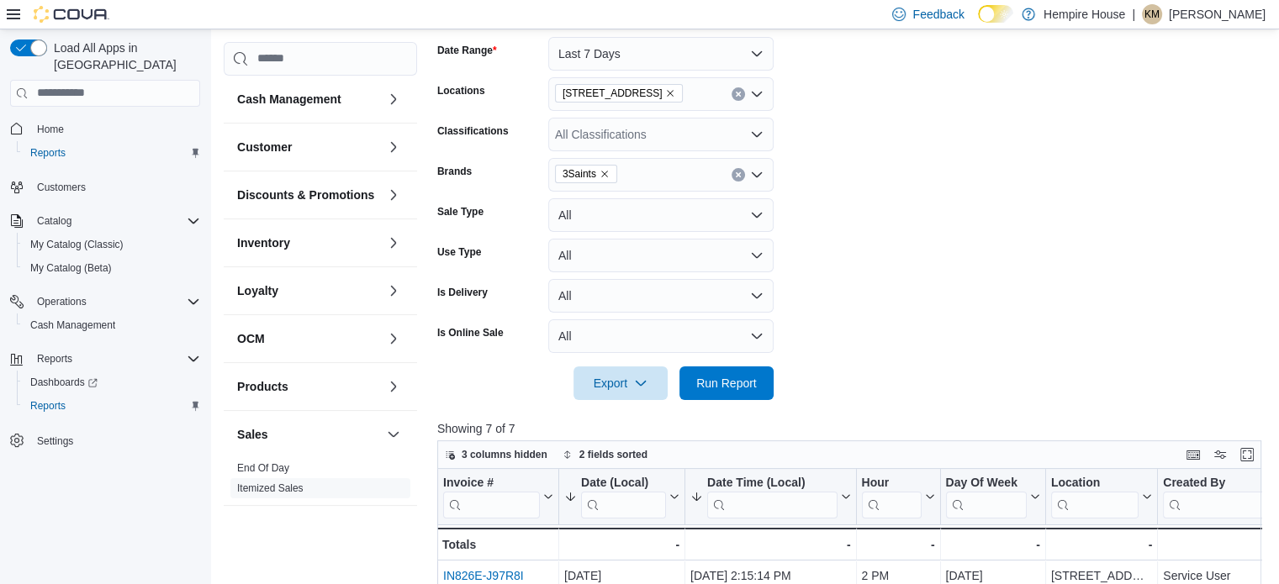
click at [735, 171] on icon "Clear input" at bounding box center [738, 174] width 7 height 7
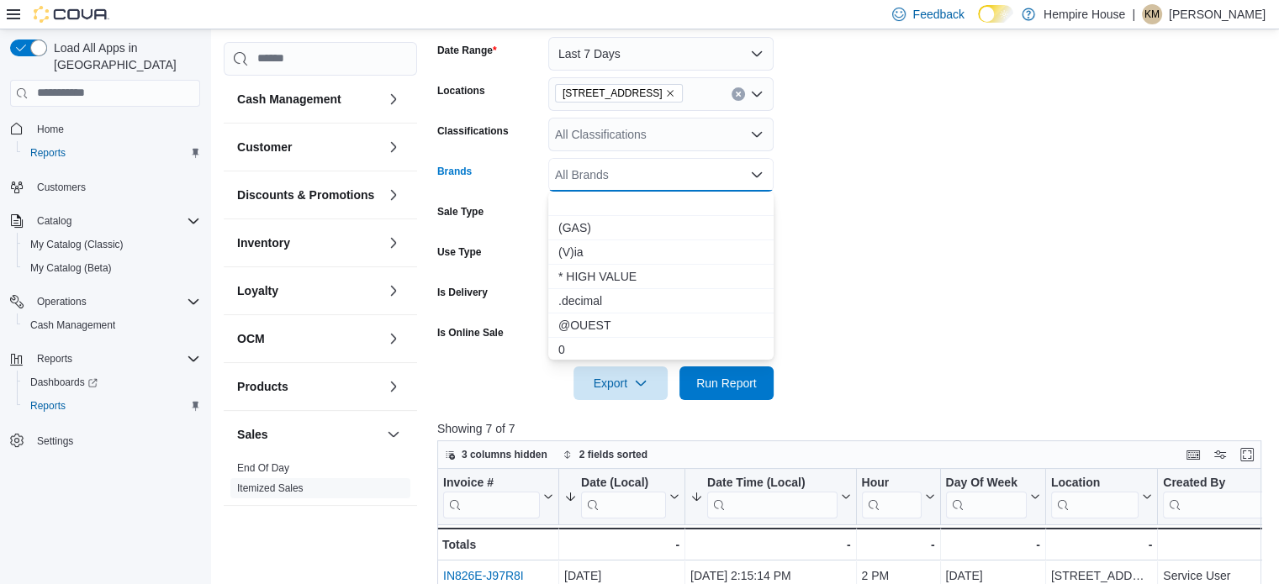
click at [703, 180] on div "All Brands Combo box. Selected. Combo box input. All Brands. Type some text or,…" at bounding box center [660, 175] width 225 height 34
type input "***"
click at [589, 308] on span "Platinum" at bounding box center [660, 301] width 205 height 17
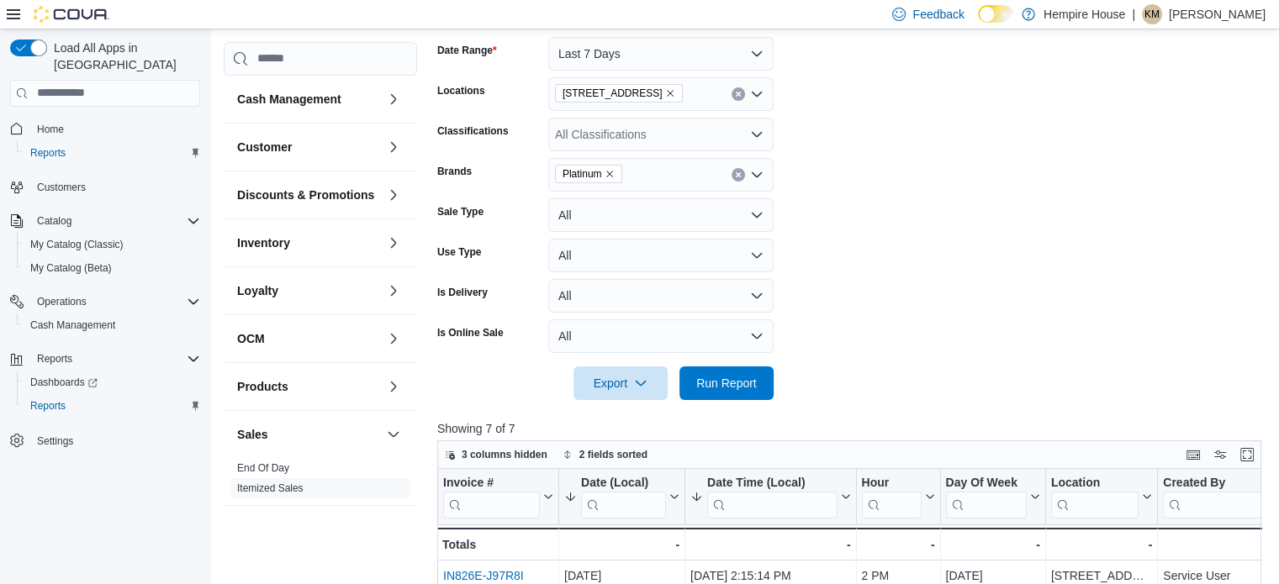
click at [982, 293] on form "Date Range Last 7 Days Locations 59 First Street Classifications All Classifica…" at bounding box center [853, 208] width 832 height 383
drag, startPoint x: 720, startPoint y: 391, endPoint x: 716, endPoint y: 382, distance: 9.1
click at [719, 388] on span "Run Report" at bounding box center [726, 383] width 74 height 34
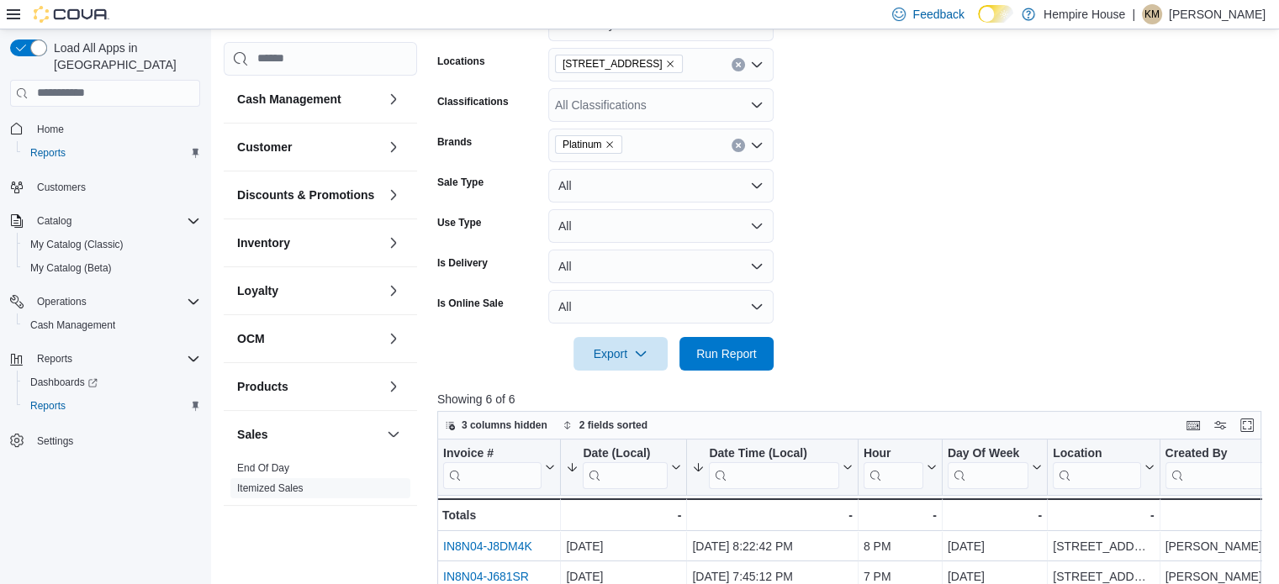
scroll to position [253, 0]
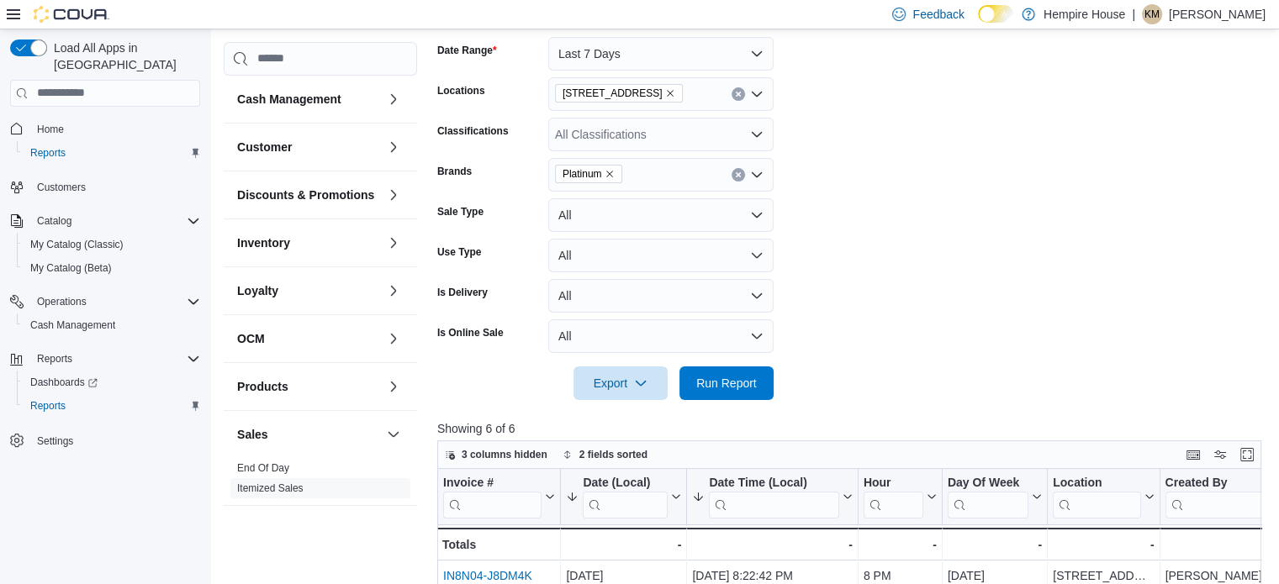
click at [609, 171] on icon "Remove Platinum from selection in this group" at bounding box center [609, 174] width 10 height 10
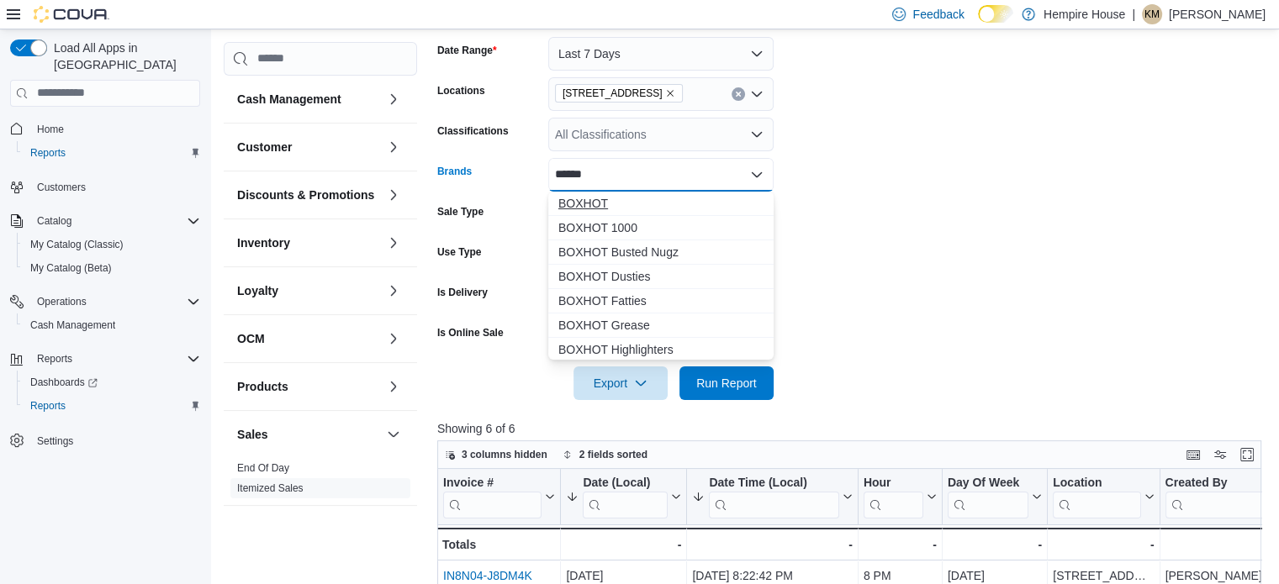
type input "******"
click at [605, 202] on span "BOXHOT" at bounding box center [660, 203] width 205 height 17
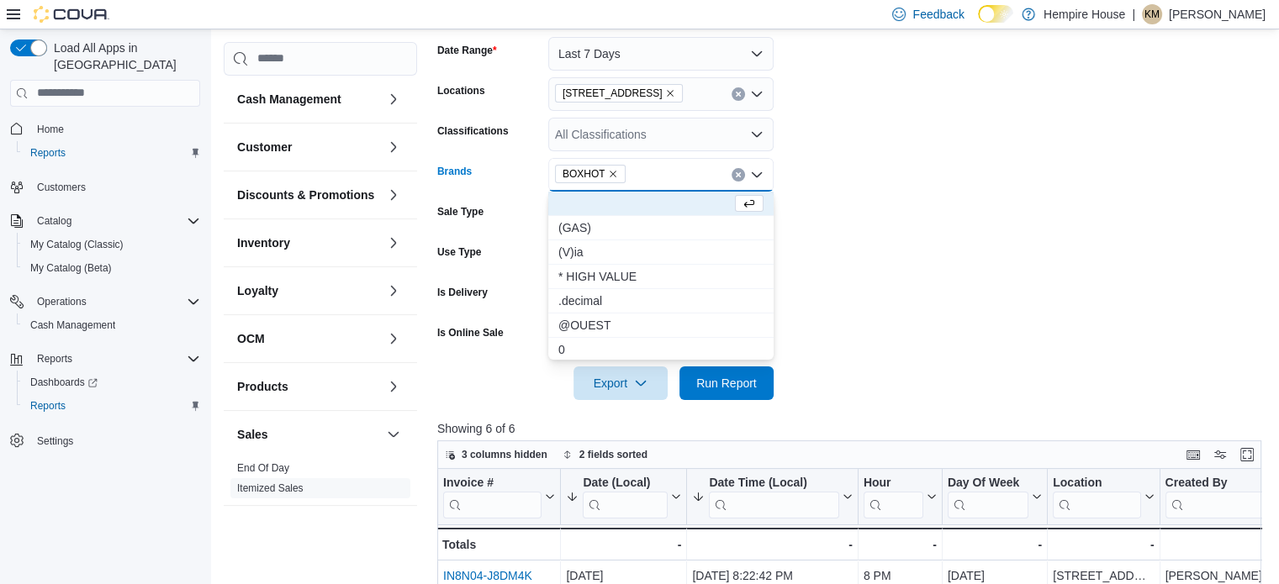
click at [857, 221] on form "Date Range Last 7 Days Locations 59 First Street Classifications All Classifica…" at bounding box center [853, 208] width 832 height 383
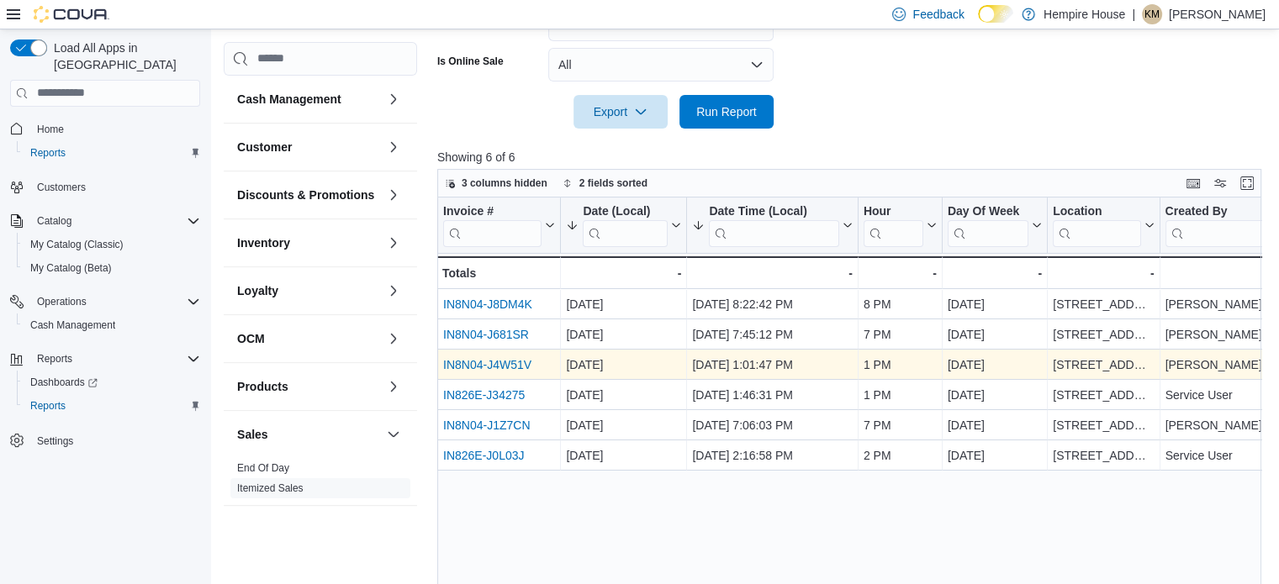
scroll to position [589, 0]
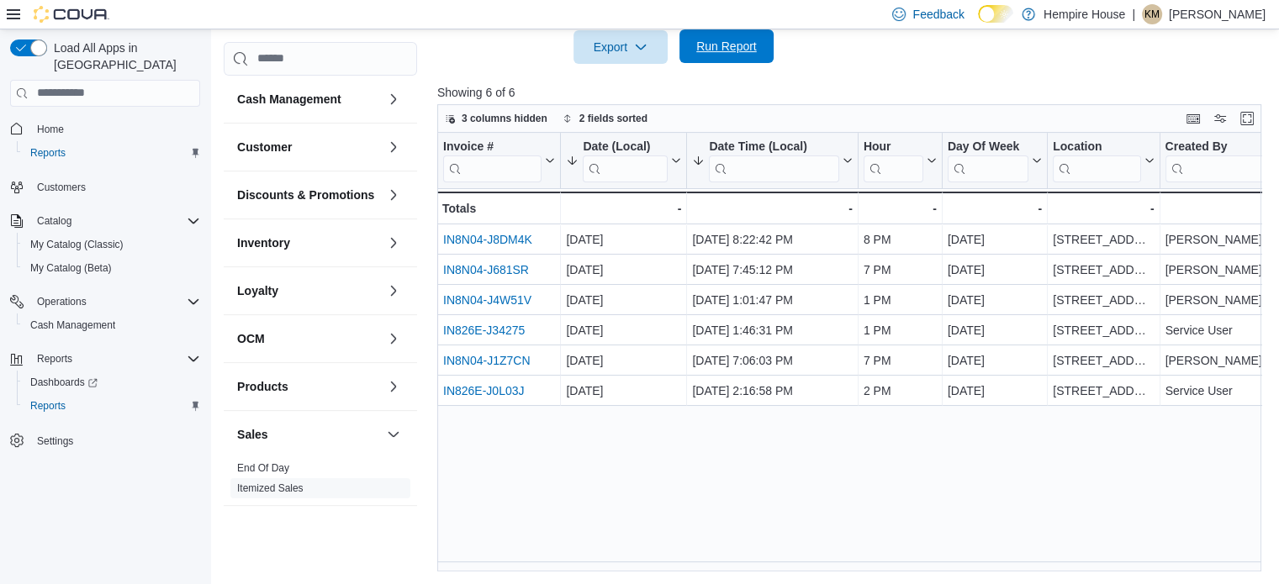
click at [708, 55] on span "Run Report" at bounding box center [726, 46] width 74 height 34
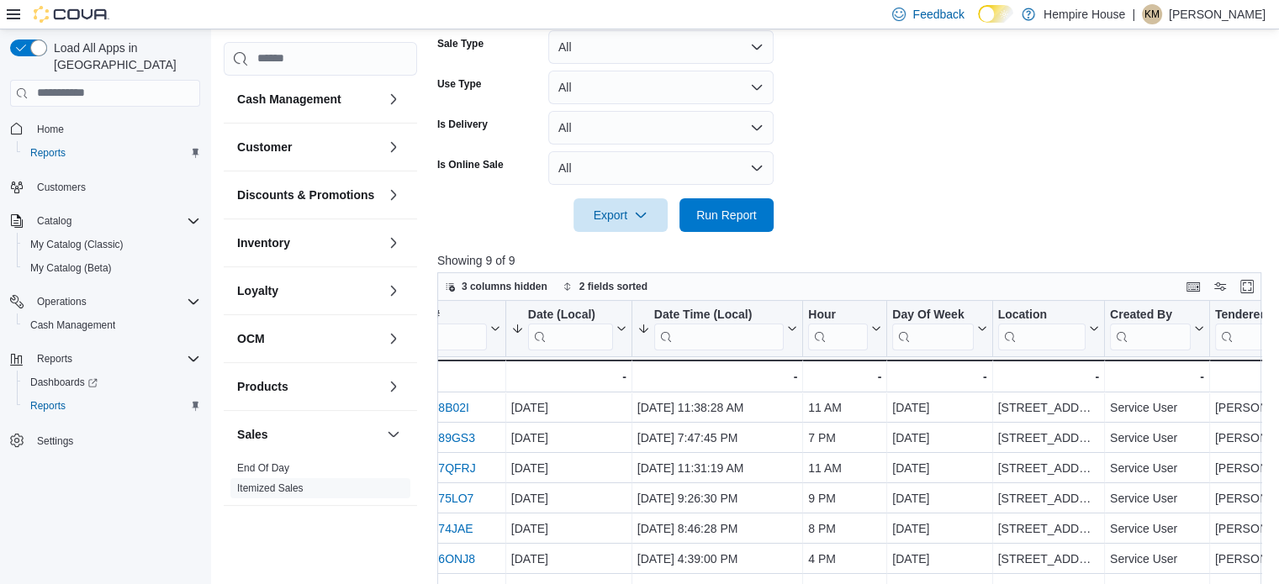
scroll to position [253, 0]
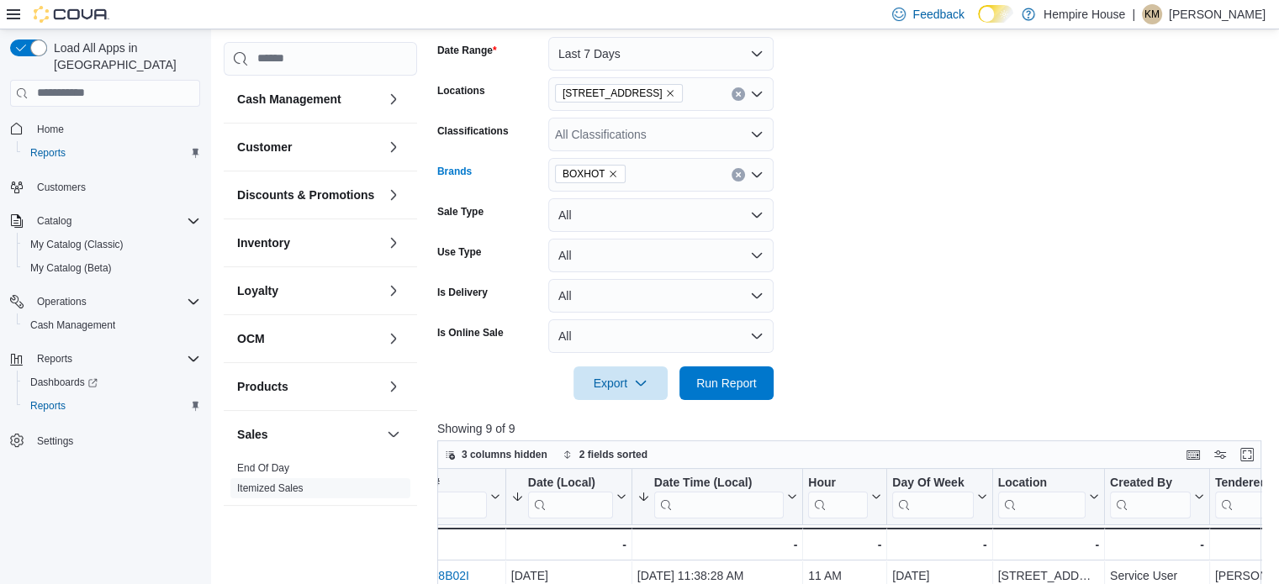
click at [735, 175] on icon "Clear input" at bounding box center [738, 174] width 7 height 7
click at [724, 174] on div "BOXHOT" at bounding box center [660, 175] width 225 height 34
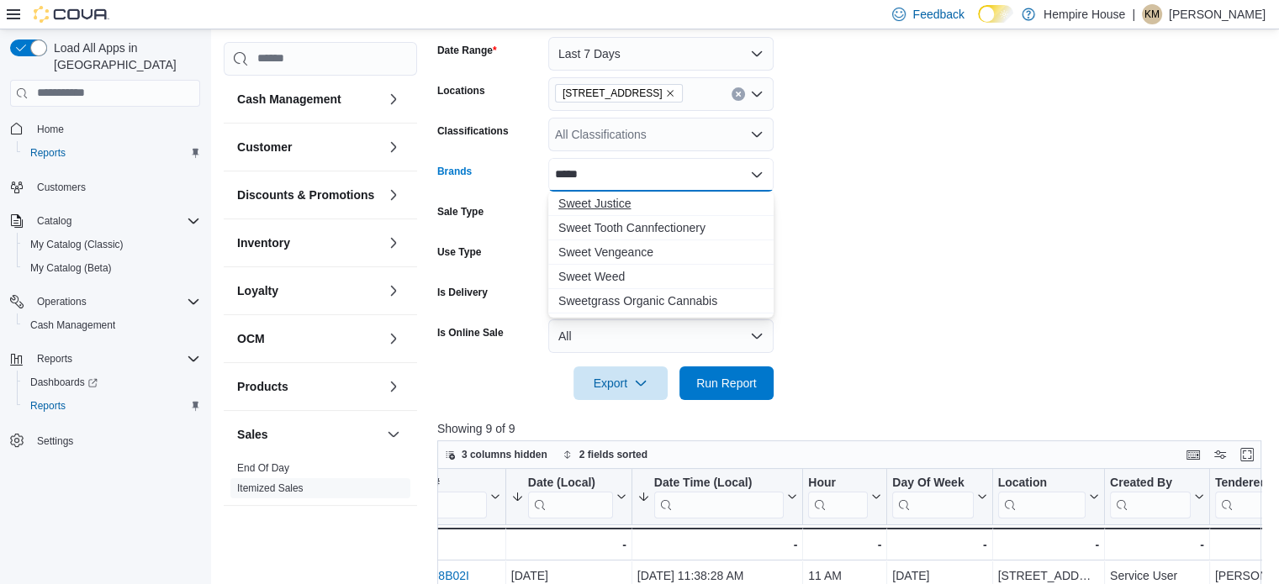
type input "*****"
click at [588, 204] on span "Sweet Justice" at bounding box center [660, 203] width 205 height 17
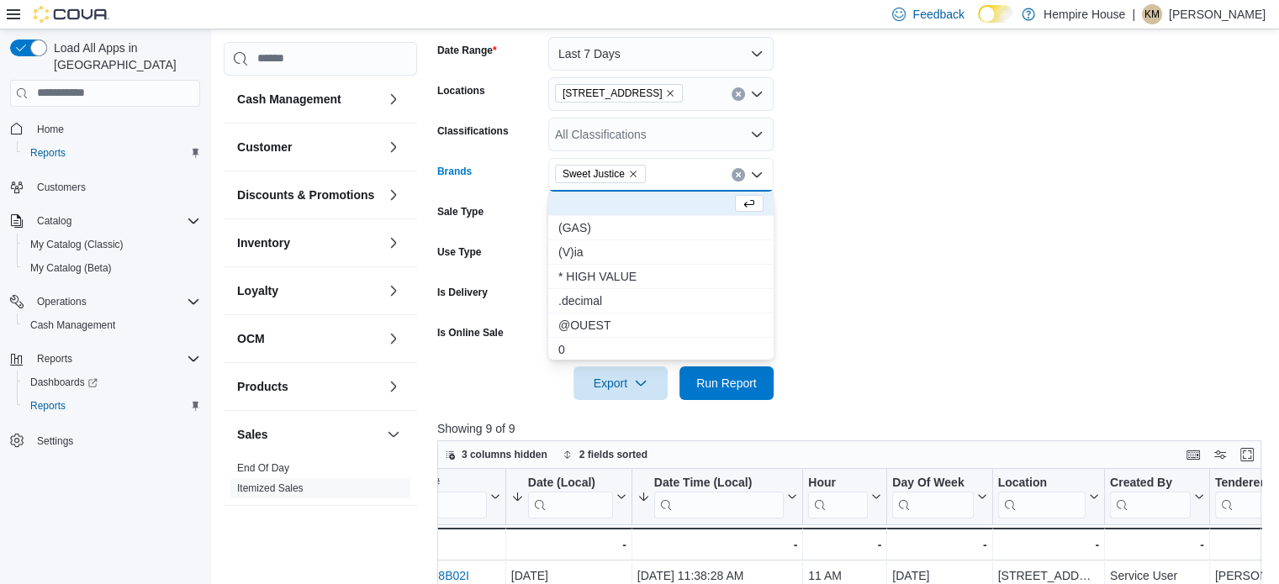
click at [957, 224] on form "Date Range Last 7 Days Locations 59 First Street Classifications All Classifica…" at bounding box center [853, 208] width 832 height 383
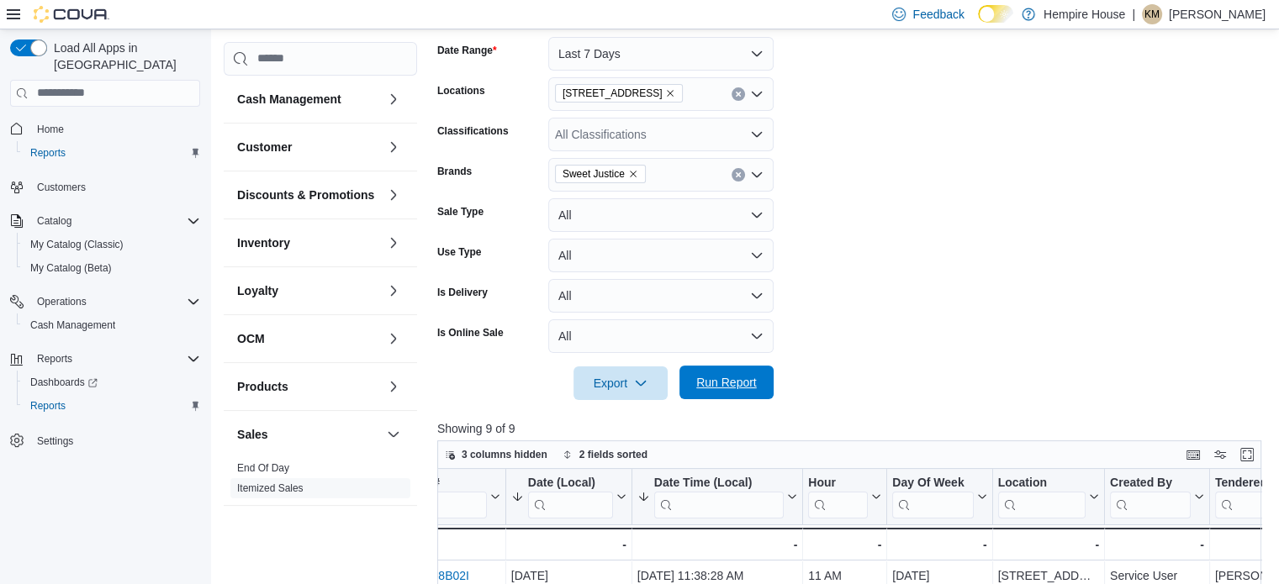
click at [730, 389] on span "Run Report" at bounding box center [726, 382] width 61 height 17
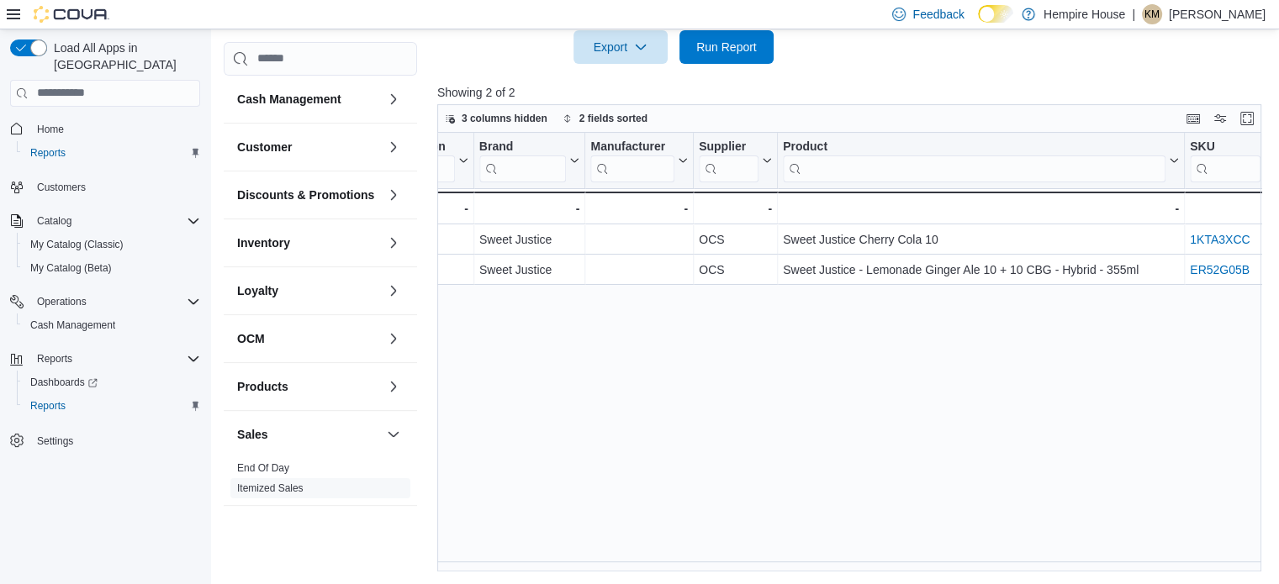
scroll to position [0, 1557]
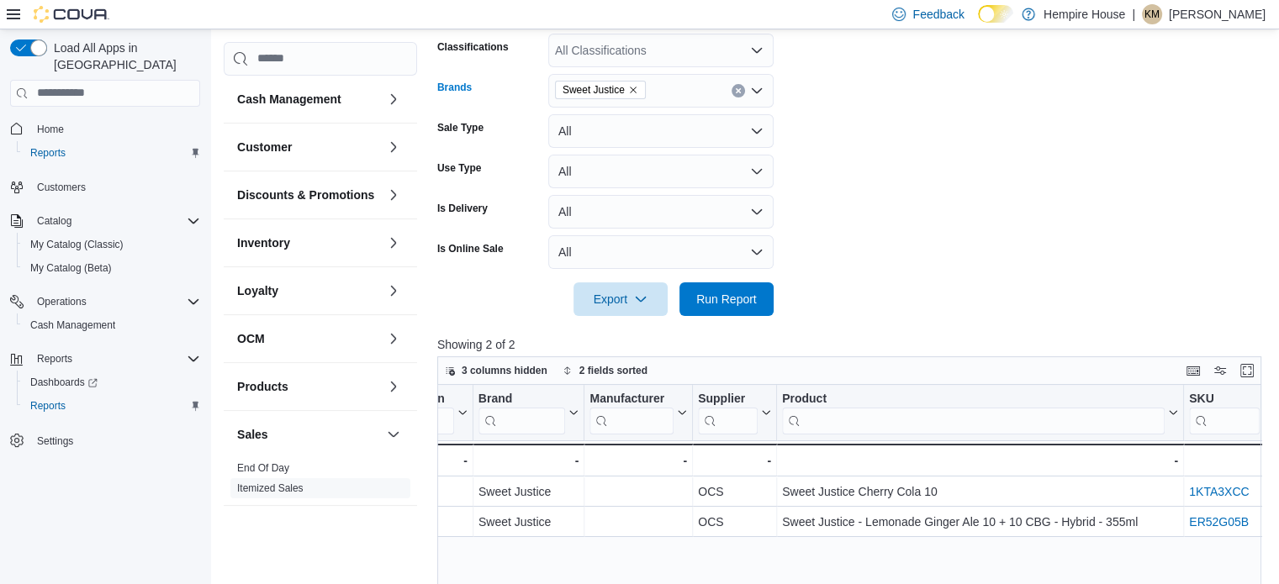
click at [635, 87] on icon "Remove Sweet Justice from selection in this group" at bounding box center [633, 90] width 10 height 10
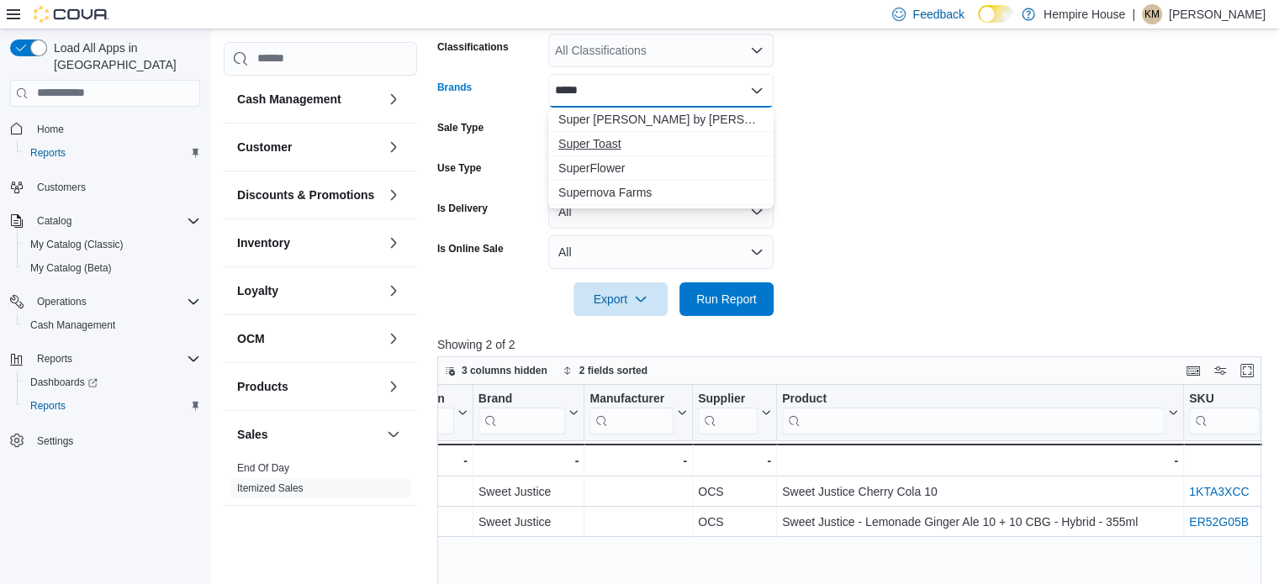
type input "*****"
click at [615, 150] on span "Super Toast" at bounding box center [660, 143] width 205 height 17
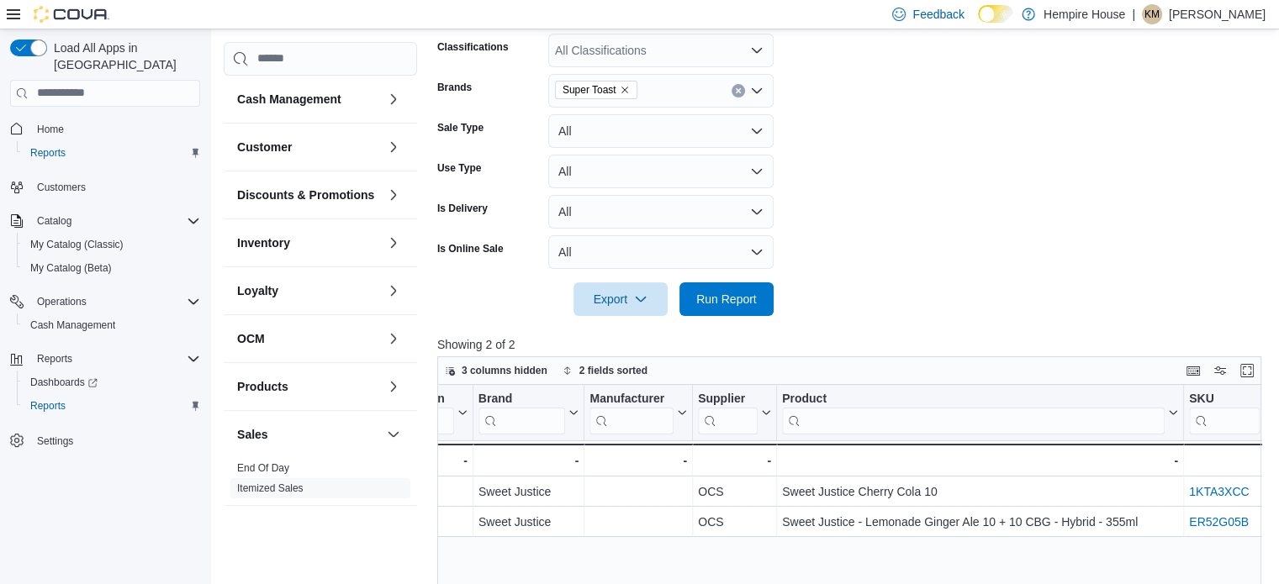
click at [1056, 248] on form "Date Range Last 7 Days Locations 59 First Street Classifications All Classifica…" at bounding box center [853, 124] width 832 height 383
click at [730, 309] on span "Run Report" at bounding box center [726, 299] width 74 height 34
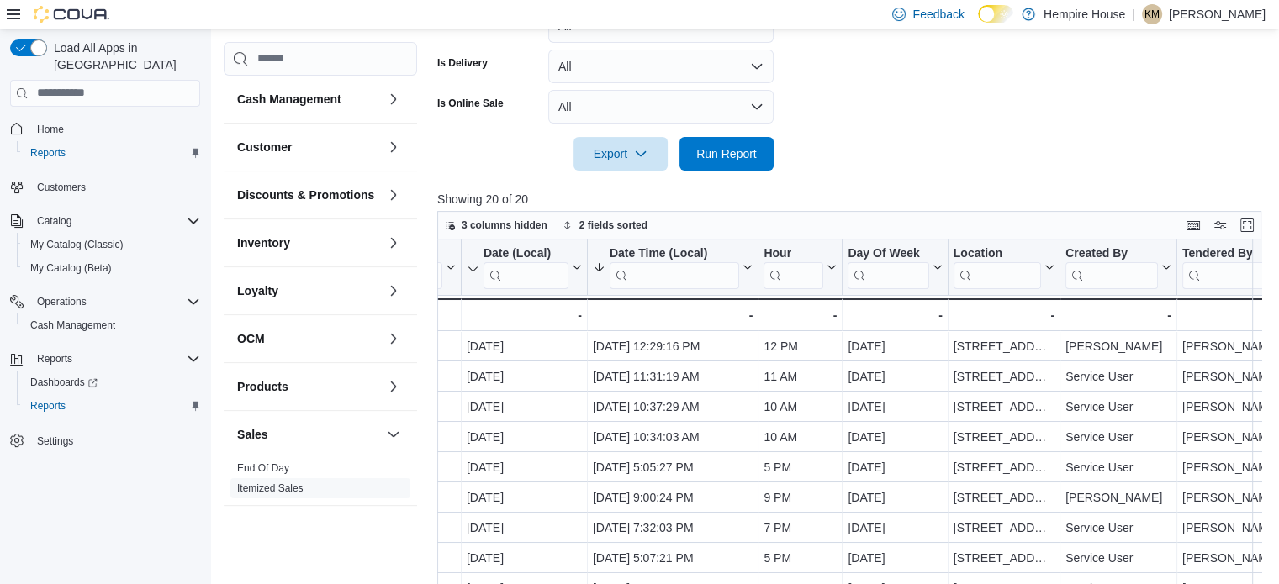
scroll to position [337, 0]
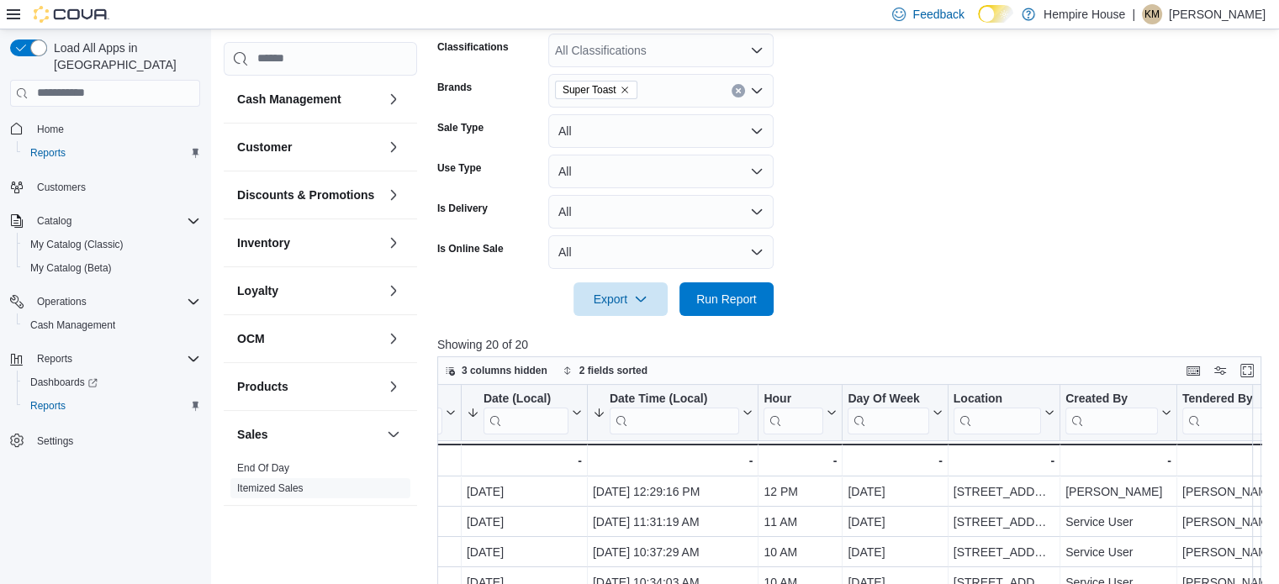
click at [737, 87] on icon "Clear input" at bounding box center [738, 90] width 7 height 7
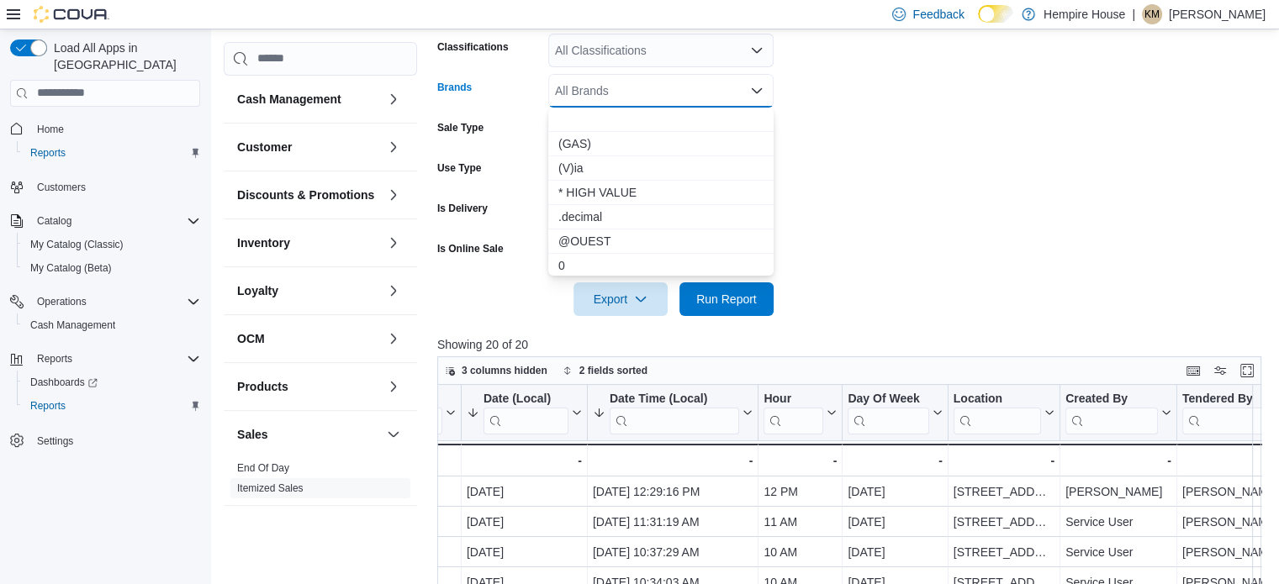
click at [704, 91] on div "All Brands Combo box. Selected. Combo box input. All Brands. Type some text or,…" at bounding box center [660, 91] width 225 height 34
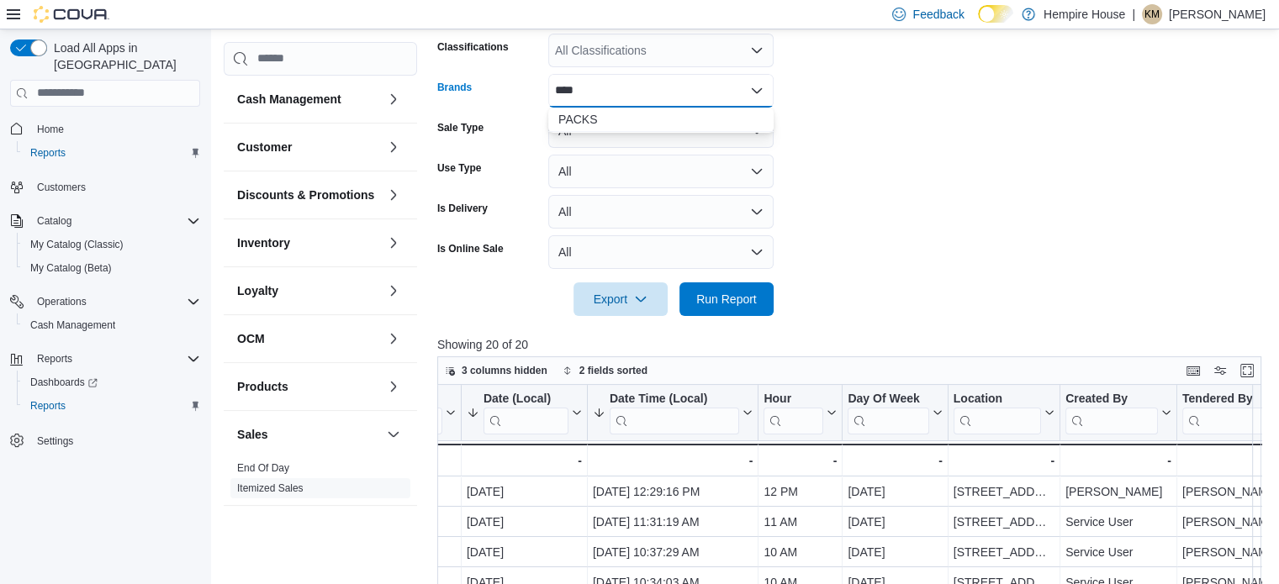
type input "*****"
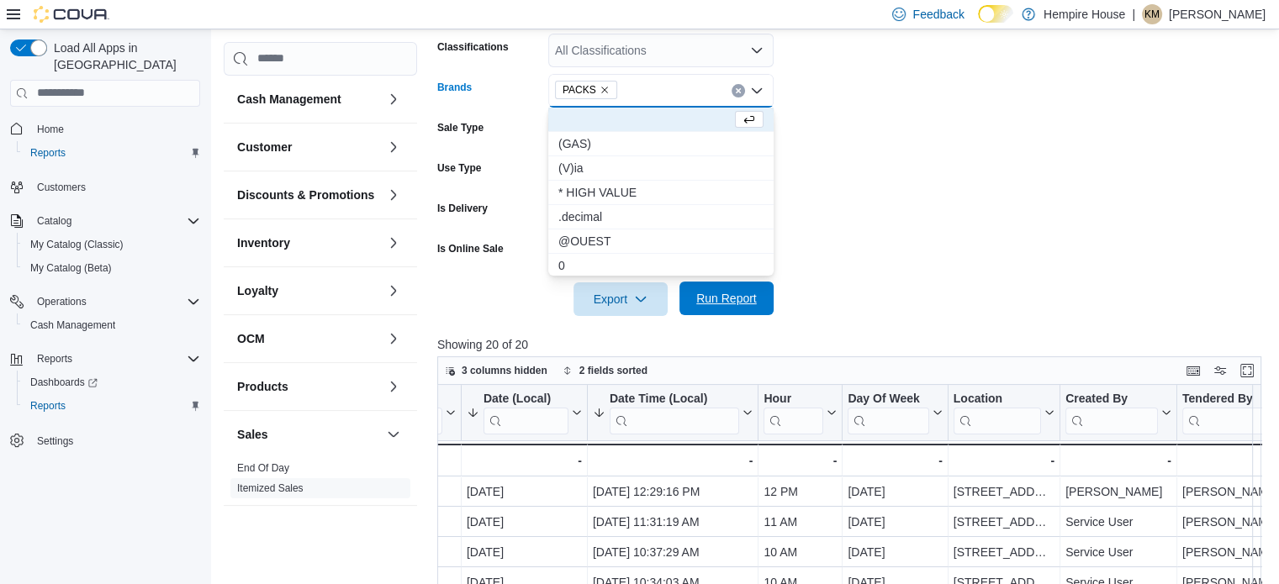
click at [701, 300] on span "Run Report" at bounding box center [726, 298] width 61 height 17
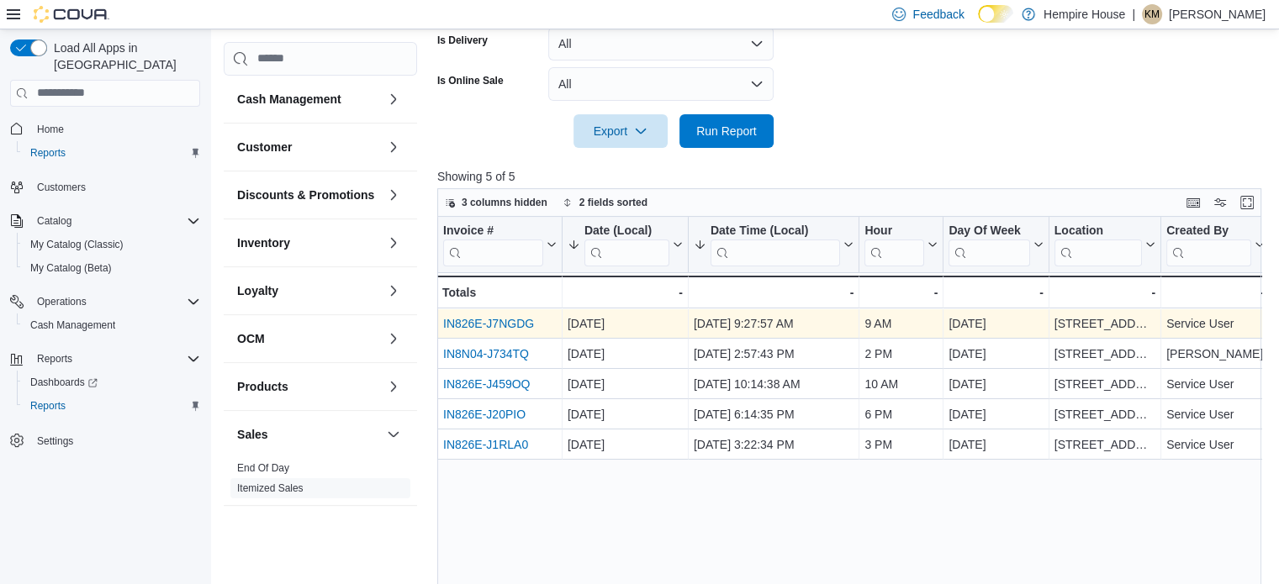
scroll to position [337, 0]
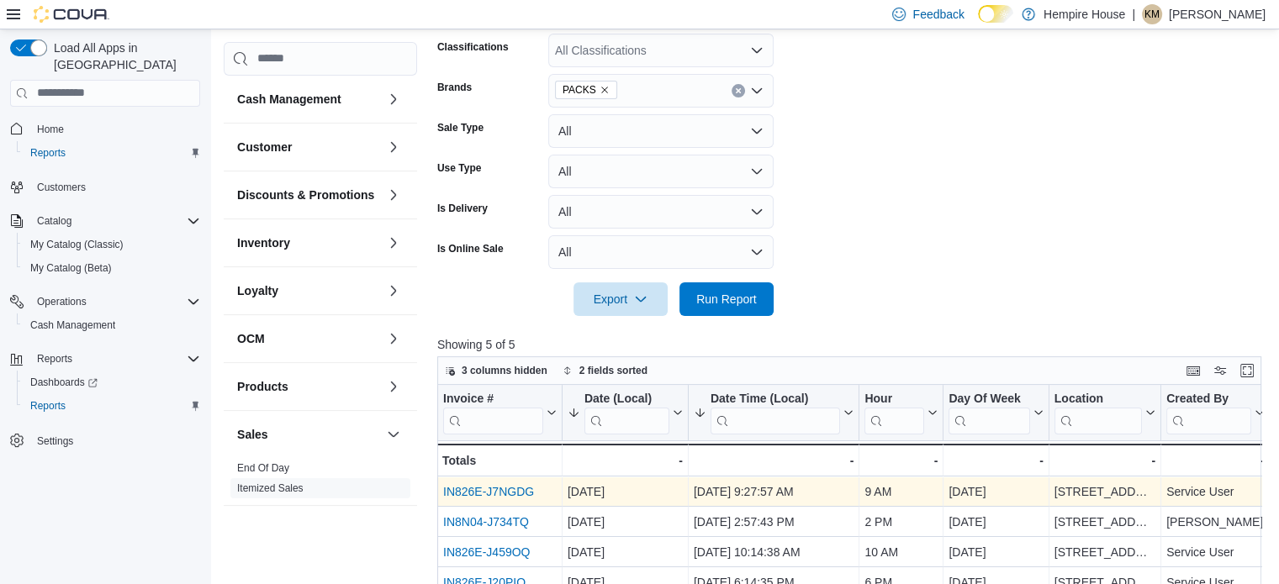
click at [598, 83] on span "PACKS" at bounding box center [585, 90] width 47 height 17
click at [603, 90] on icon "Remove PACKS from selection in this group" at bounding box center [604, 90] width 10 height 10
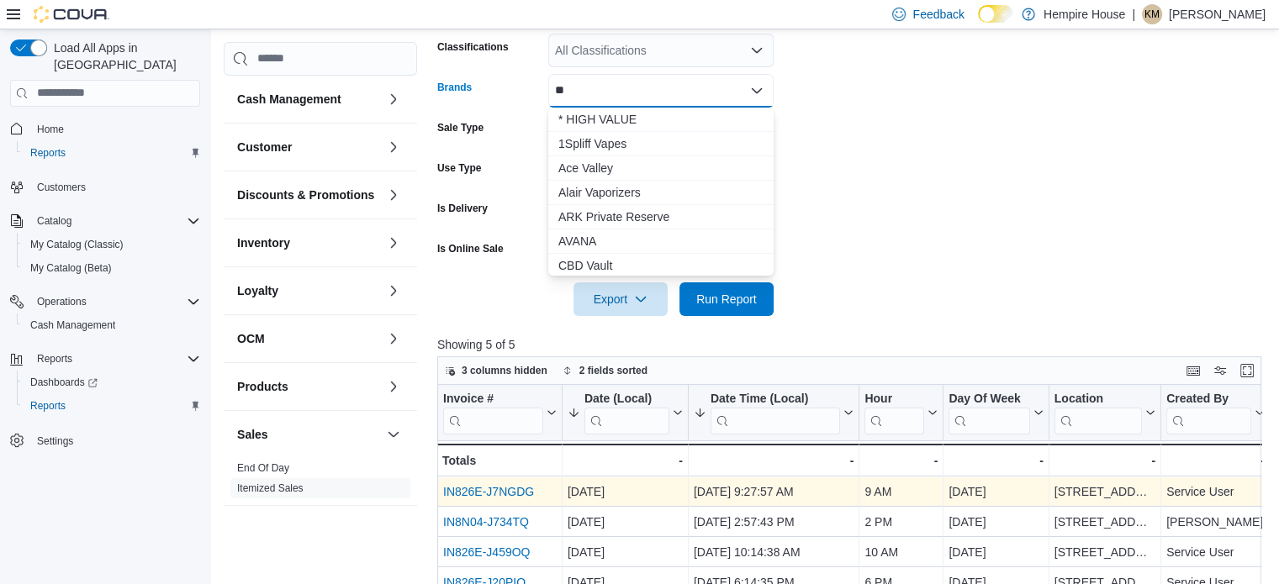
type input "*"
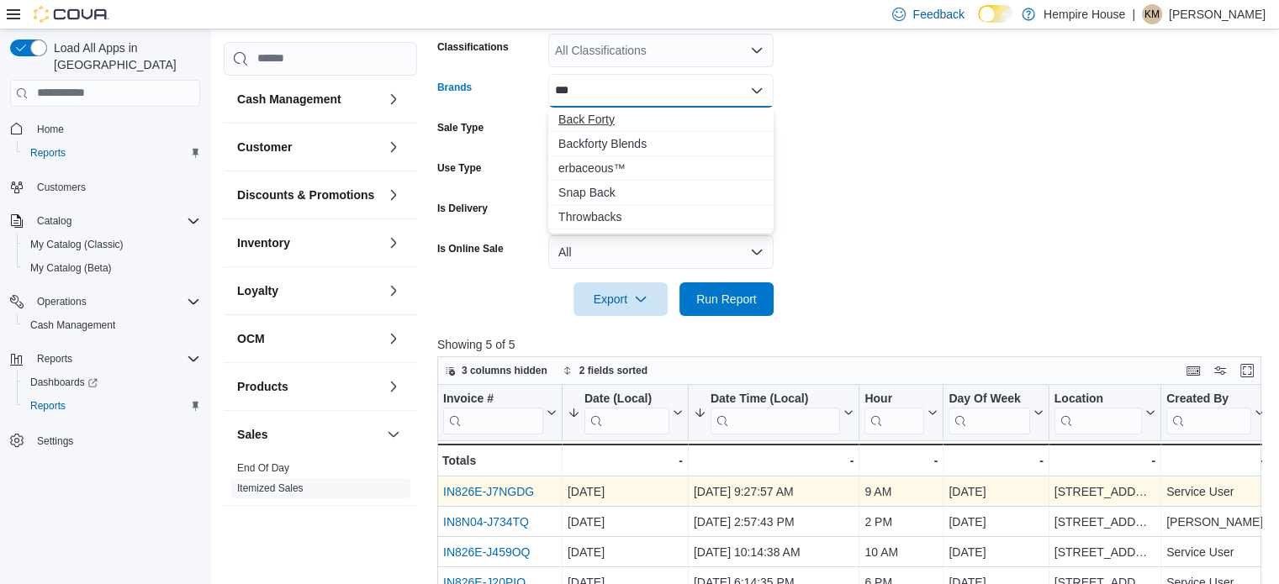
type input "***"
click at [608, 111] on span "Back Forty" at bounding box center [660, 119] width 205 height 17
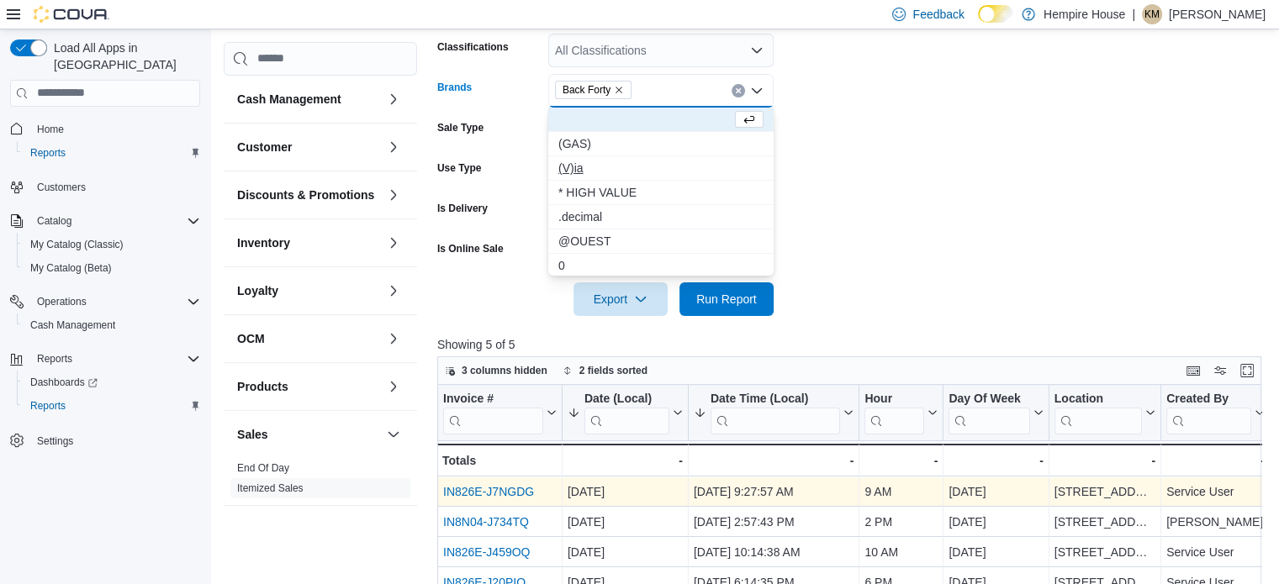
click at [713, 156] on button "(V)ia" at bounding box center [660, 168] width 225 height 24
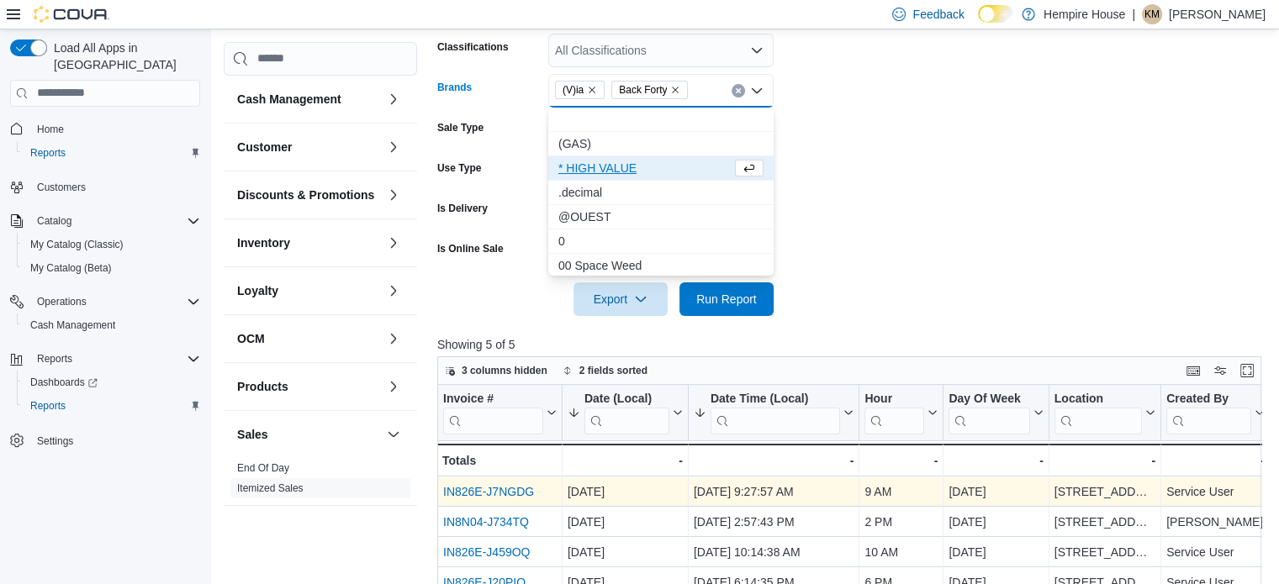
click at [596, 88] on icon "Remove (V)ia from selection in this group" at bounding box center [592, 90] width 10 height 10
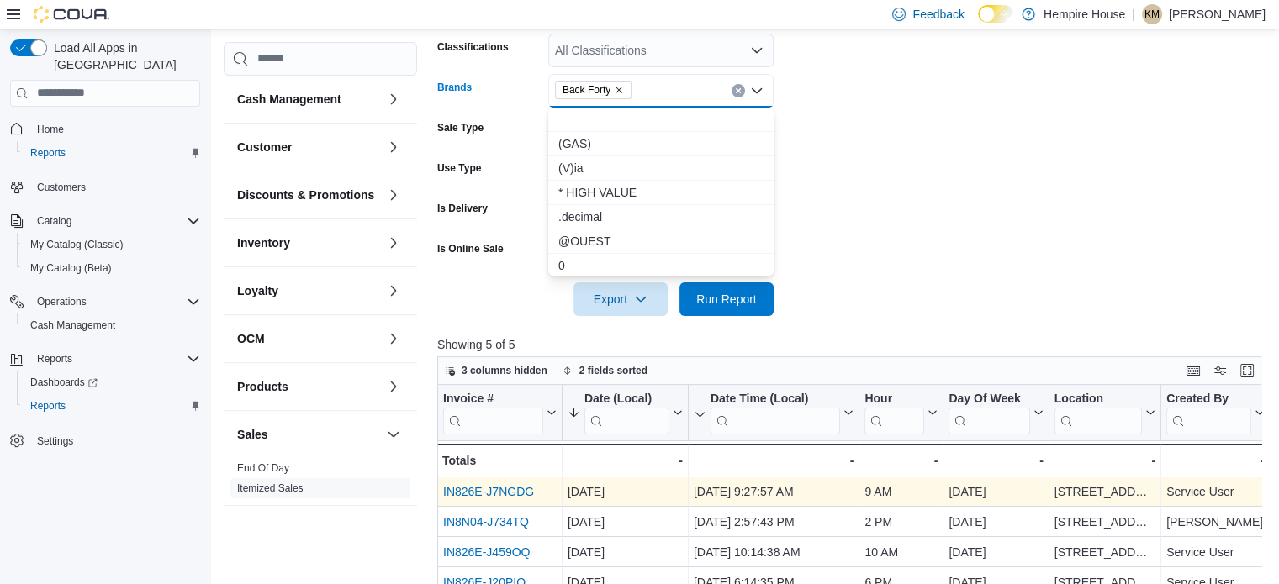
click at [1022, 156] on form "Date Range Last 7 Days Locations 59 First Street Classifications All Classifica…" at bounding box center [853, 124] width 832 height 383
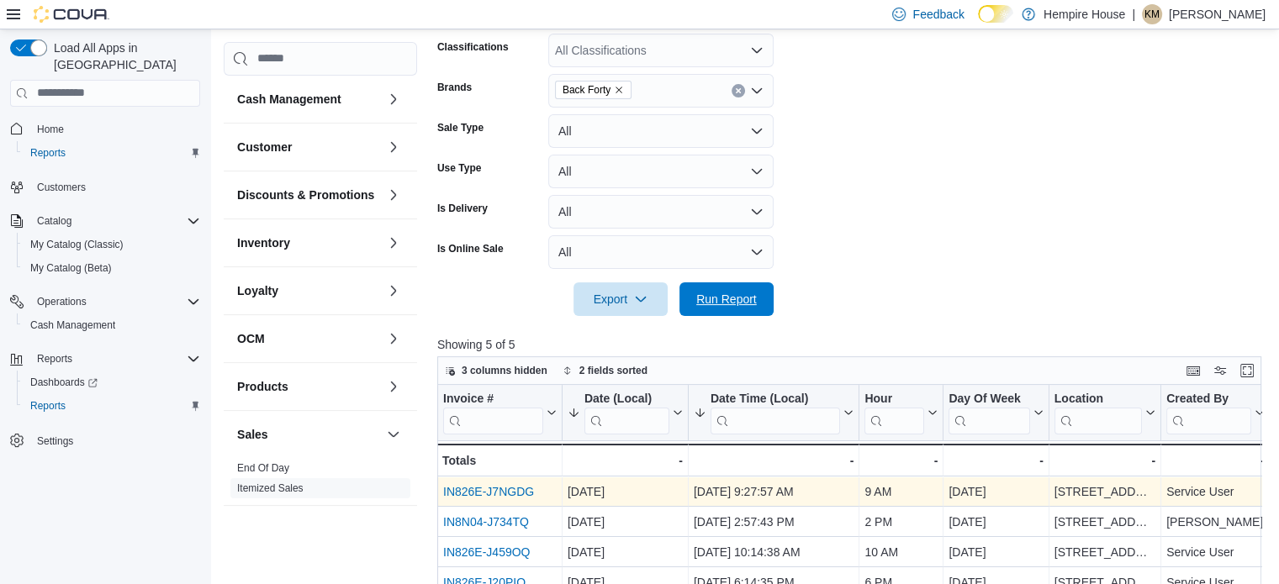
click at [738, 300] on span "Run Report" at bounding box center [726, 299] width 61 height 17
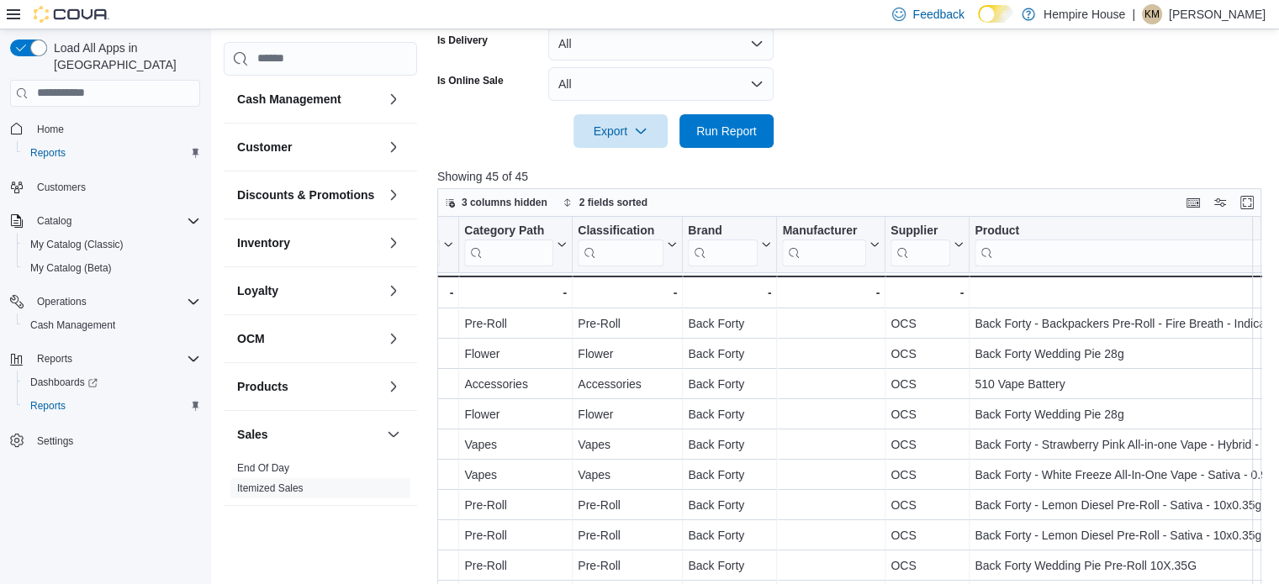
scroll to position [0, 1384]
click at [1048, 259] on input "search" at bounding box center [1163, 252] width 382 height 27
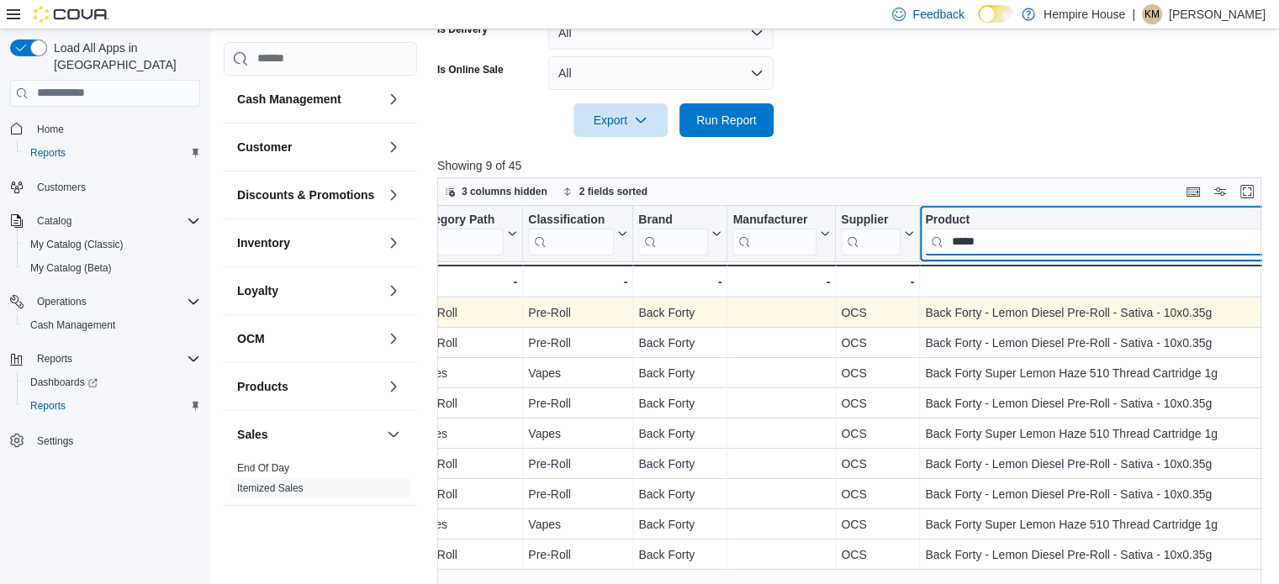
scroll to position [0, 1432]
type input "*****"
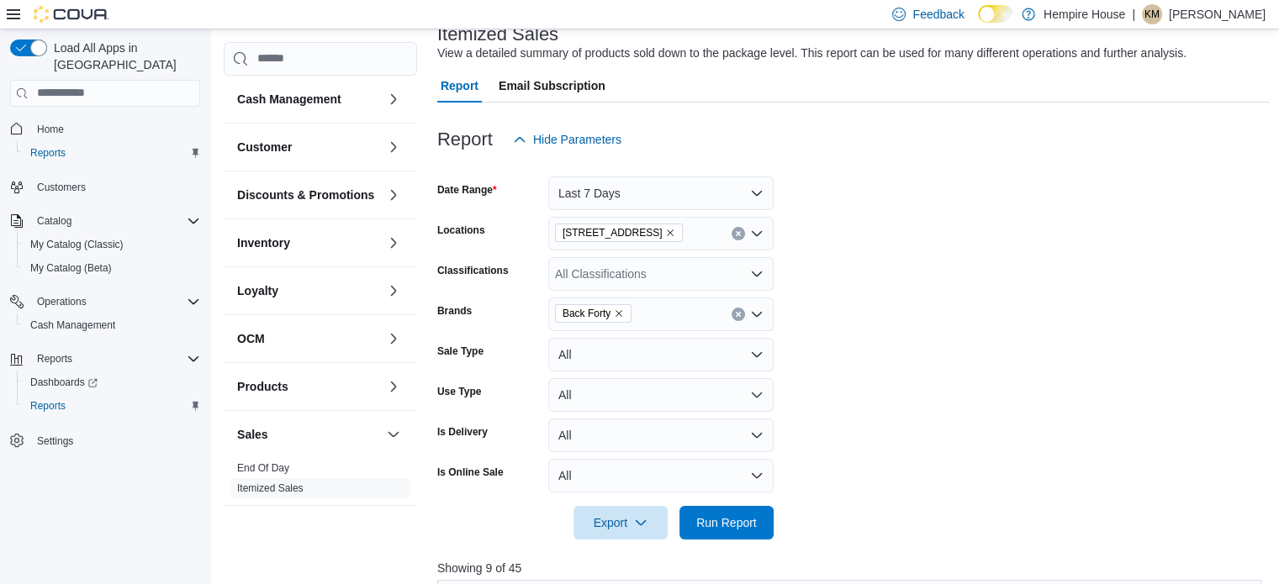
scroll to position [12, 0]
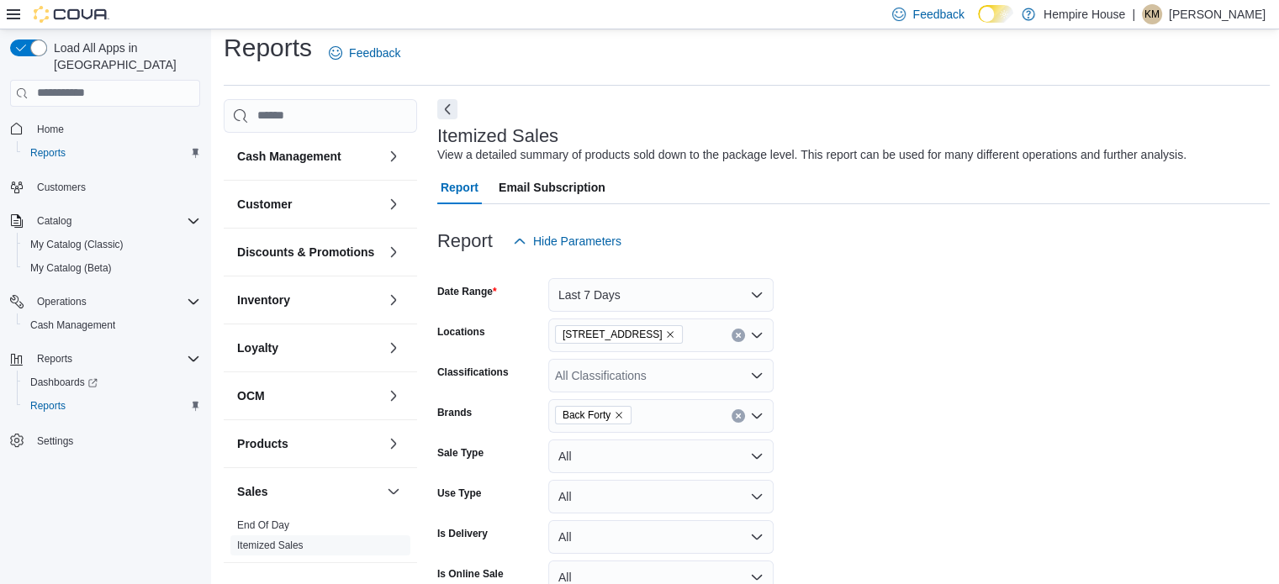
click at [618, 419] on icon "Remove Back Forty from selection in this group" at bounding box center [619, 415] width 10 height 10
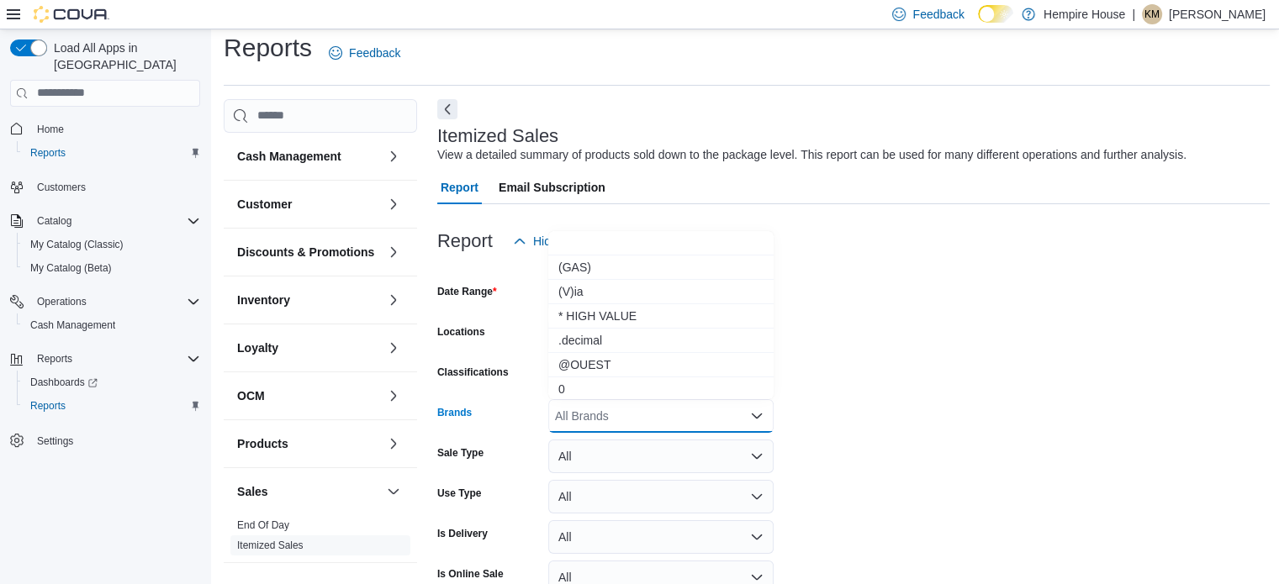
click at [618, 416] on div "All Brands Combo box. Selected. Combo box input. All Brands. Type some text or,…" at bounding box center [660, 416] width 225 height 34
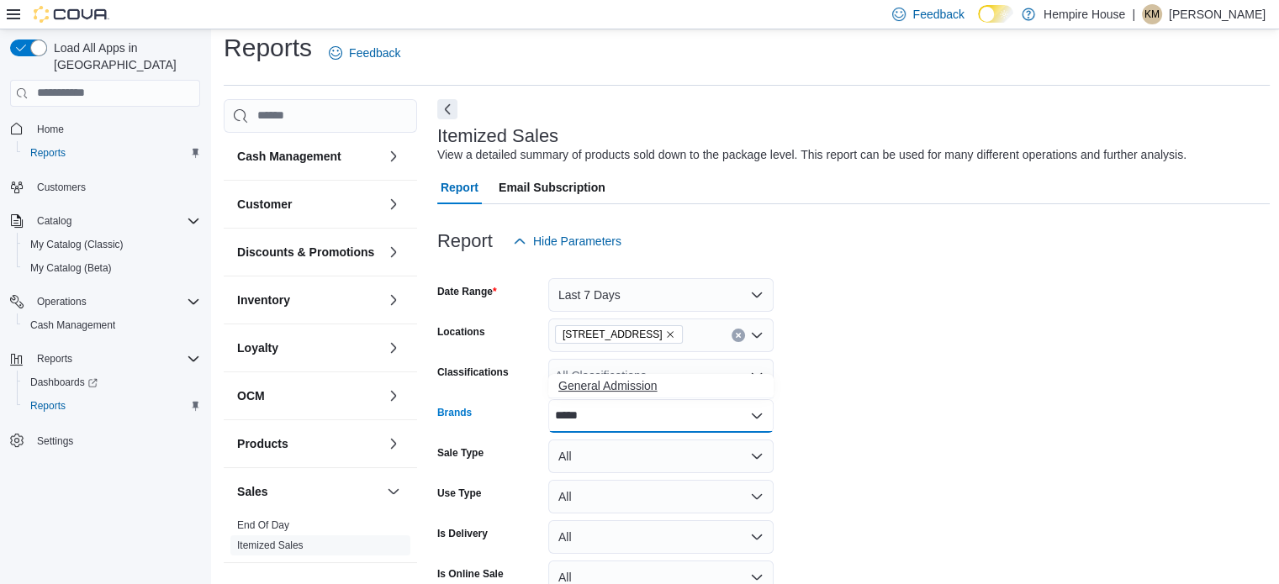
type input "*****"
click at [650, 389] on span "General Admission" at bounding box center [660, 385] width 205 height 17
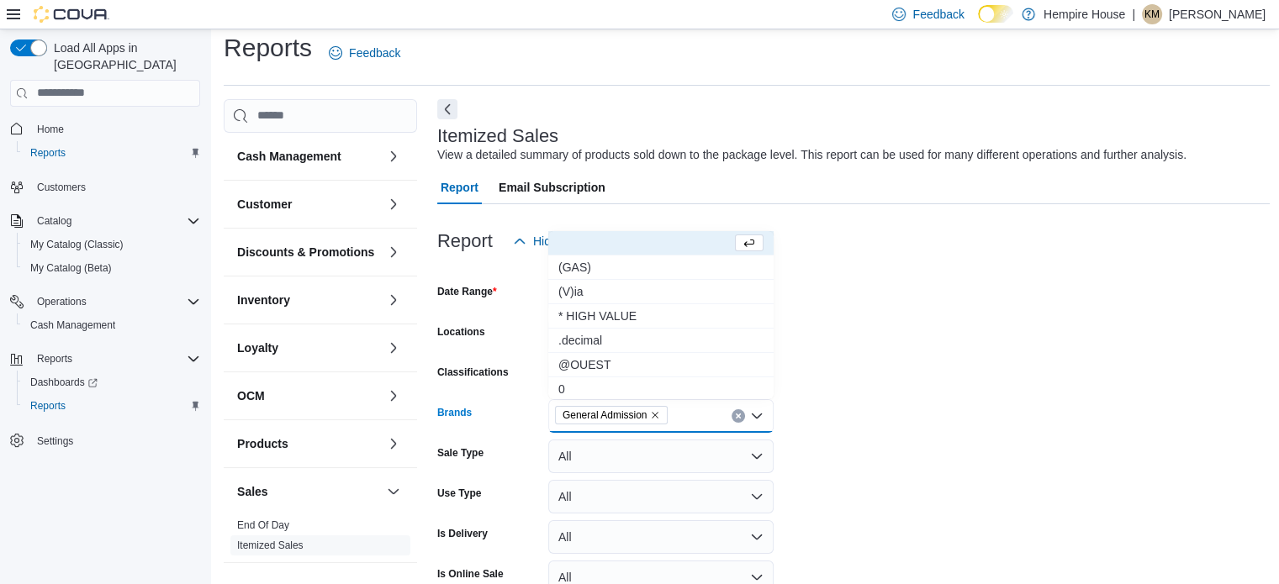
click at [951, 393] on form "Date Range Last 7 Days Locations 59 First Street Classifications All Classifica…" at bounding box center [853, 449] width 832 height 383
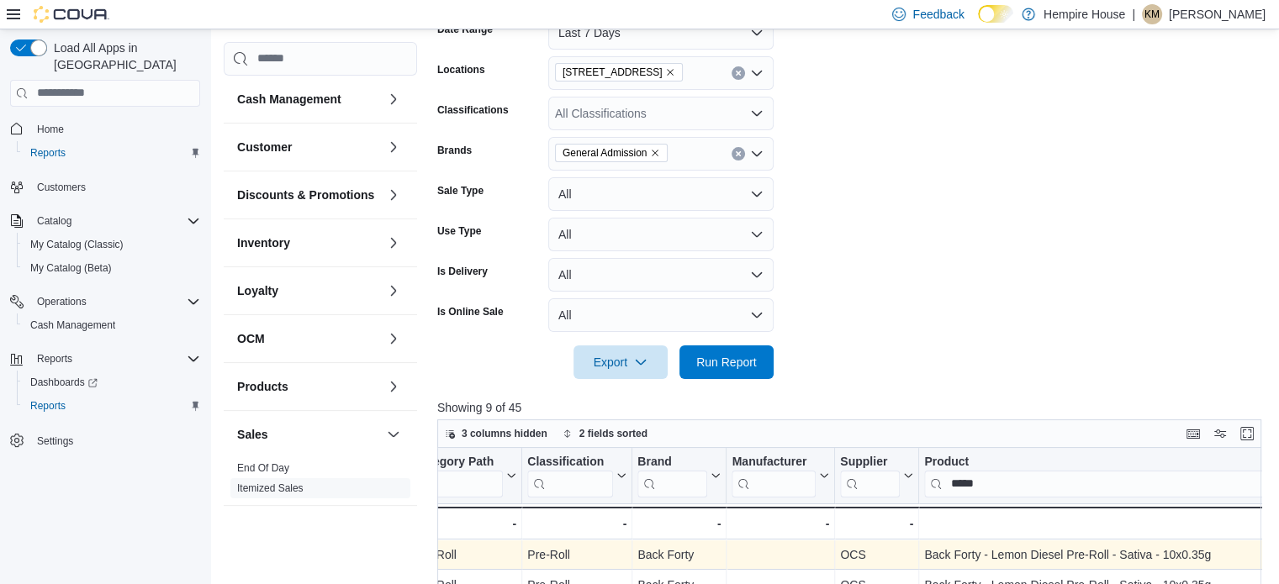
scroll to position [348, 0]
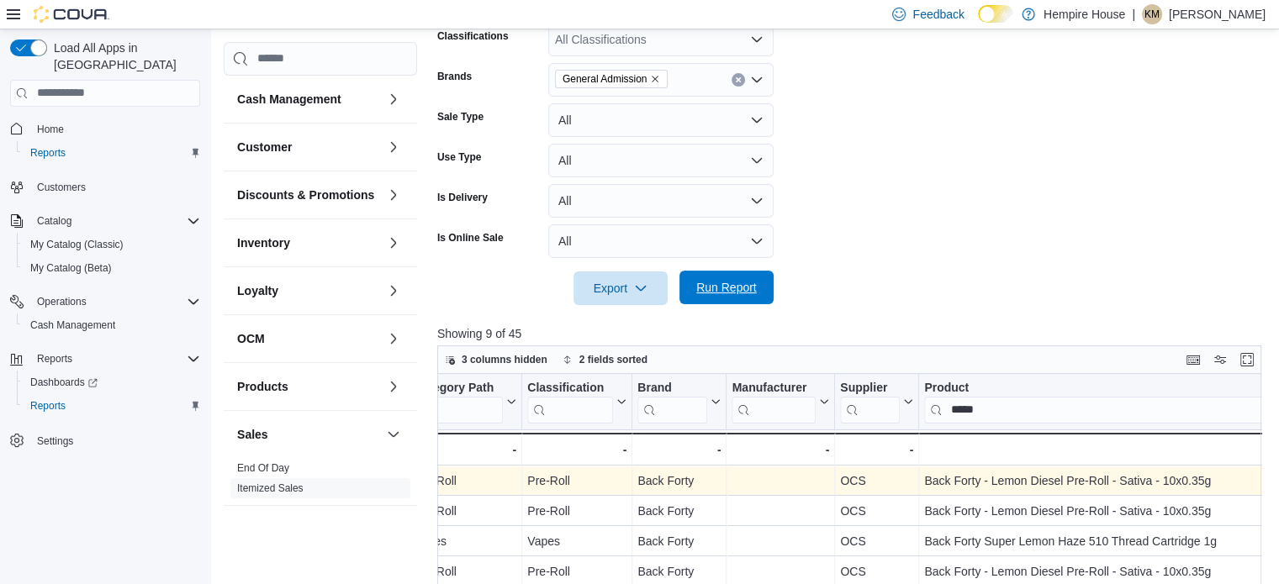
click at [723, 276] on span "Run Report" at bounding box center [726, 288] width 74 height 34
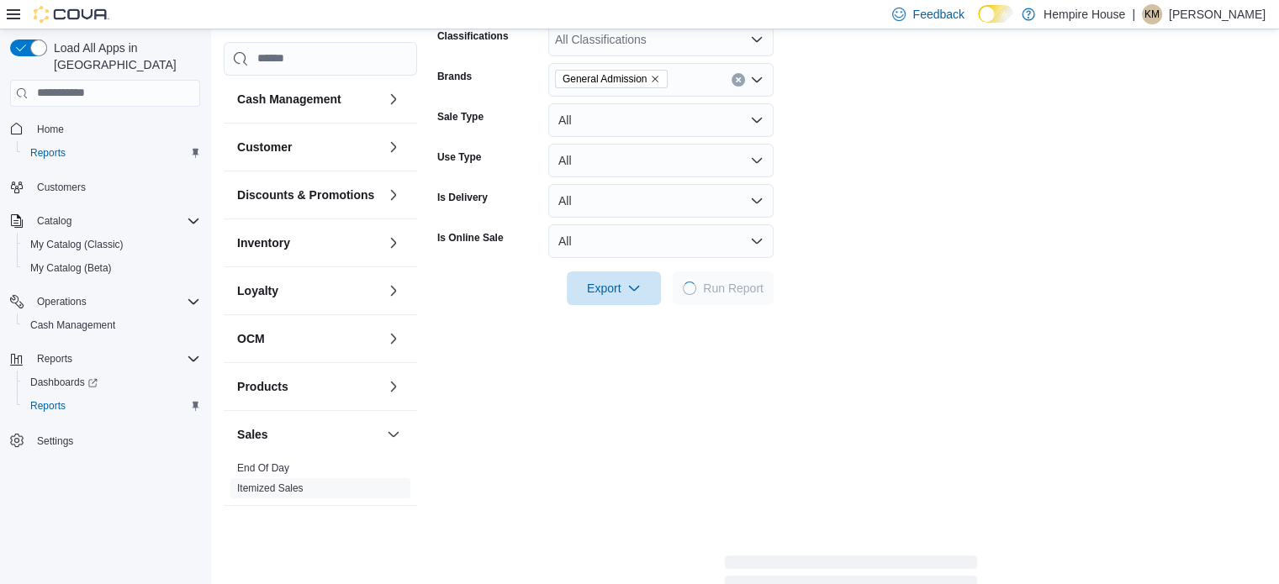
click at [1066, 309] on div at bounding box center [851, 315] width 828 height 20
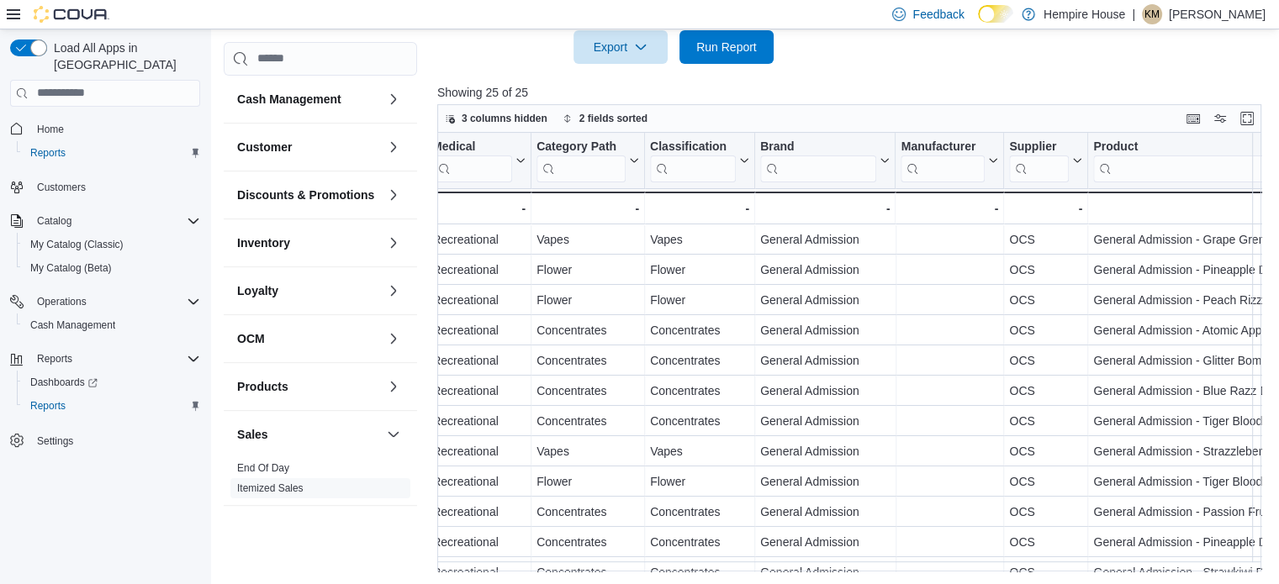
scroll to position [0, 1301]
click at [1174, 161] on input "search" at bounding box center [1280, 168] width 382 height 27
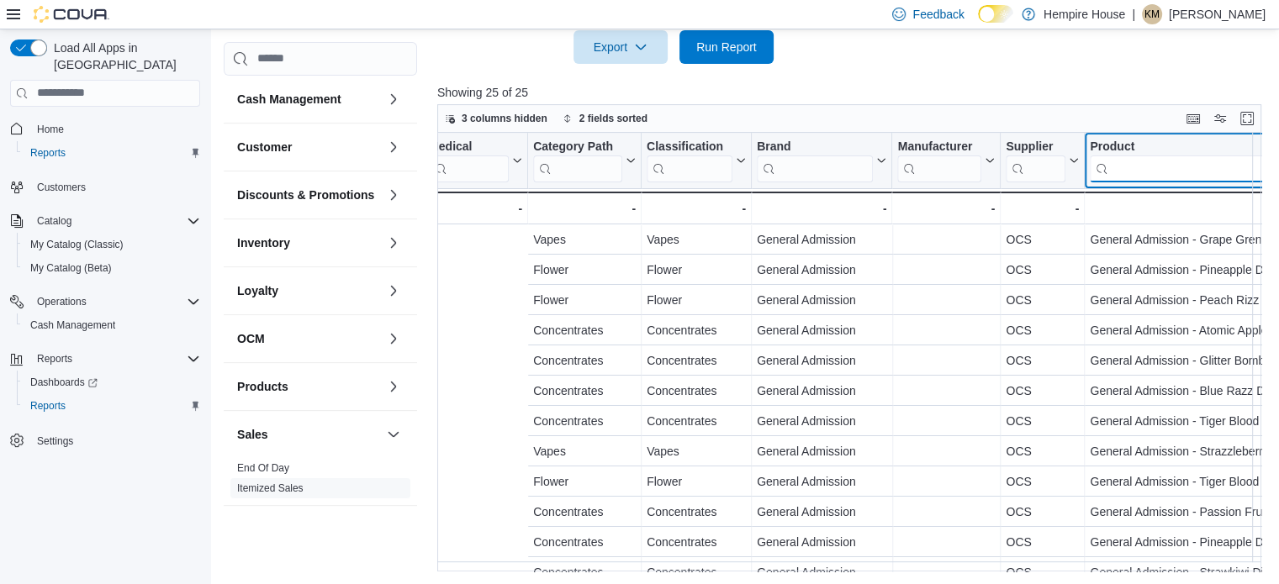
scroll to position [0, 1532]
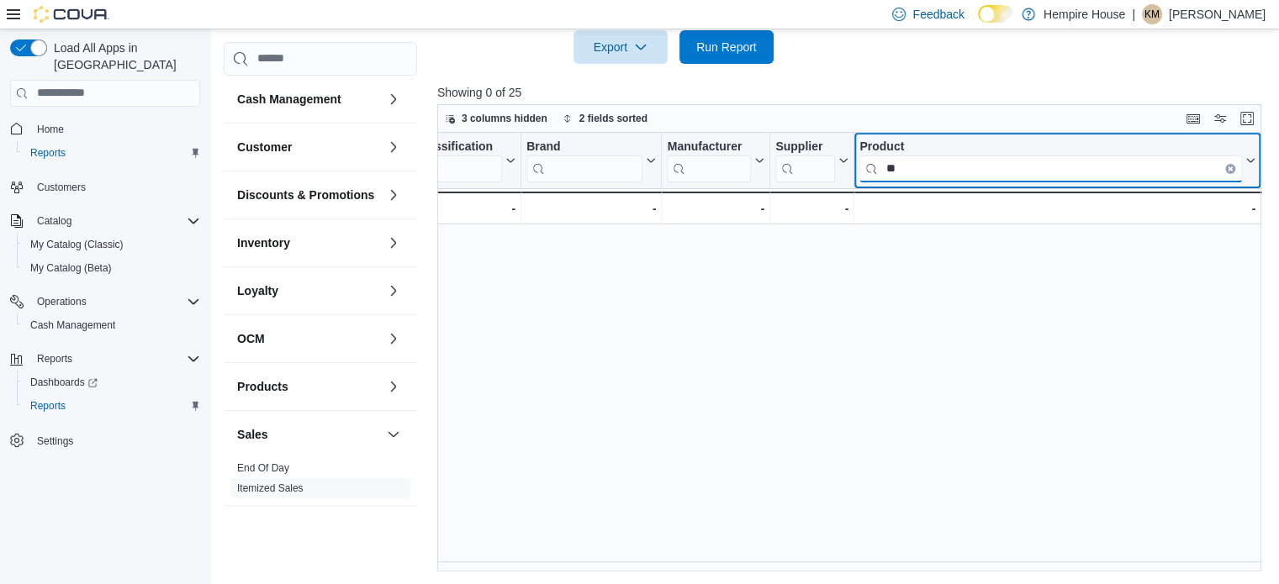
type input "*"
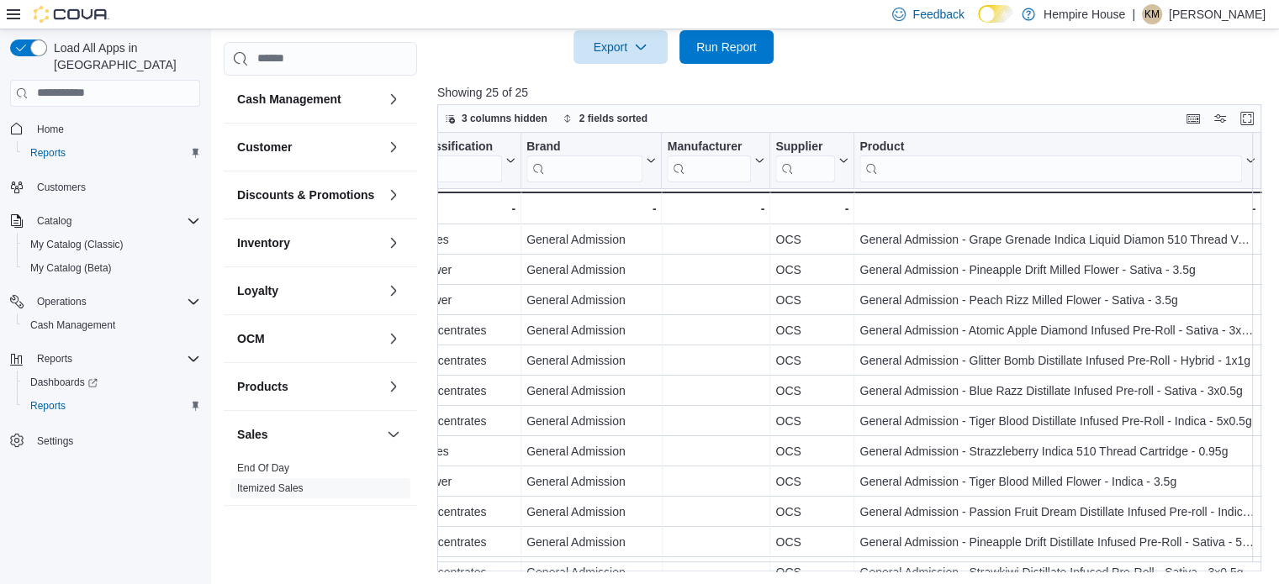
click at [1036, 93] on p "Showing 25 of 25" at bounding box center [853, 92] width 832 height 17
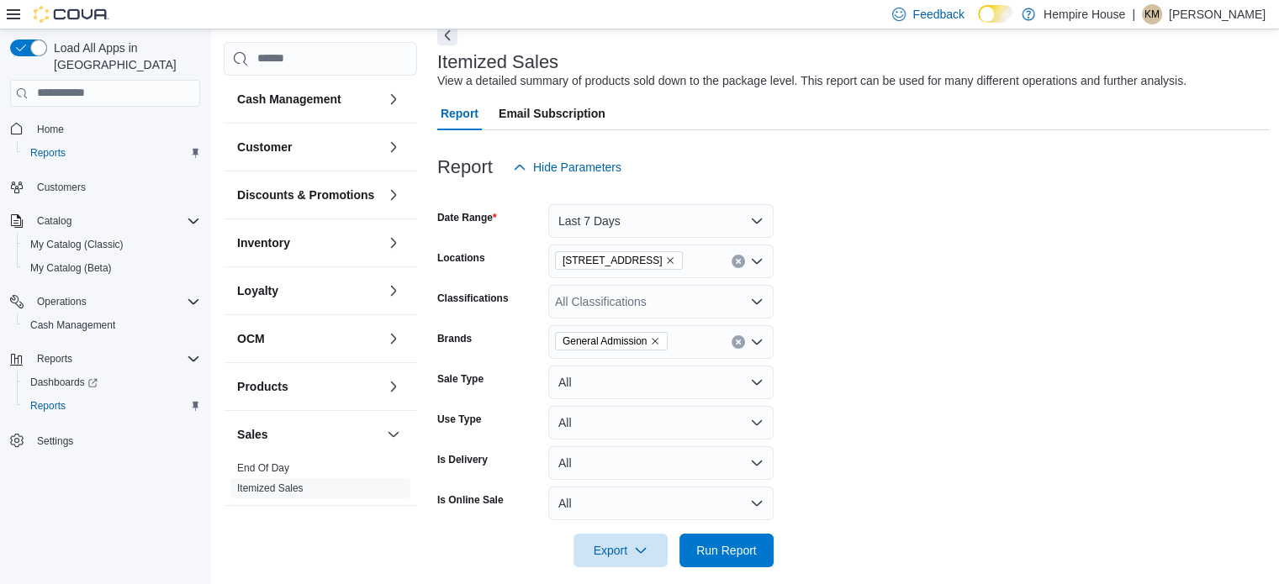
scroll to position [85, 0]
click at [898, 365] on form "Date Range Last 7 Days Locations 59 First Street Classifications All Classifica…" at bounding box center [853, 376] width 832 height 383
click at [655, 344] on icon "Remove General Admission from selection in this group" at bounding box center [655, 342] width 10 height 10
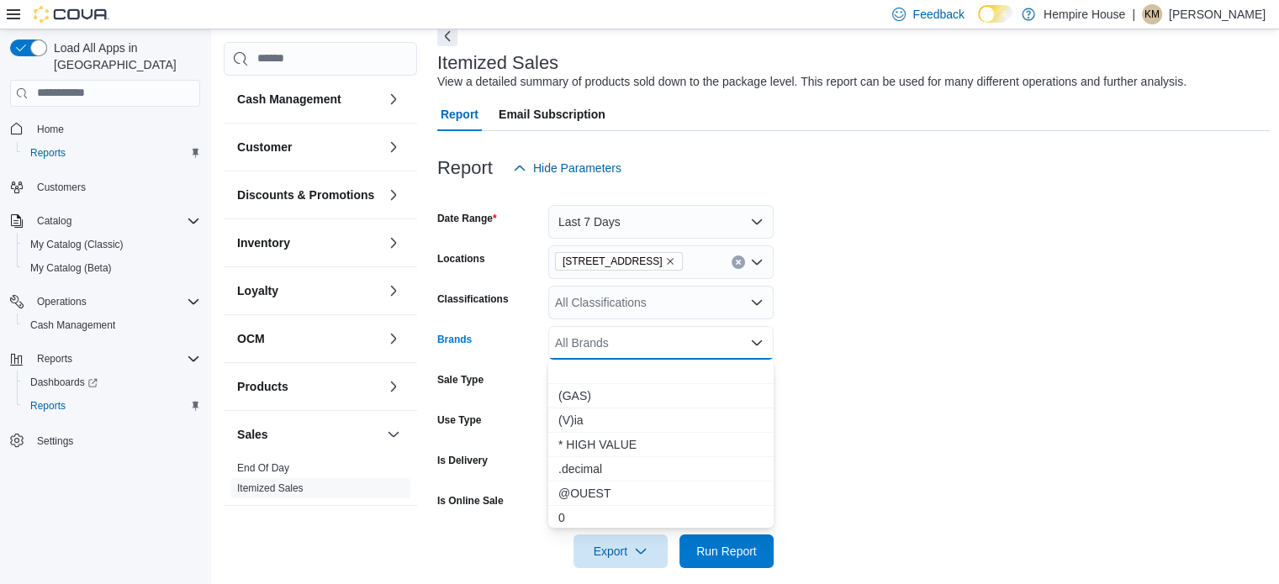
click at [654, 342] on div "All Brands" at bounding box center [660, 343] width 225 height 34
type input "****"
click at [597, 365] on span "IRIS Labs" at bounding box center [660, 371] width 205 height 17
click at [896, 359] on form "Date Range Last 7 Days Locations 59 First Street Classifications All Classifica…" at bounding box center [853, 376] width 832 height 383
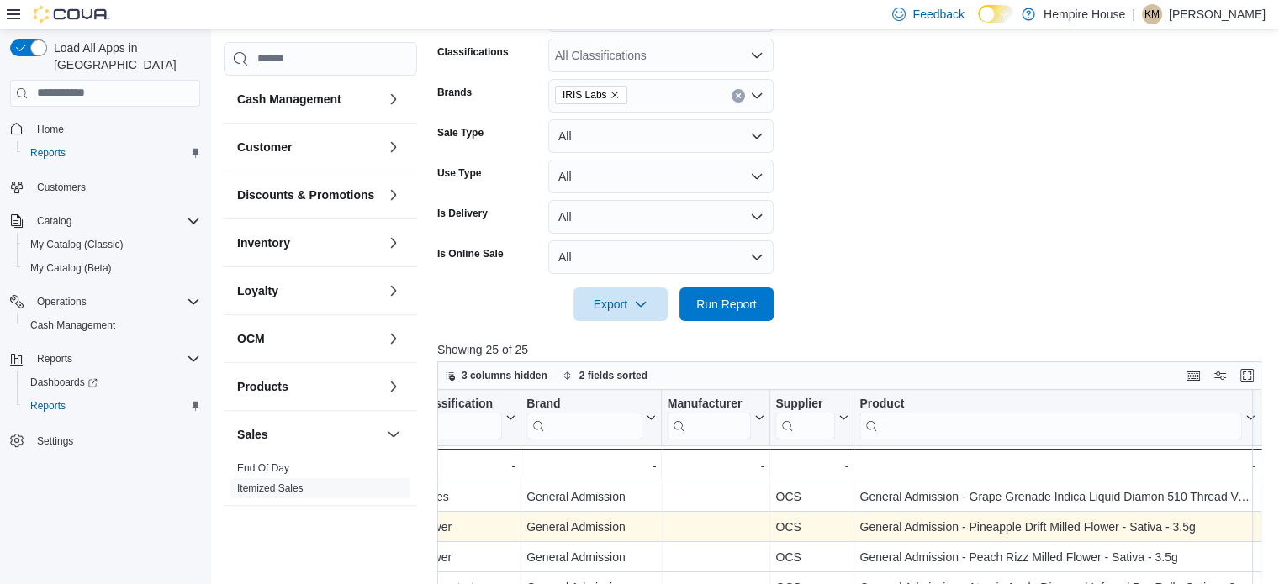
scroll to position [421, 0]
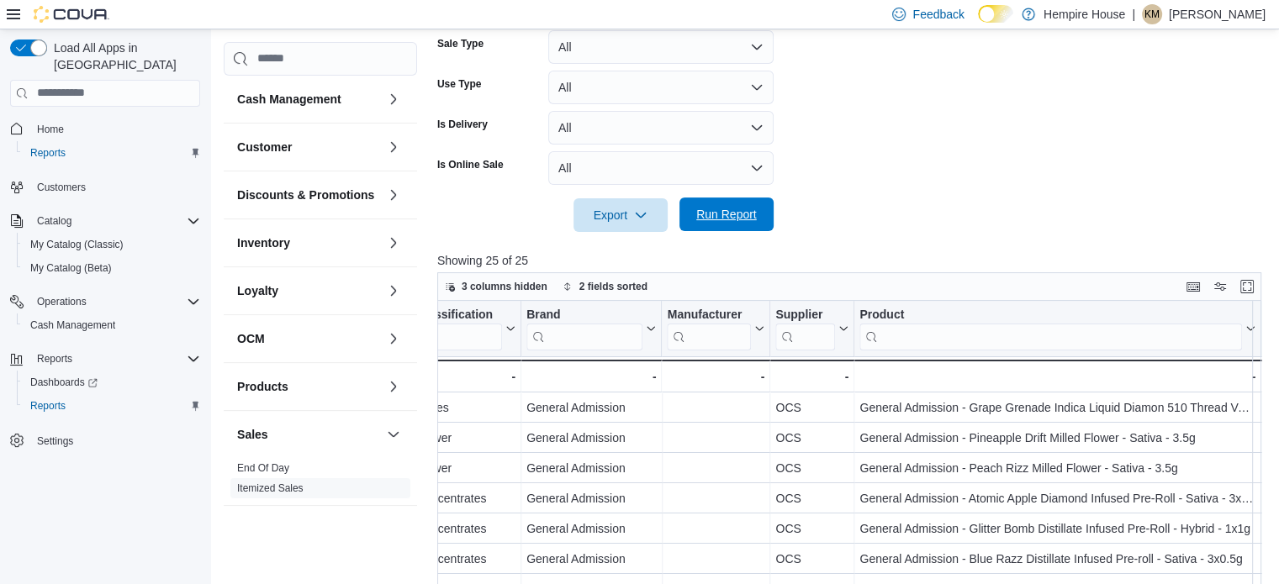
click at [729, 214] on span "Run Report" at bounding box center [726, 214] width 61 height 17
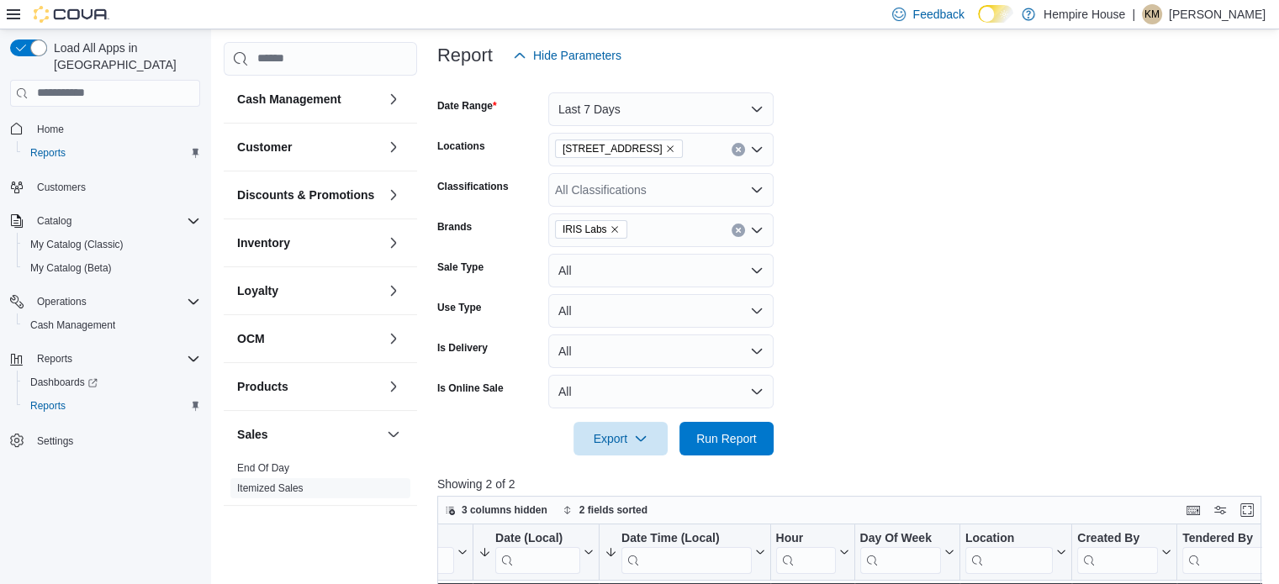
scroll to position [129, 0]
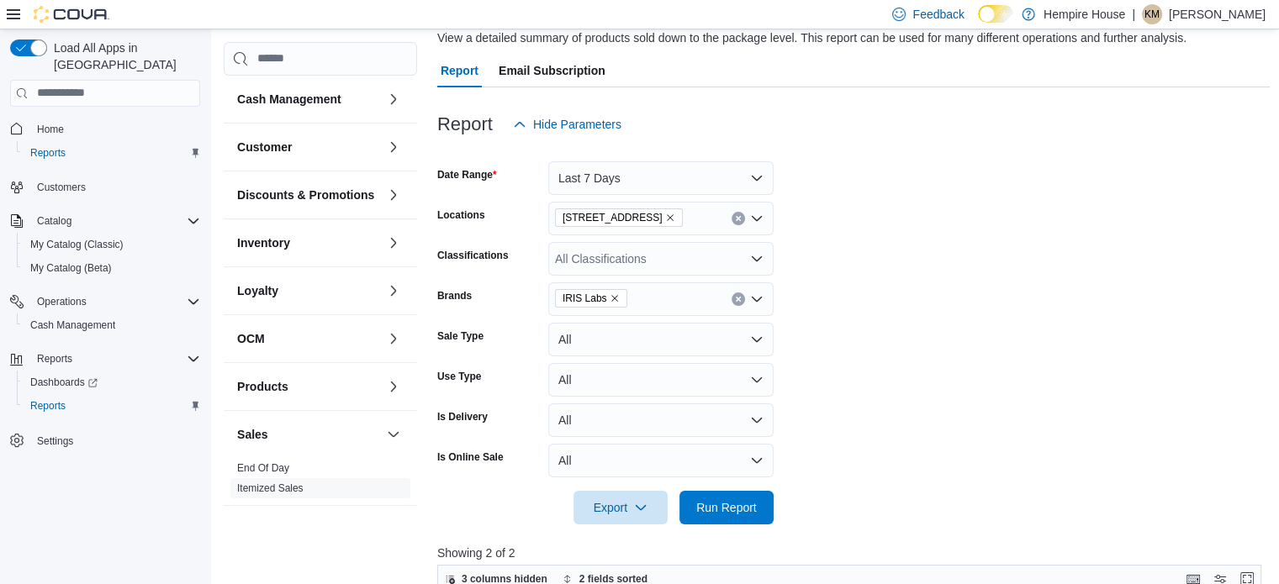
click at [736, 298] on icon "Clear input" at bounding box center [738, 299] width 7 height 7
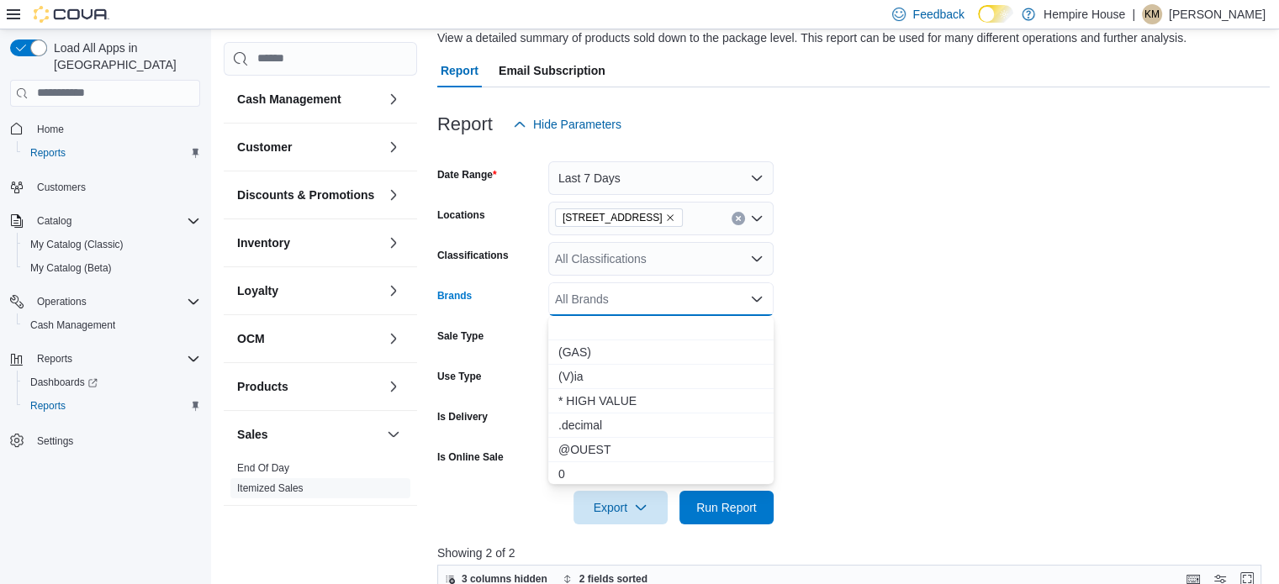
click at [709, 299] on div "All Brands Combo box. Selected. Combo box input. All Brands. Type some text or,…" at bounding box center [660, 299] width 225 height 34
type input "******"
click at [599, 330] on span "BOXHOT" at bounding box center [660, 327] width 205 height 17
click at [904, 362] on form "Date Range Last 7 Days Locations 59 First Street Classifications All Classifica…" at bounding box center [853, 332] width 832 height 383
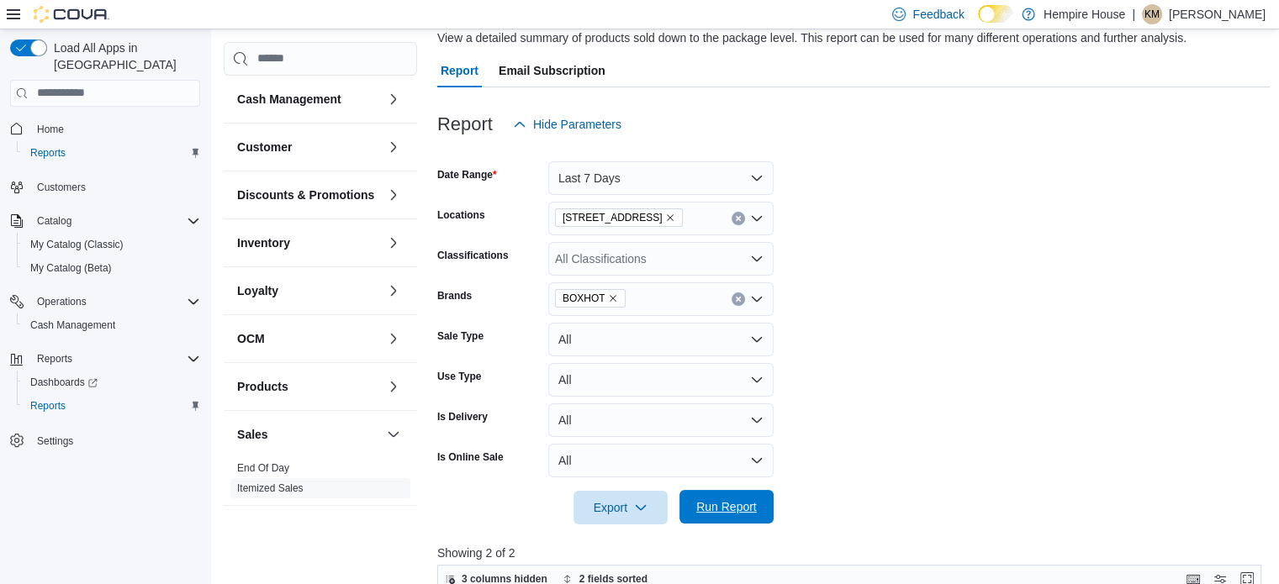
click at [752, 500] on span "Run Report" at bounding box center [726, 506] width 61 height 17
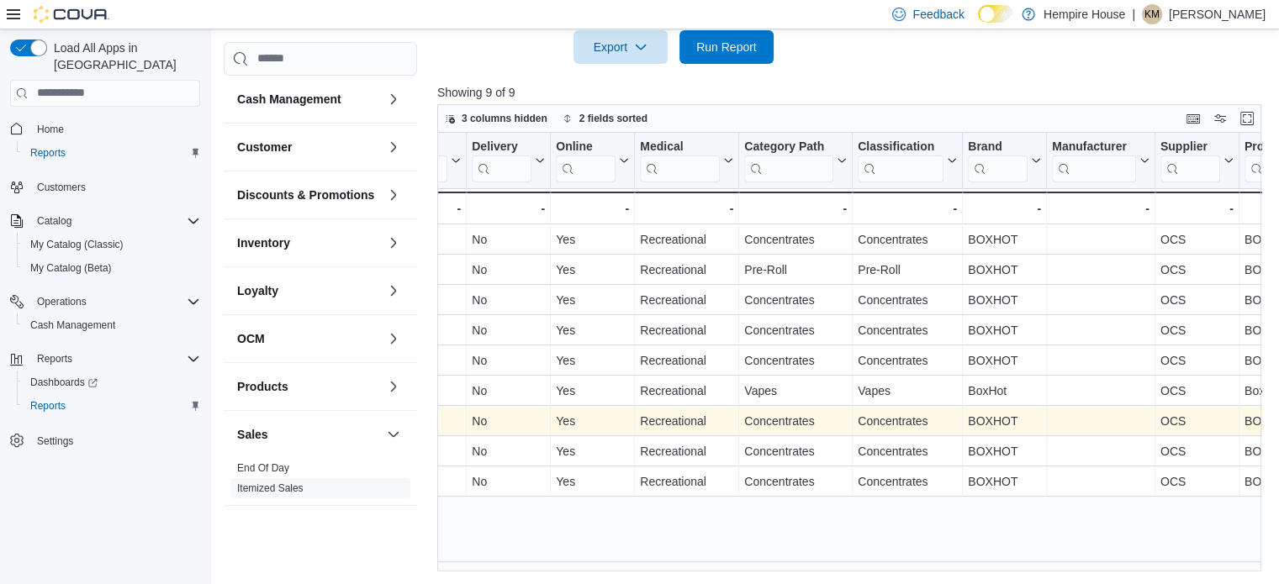
scroll to position [0, 1047]
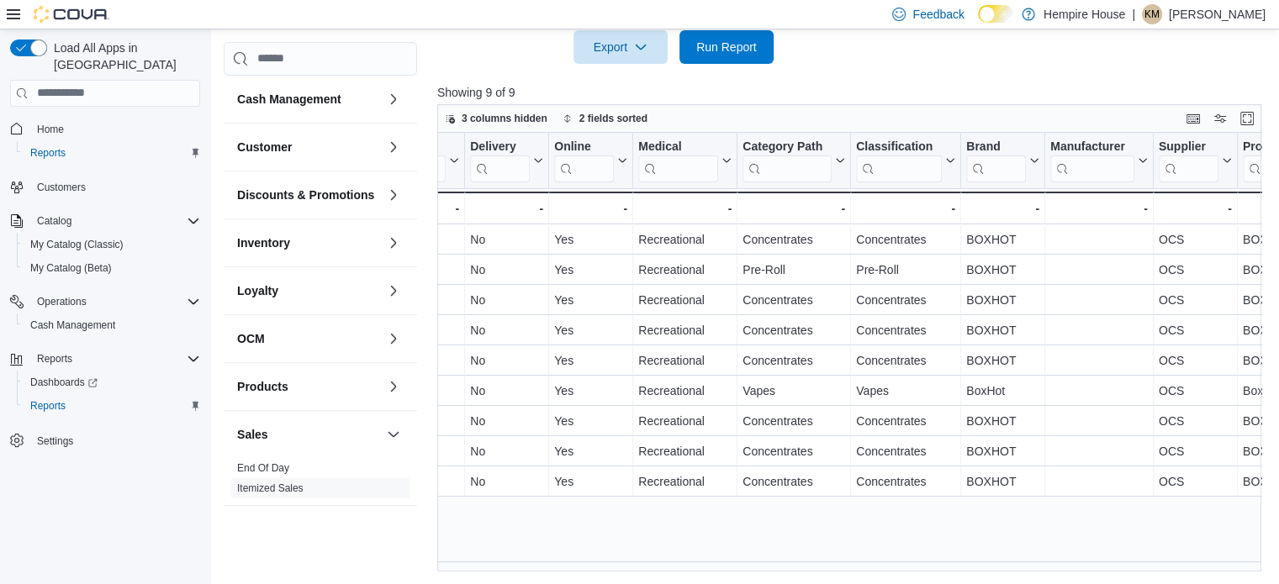
drag, startPoint x: 834, startPoint y: 54, endPoint x: 841, endPoint y: 70, distance: 17.7
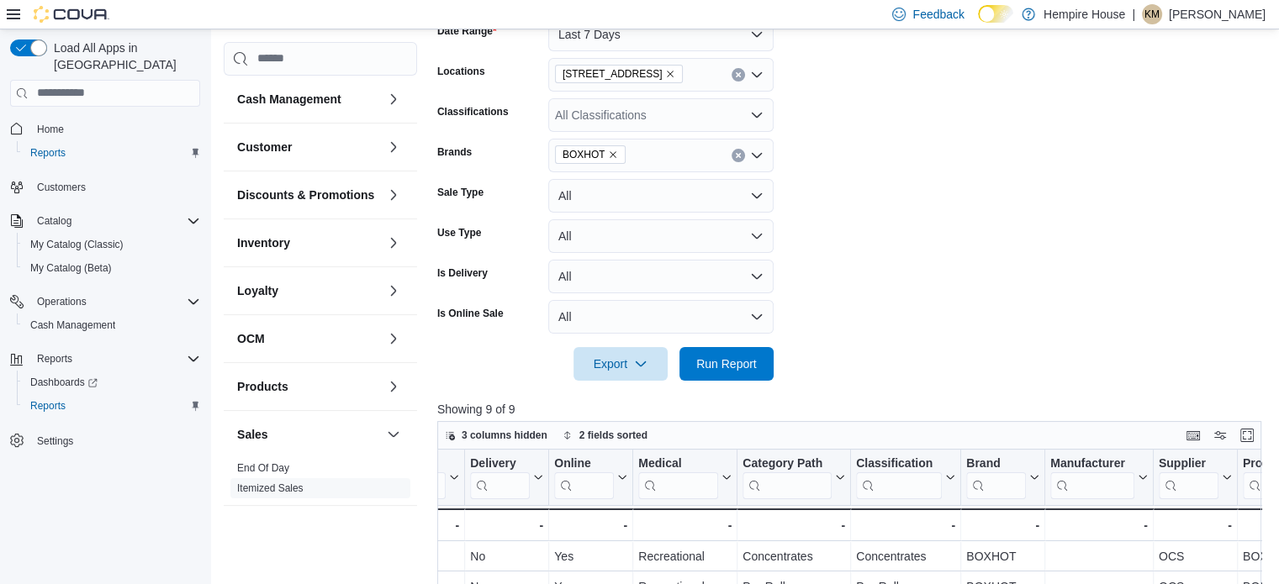
scroll to position [169, 0]
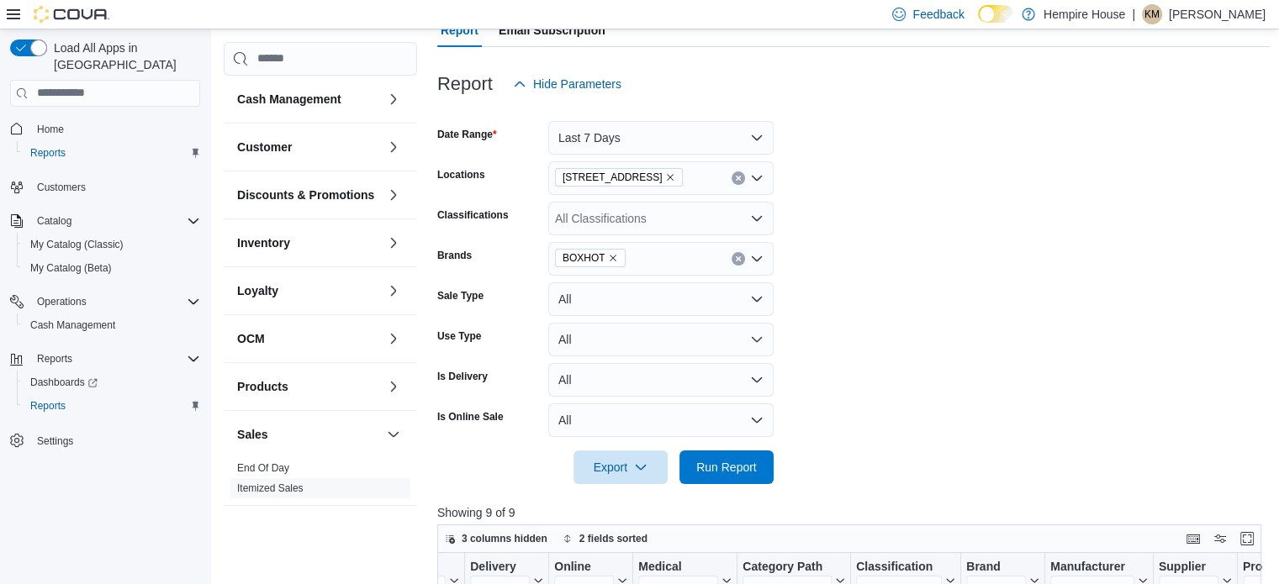
click at [612, 256] on icon "Remove BOXHOT from selection in this group" at bounding box center [613, 258] width 10 height 10
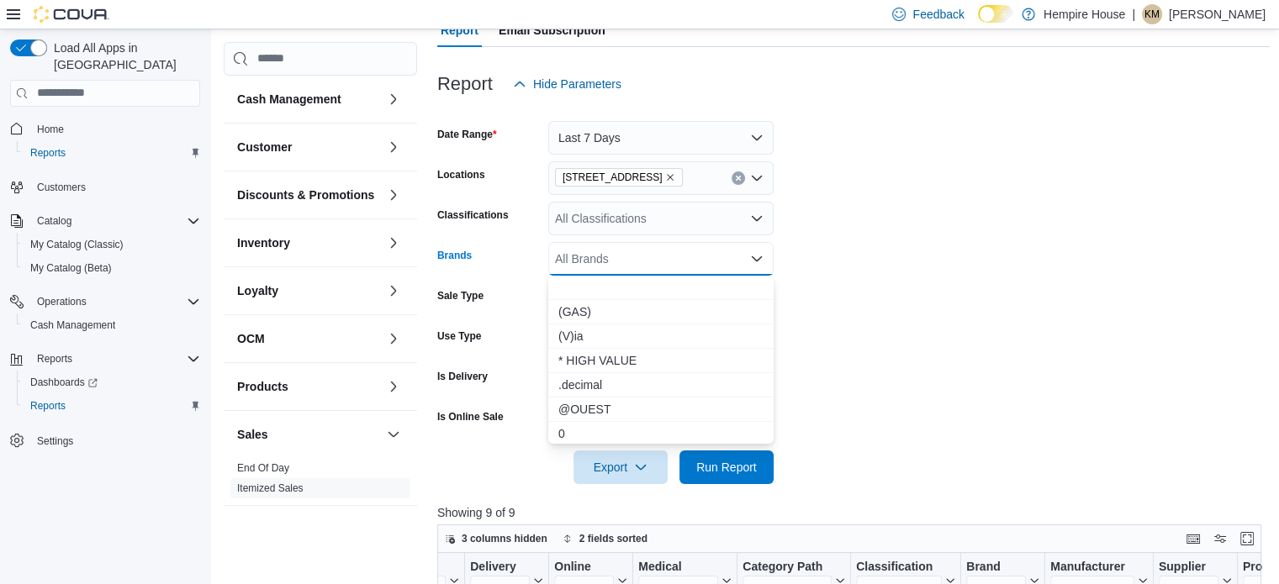
click at [611, 256] on div "All Brands Combo box. Selected. Combo box input. All Brands. Type some text or,…" at bounding box center [660, 259] width 225 height 34
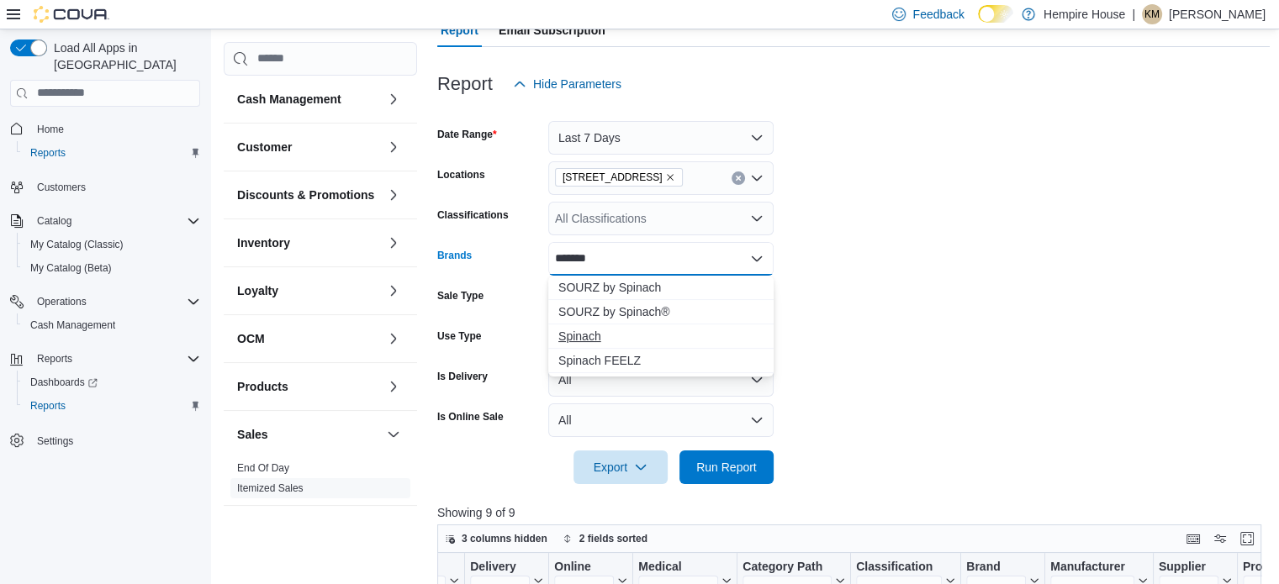
type input "*******"
click at [585, 324] on button "Spinach" at bounding box center [660, 336] width 225 height 24
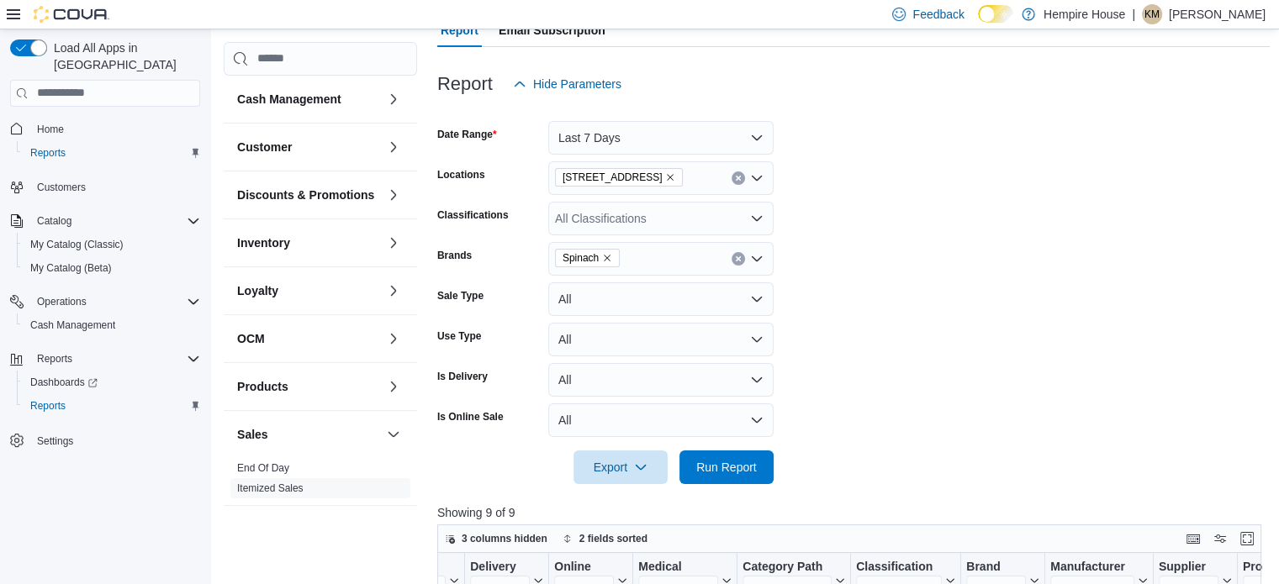
click at [1166, 281] on form "Date Range Last 7 Days Locations 59 First Street Classifications All Classifica…" at bounding box center [853, 292] width 832 height 383
click at [711, 470] on span "Run Report" at bounding box center [726, 466] width 61 height 17
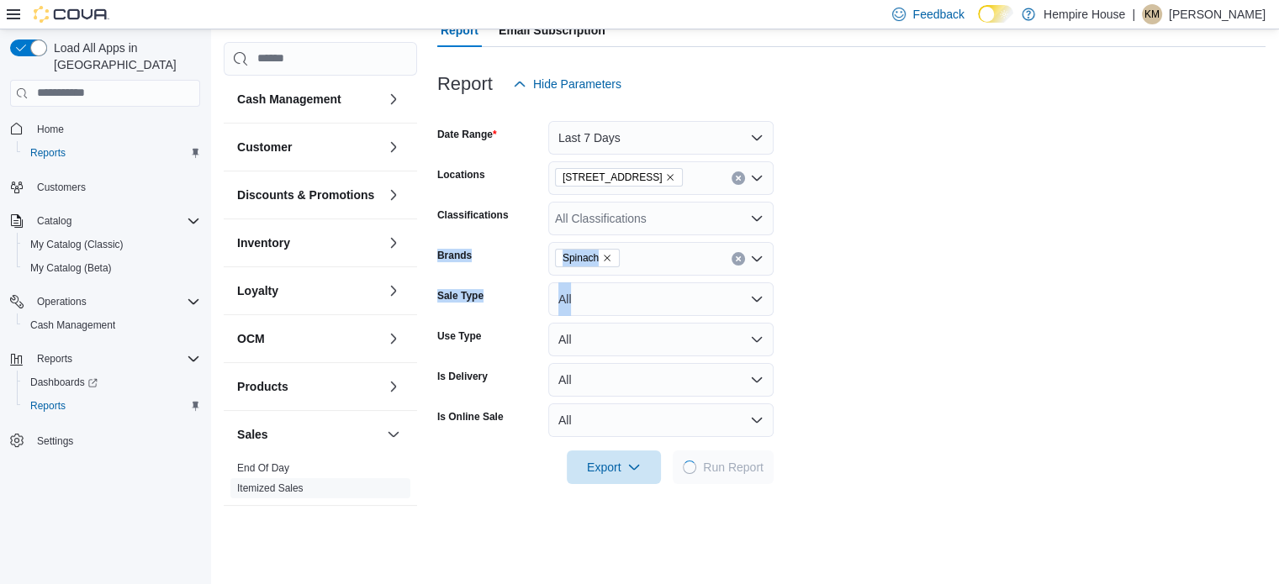
click at [912, 301] on form "Date Range Last 7 Days Locations 59 First Street Classifications All Classifica…" at bounding box center [851, 292] width 828 height 383
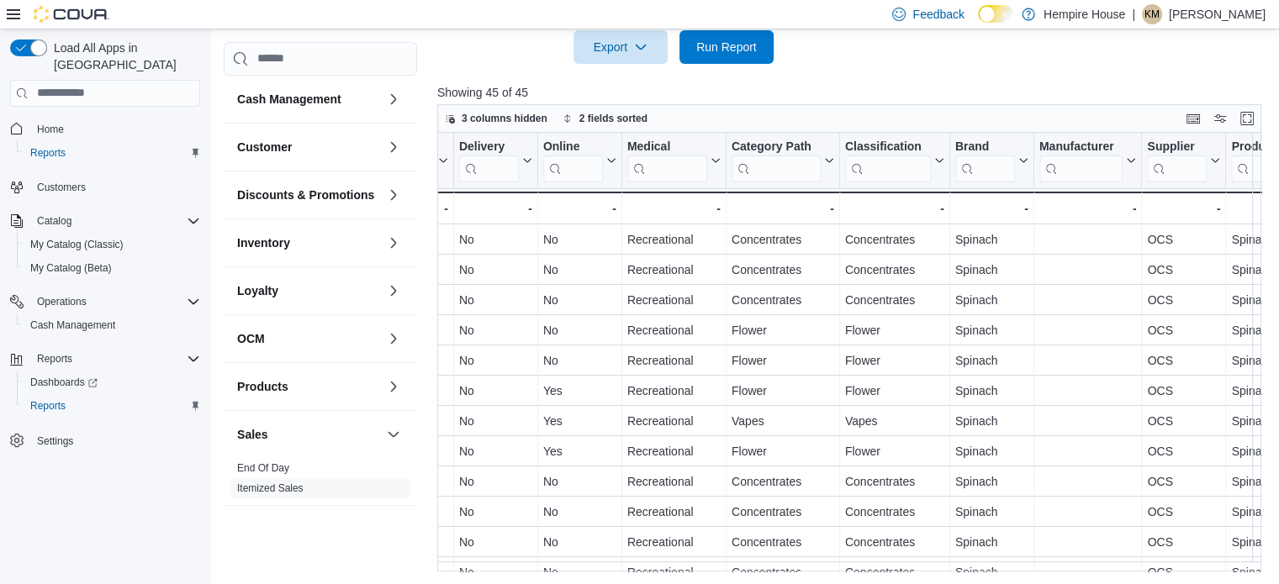
scroll to position [0, 1131]
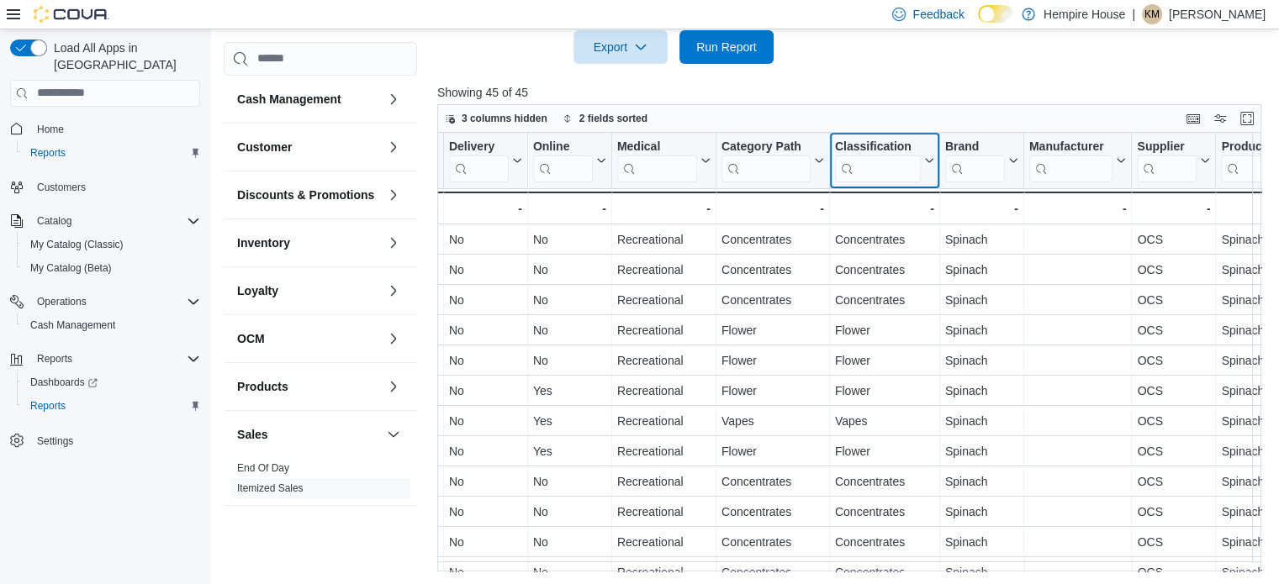
click at [878, 172] on input "search" at bounding box center [877, 168] width 86 height 27
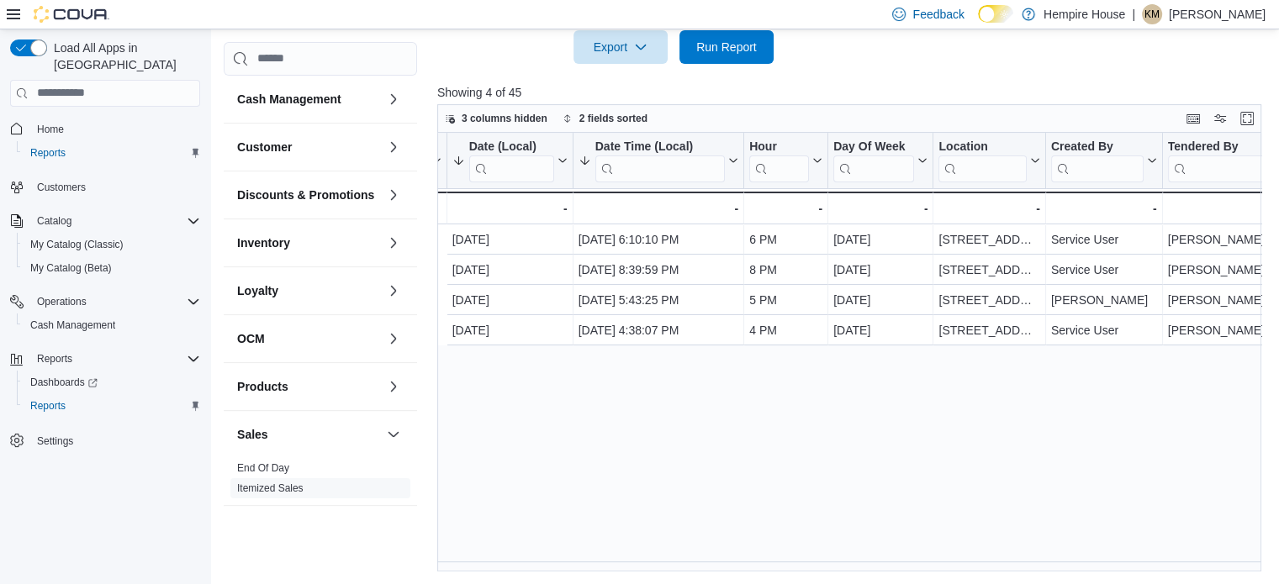
scroll to position [0, 0]
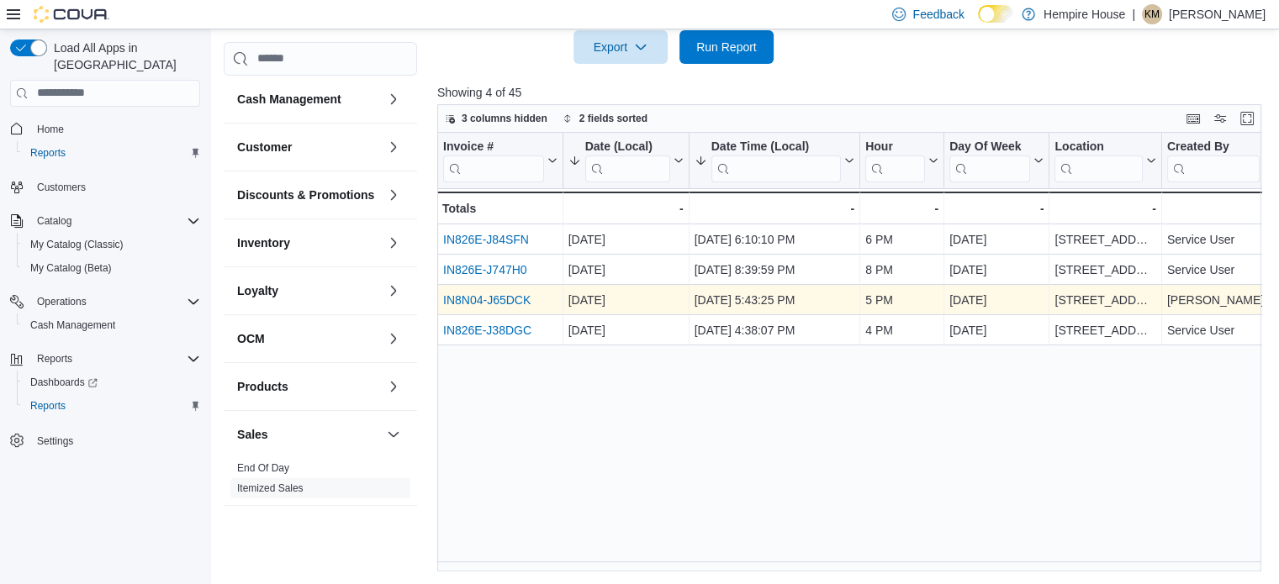
type input "**"
click at [513, 300] on link "IN8N04-J65DCK" at bounding box center [486, 299] width 87 height 13
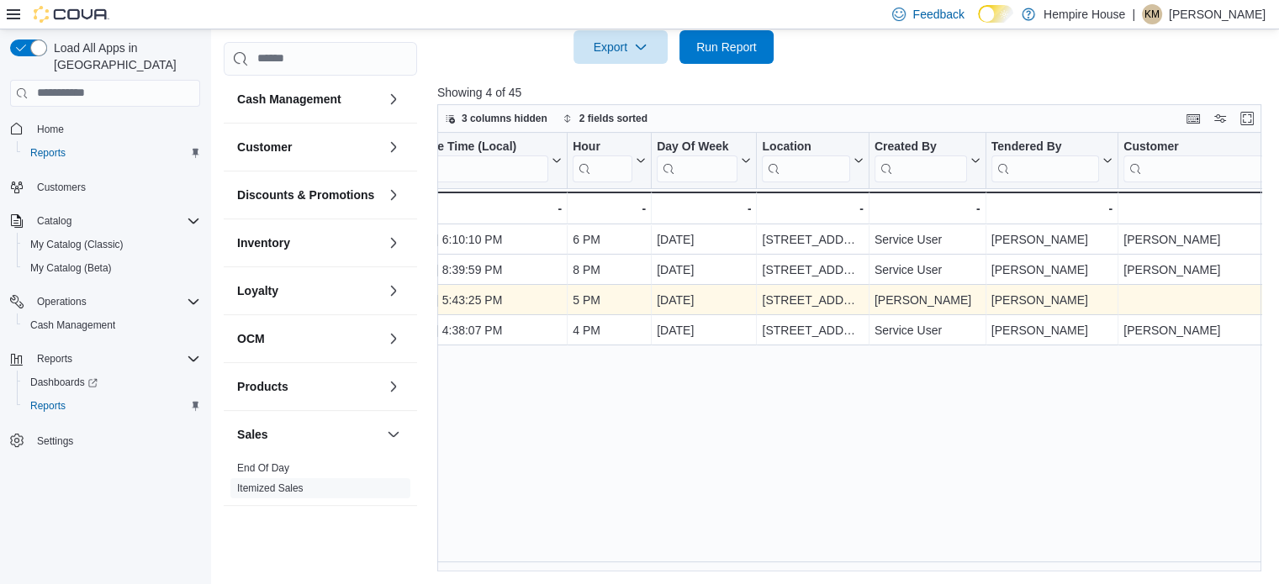
scroll to position [0, 291]
